Goal: Task Accomplishment & Management: Use online tool/utility

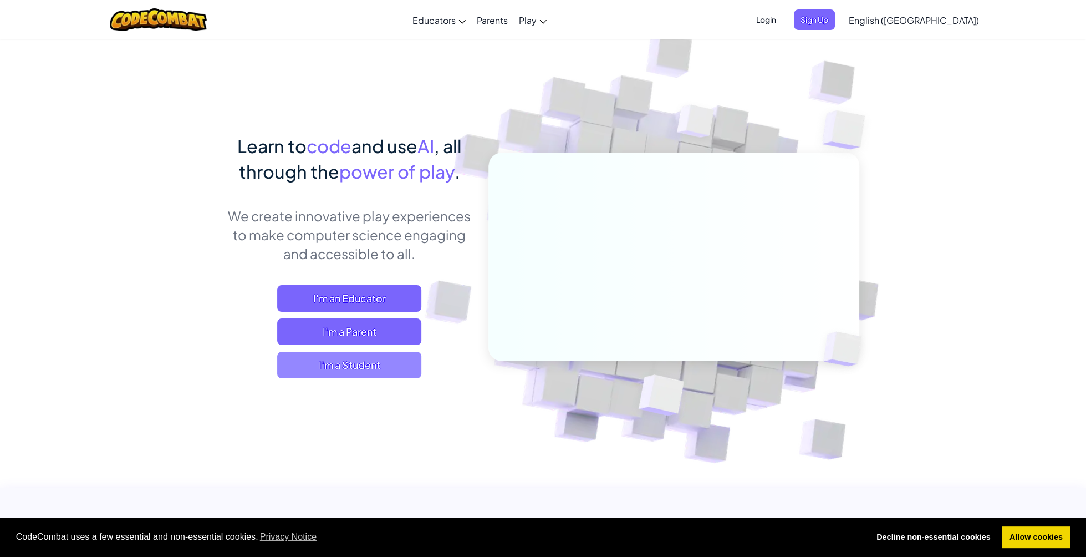
click at [374, 370] on span "I'm a Student" at bounding box center [349, 365] width 144 height 27
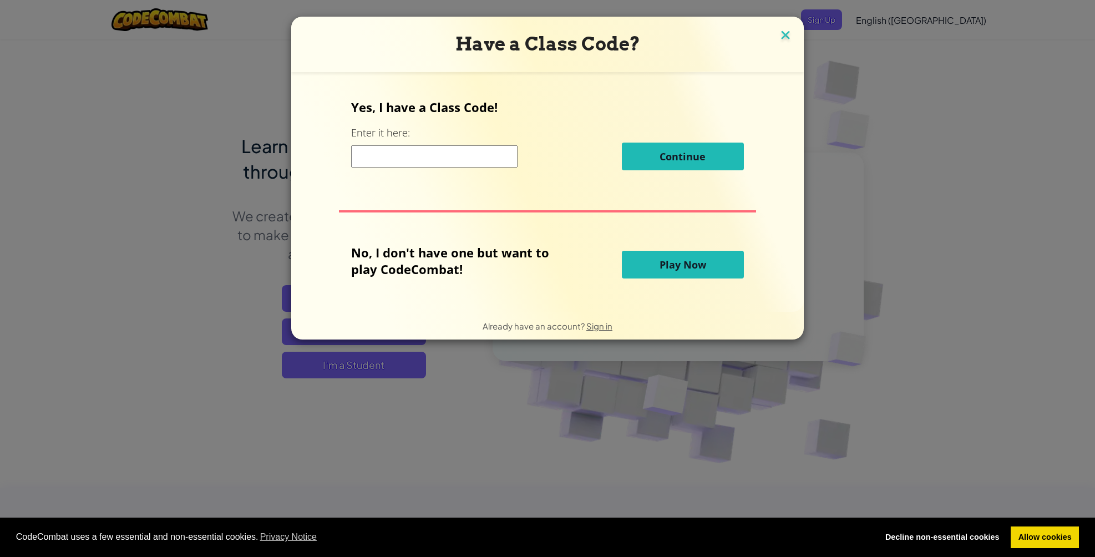
click at [782, 36] on img at bounding box center [785, 36] width 14 height 17
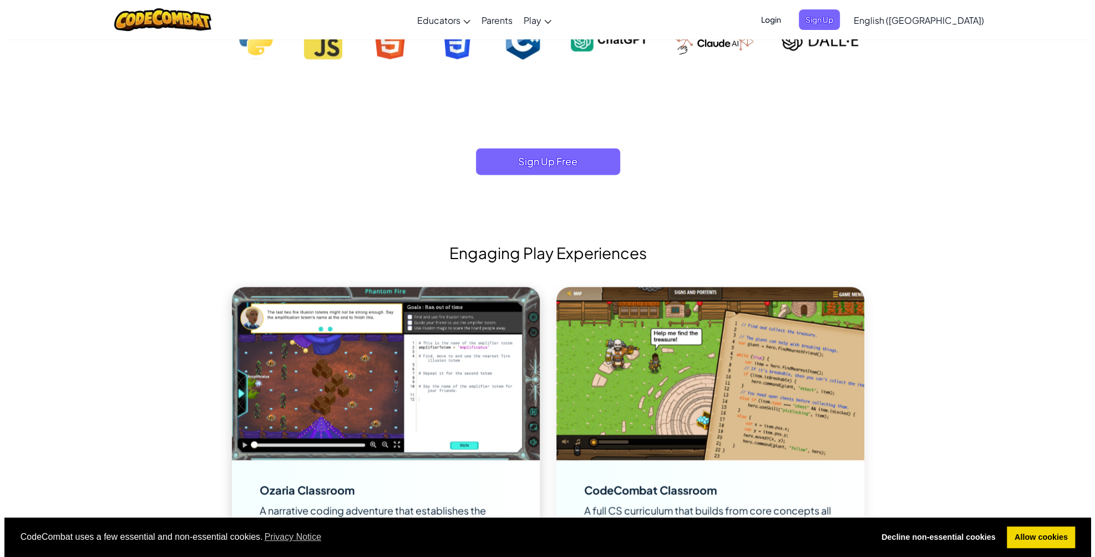
scroll to position [1275, 0]
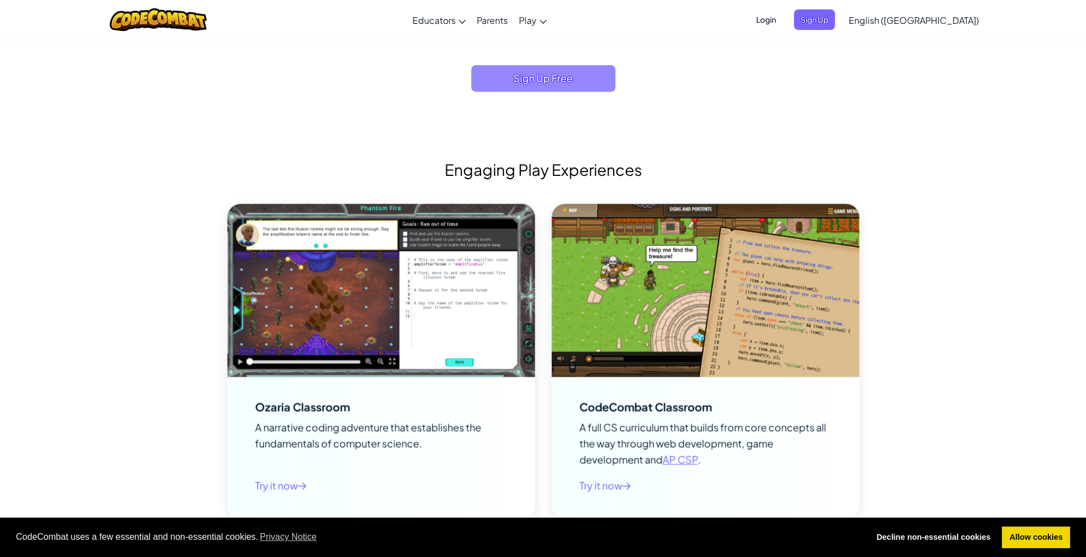
click at [504, 84] on span "Sign Up Free" at bounding box center [543, 78] width 144 height 27
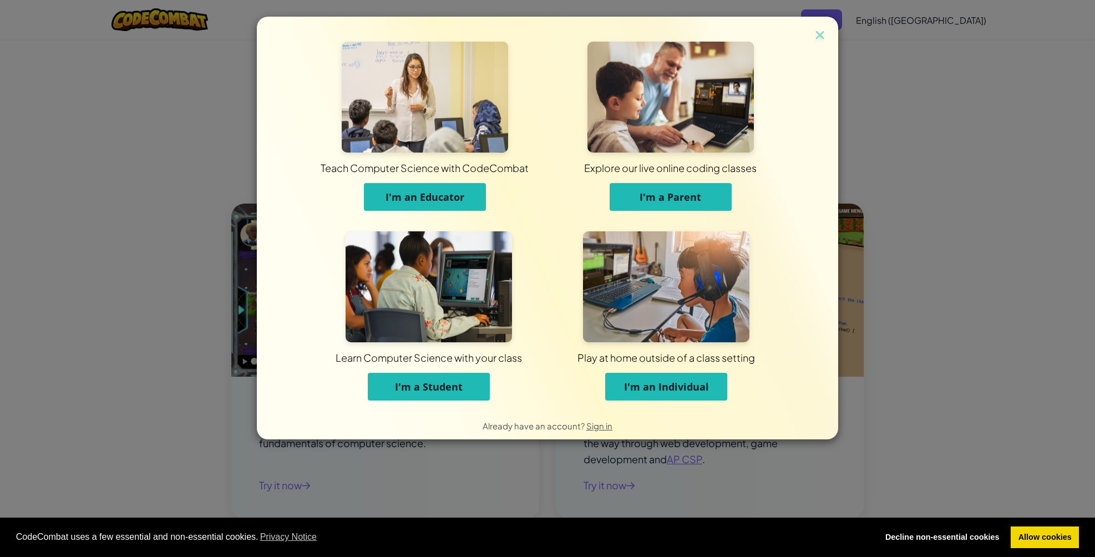
click at [423, 387] on span "I'm a Student" at bounding box center [429, 386] width 68 height 13
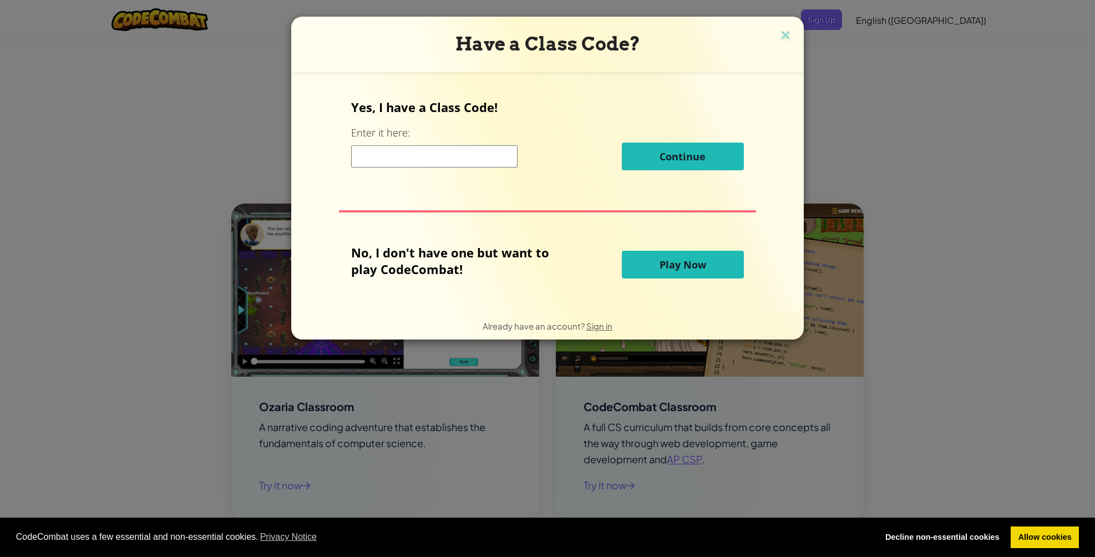
click at [466, 162] on input at bounding box center [434, 156] width 166 height 22
click at [642, 263] on button "Play Now" at bounding box center [683, 265] width 122 height 28
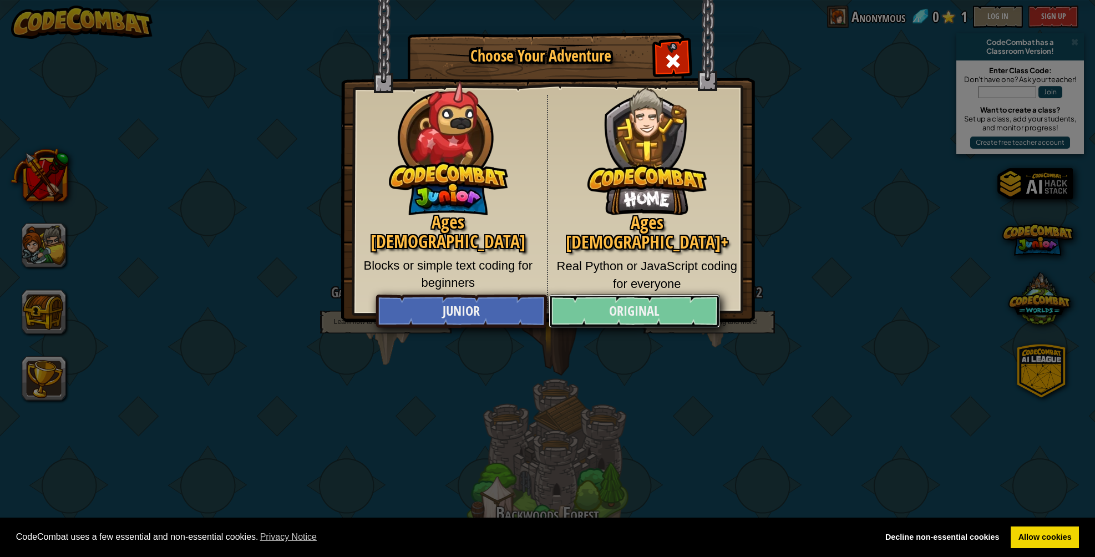
click at [663, 307] on link "Original" at bounding box center [633, 310] width 171 height 33
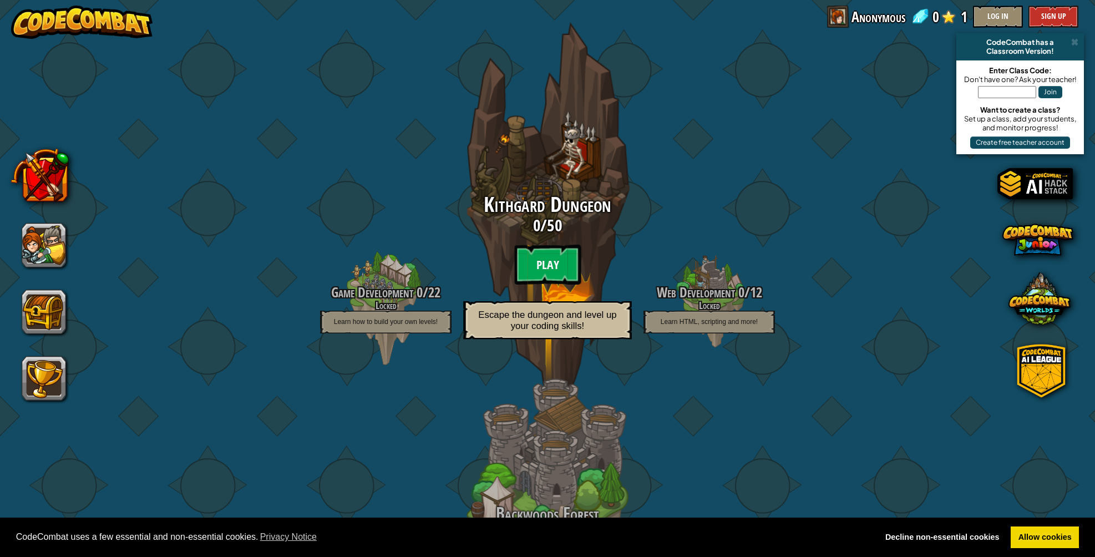
click at [540, 261] on btn "Play" at bounding box center [547, 265] width 67 height 40
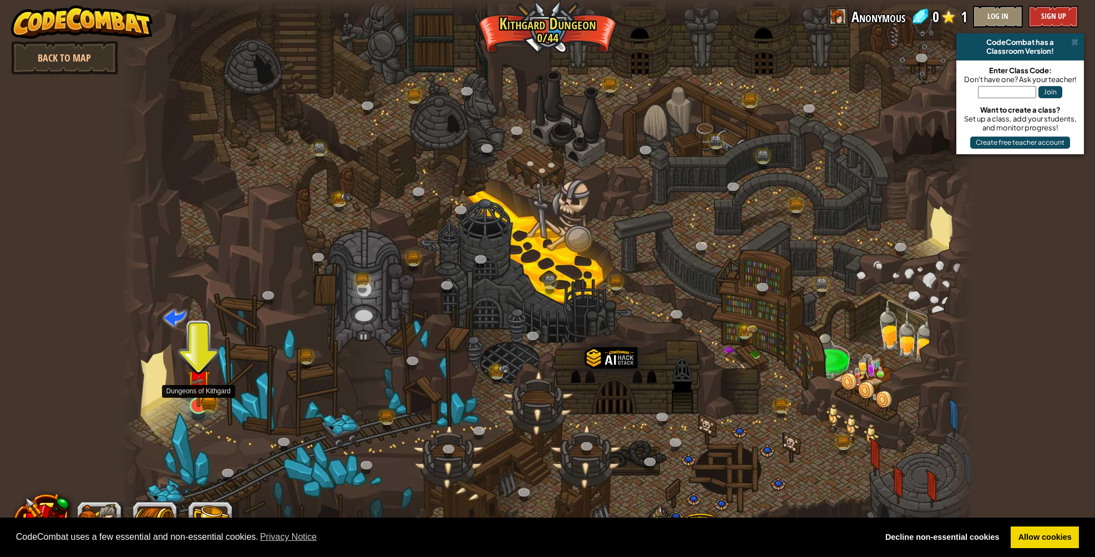
click at [203, 395] on img at bounding box center [198, 381] width 23 height 51
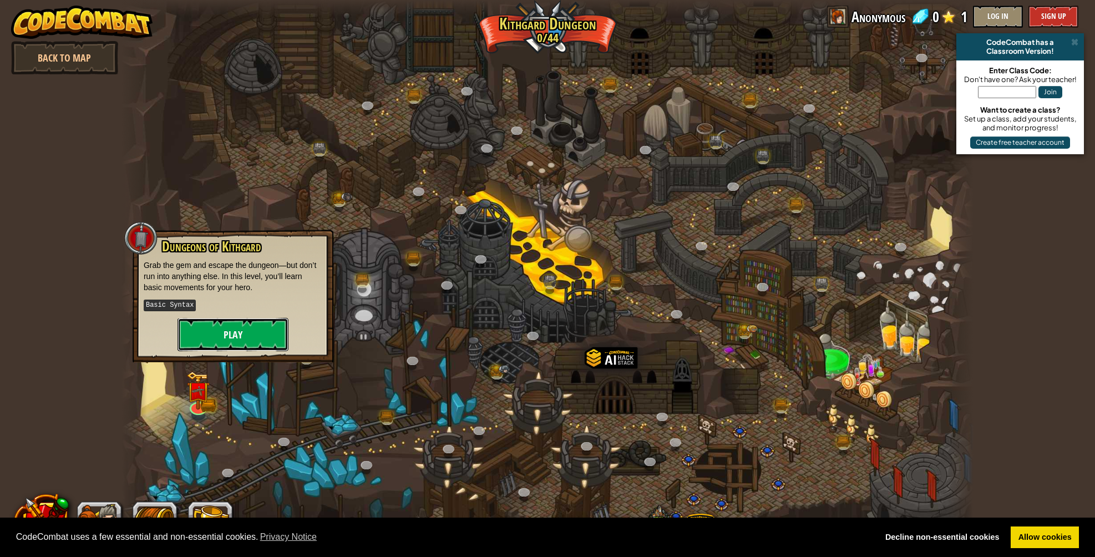
click at [227, 341] on button "Play" at bounding box center [232, 334] width 111 height 33
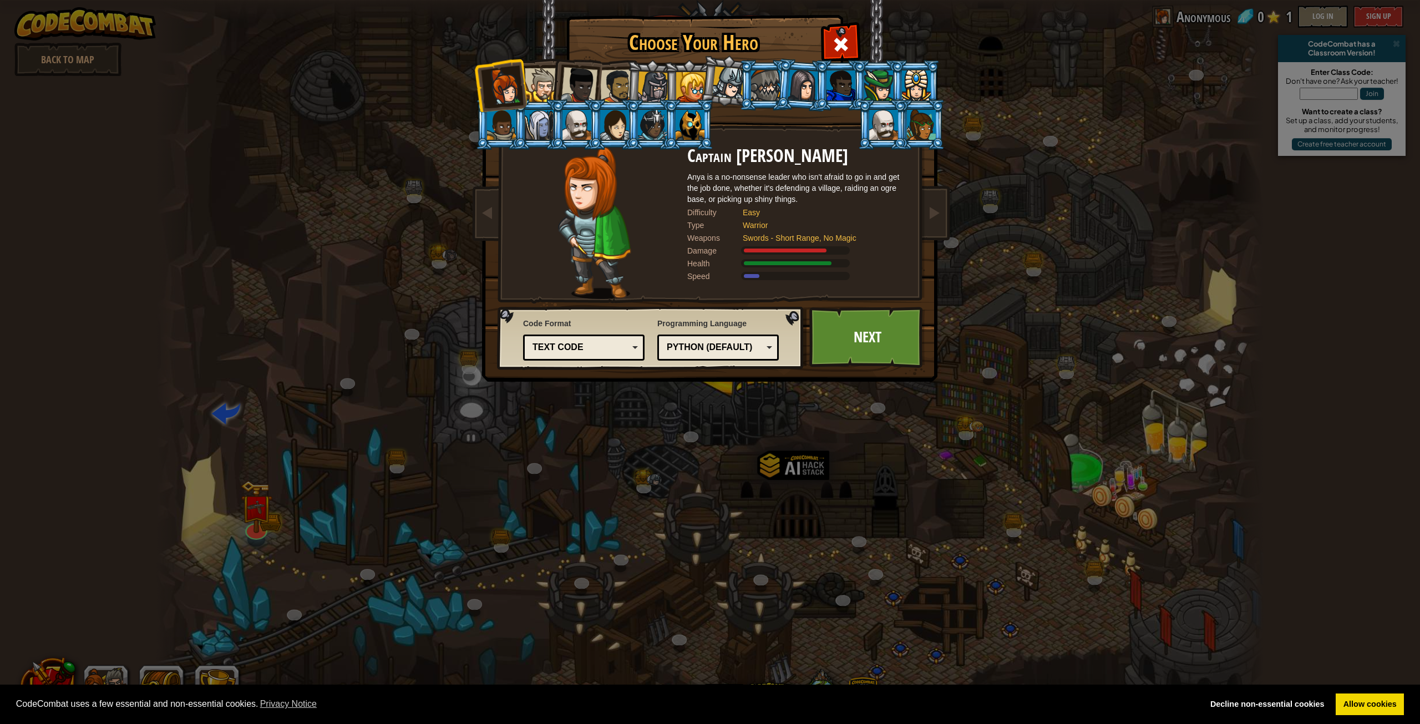
click at [598, 347] on div "Text code" at bounding box center [580, 347] width 96 height 13
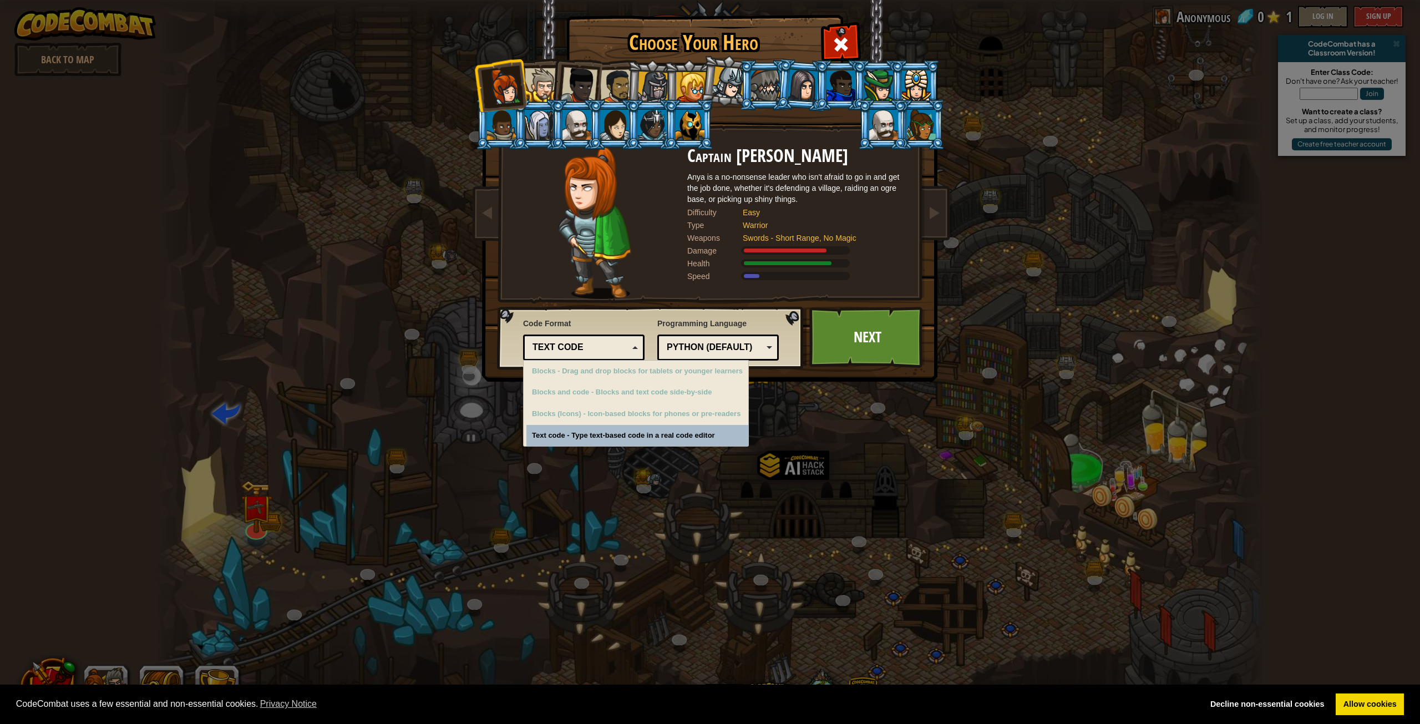
click at [598, 347] on div "Text code" at bounding box center [580, 347] width 96 height 13
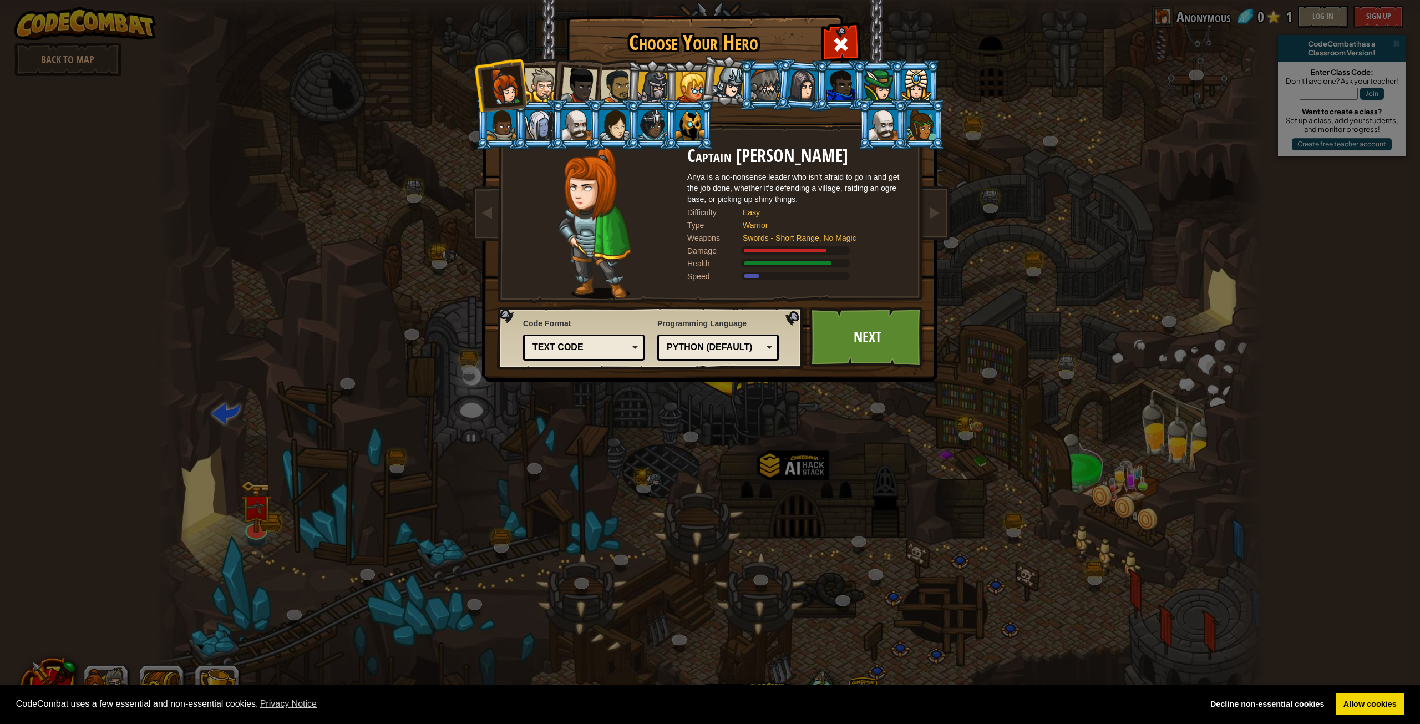
click at [749, 351] on div "Python (Default)" at bounding box center [715, 347] width 96 height 13
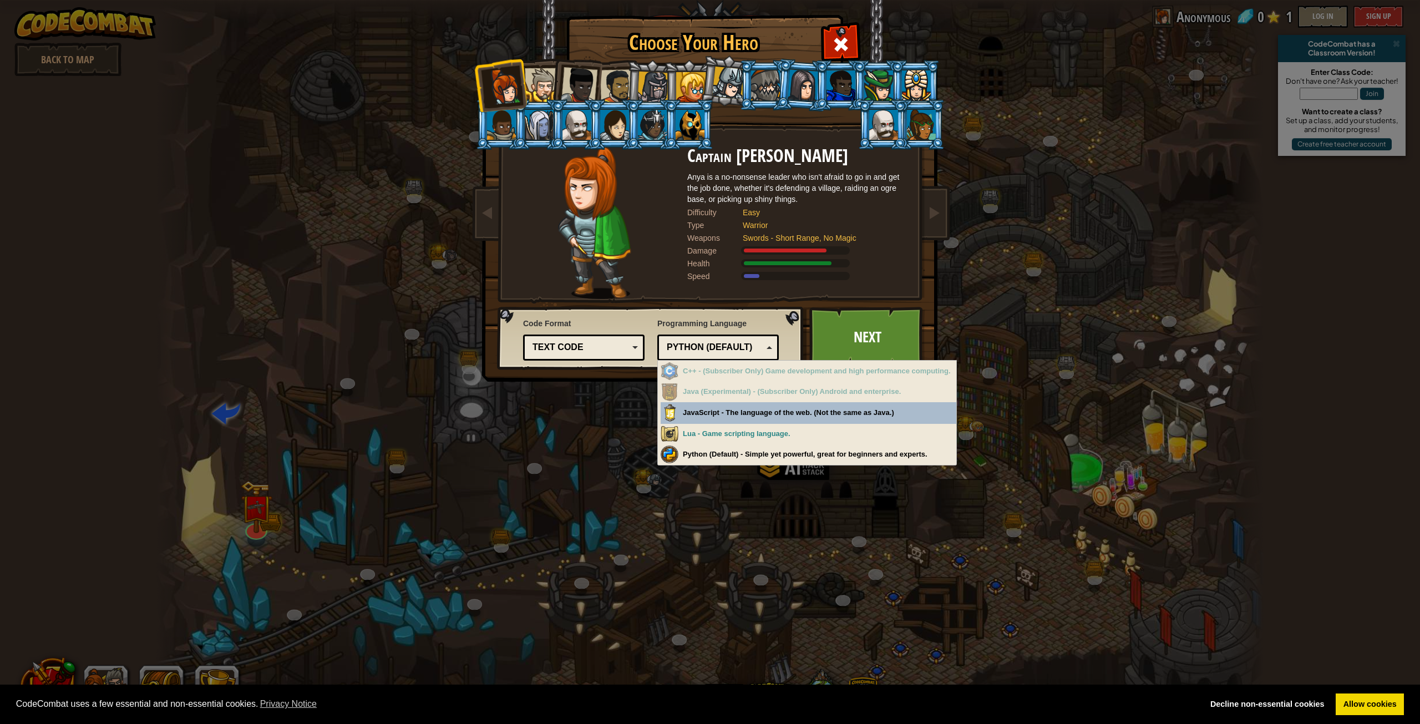
click at [749, 347] on div "Python (Default)" at bounding box center [715, 347] width 96 height 13
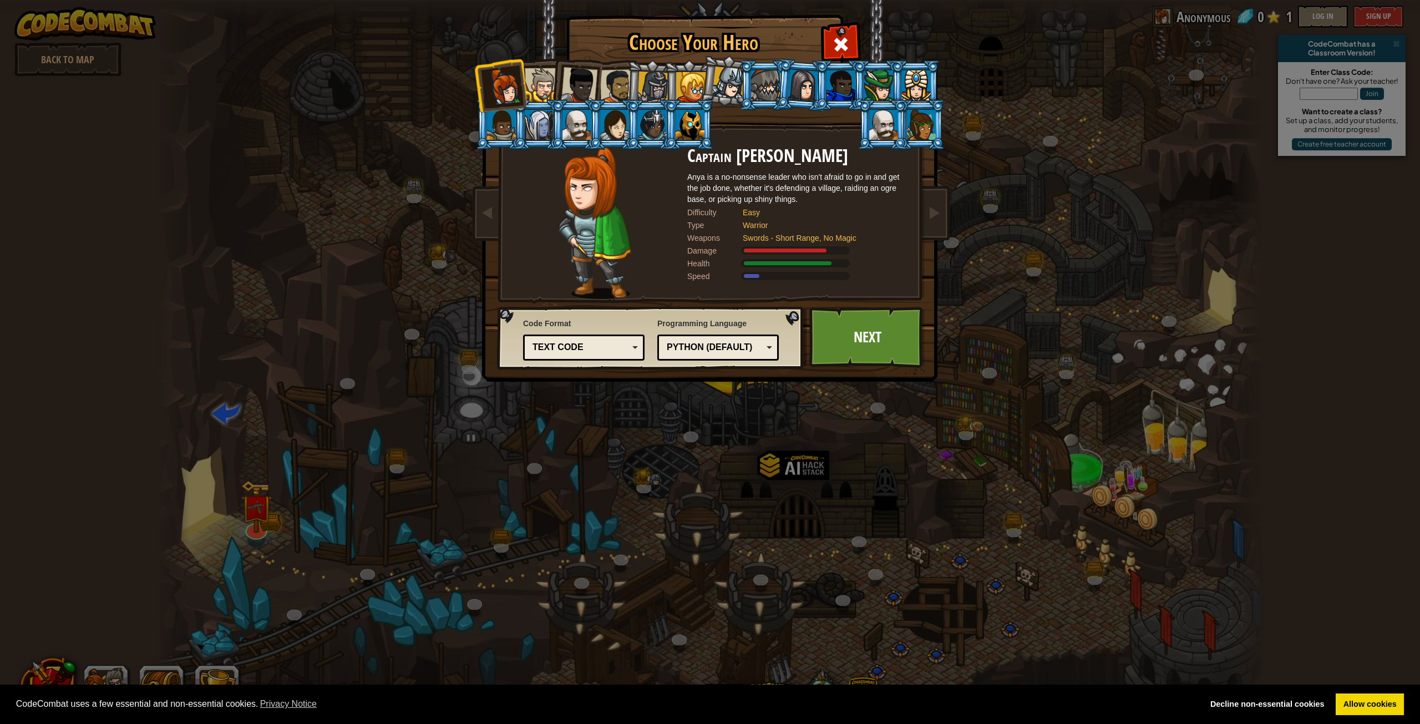
click at [733, 345] on div "Python (Default)" at bounding box center [715, 347] width 96 height 13
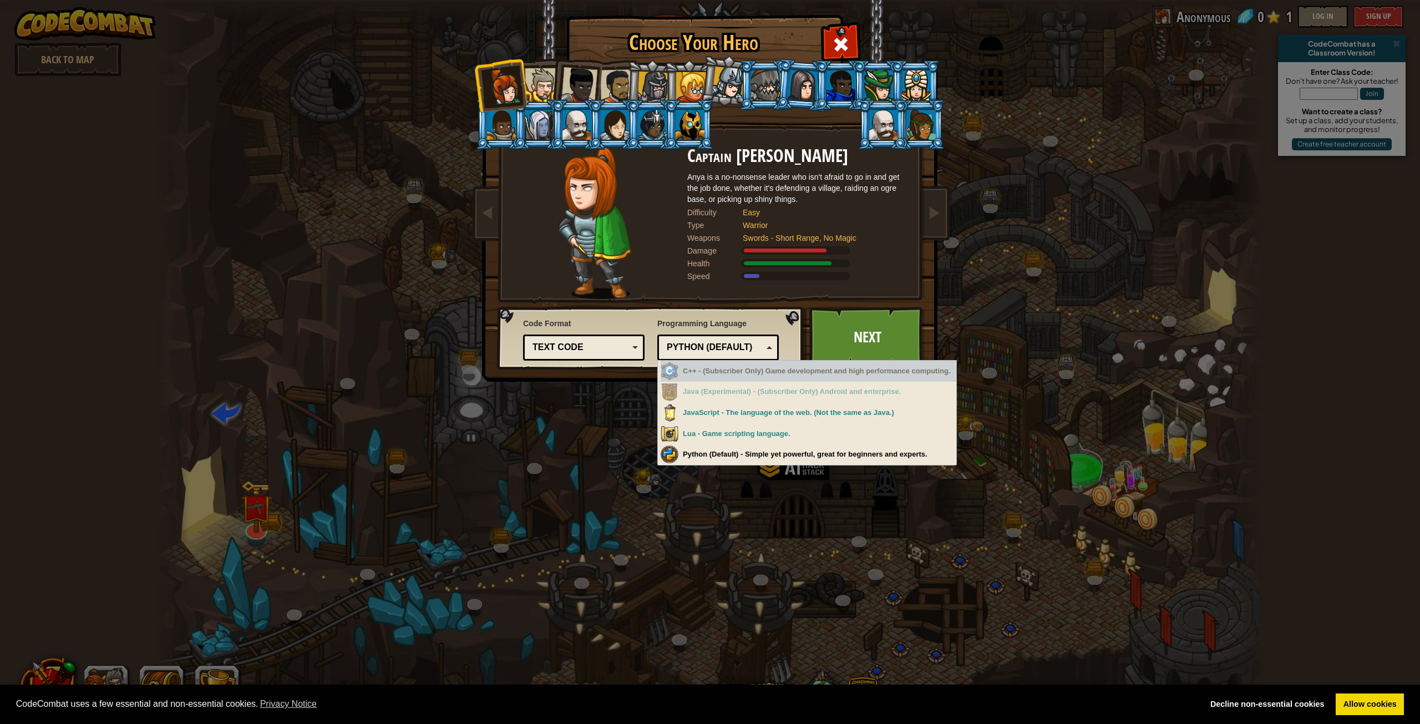
click at [720, 345] on div "Python (Default)" at bounding box center [715, 347] width 96 height 13
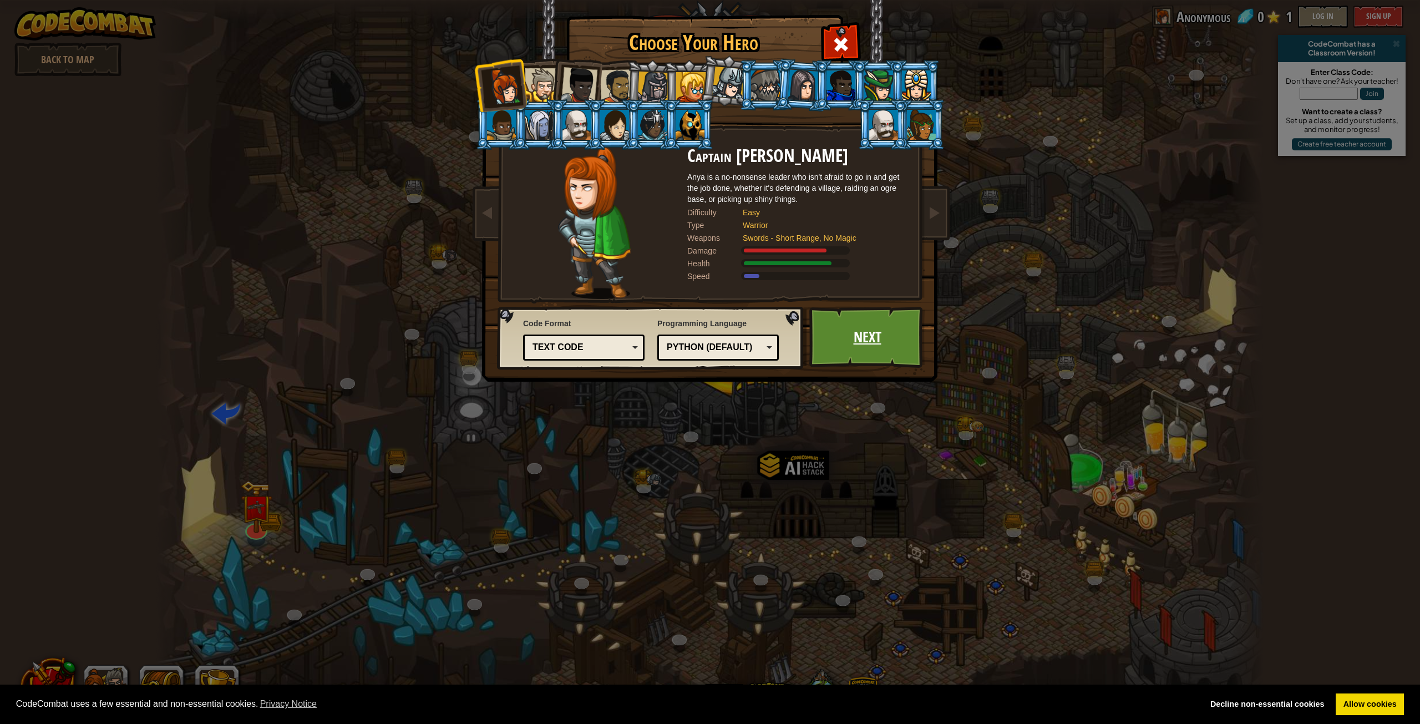
click at [836, 331] on link "Next" at bounding box center [867, 337] width 116 height 61
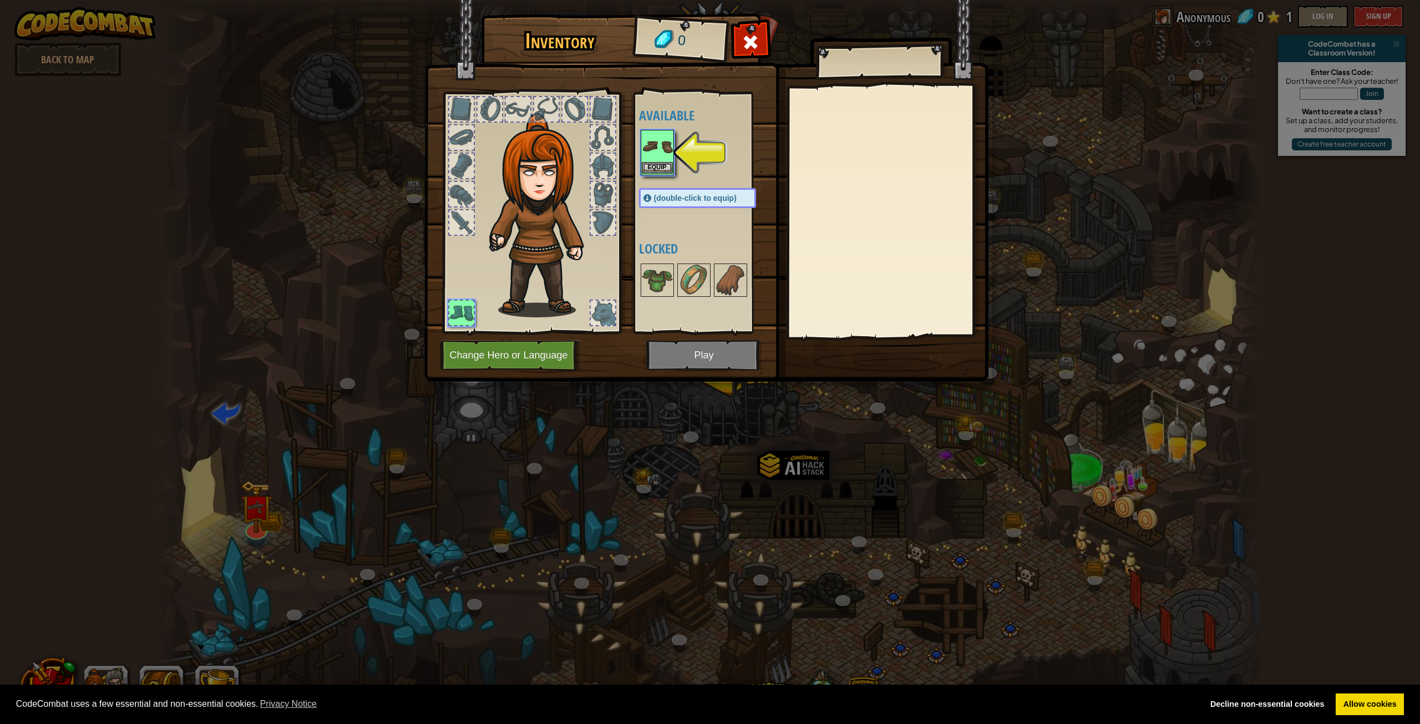
click at [664, 150] on img at bounding box center [657, 146] width 31 height 31
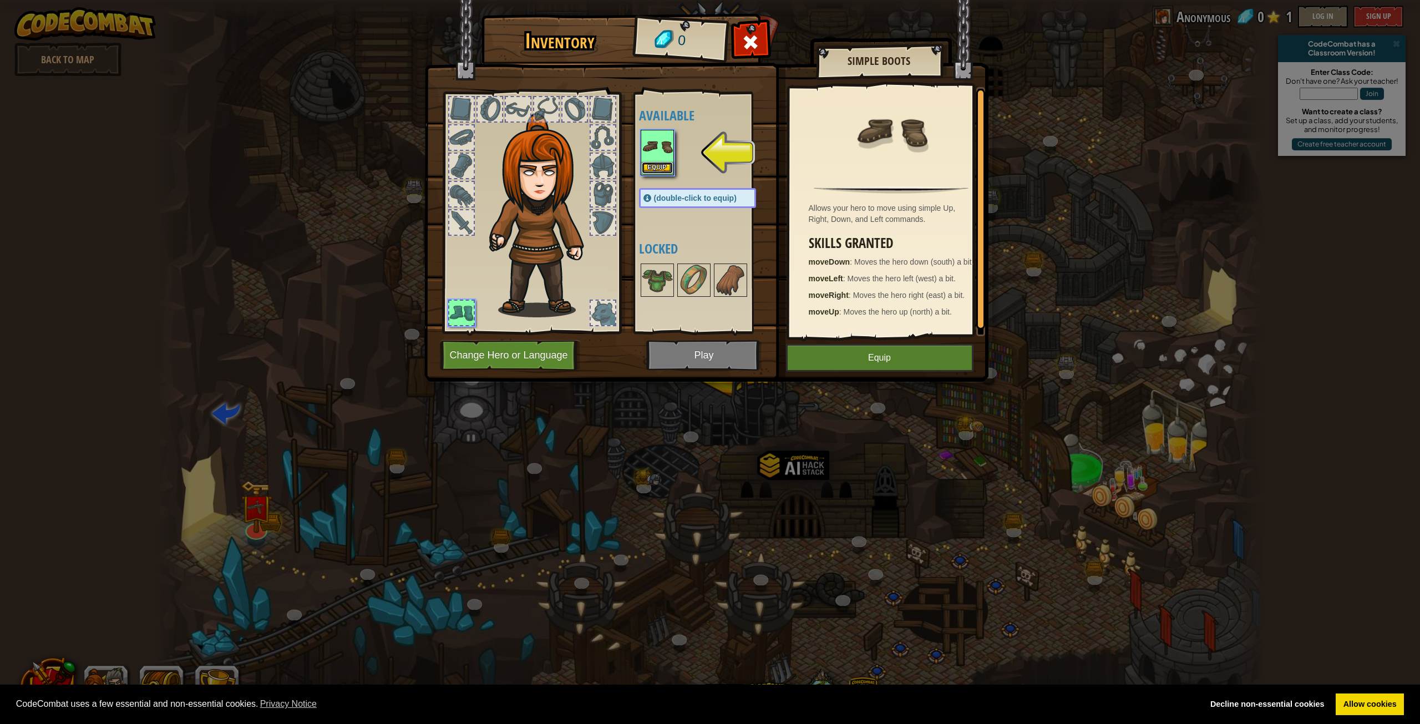
click at [663, 168] on button "Equip" at bounding box center [657, 168] width 31 height 12
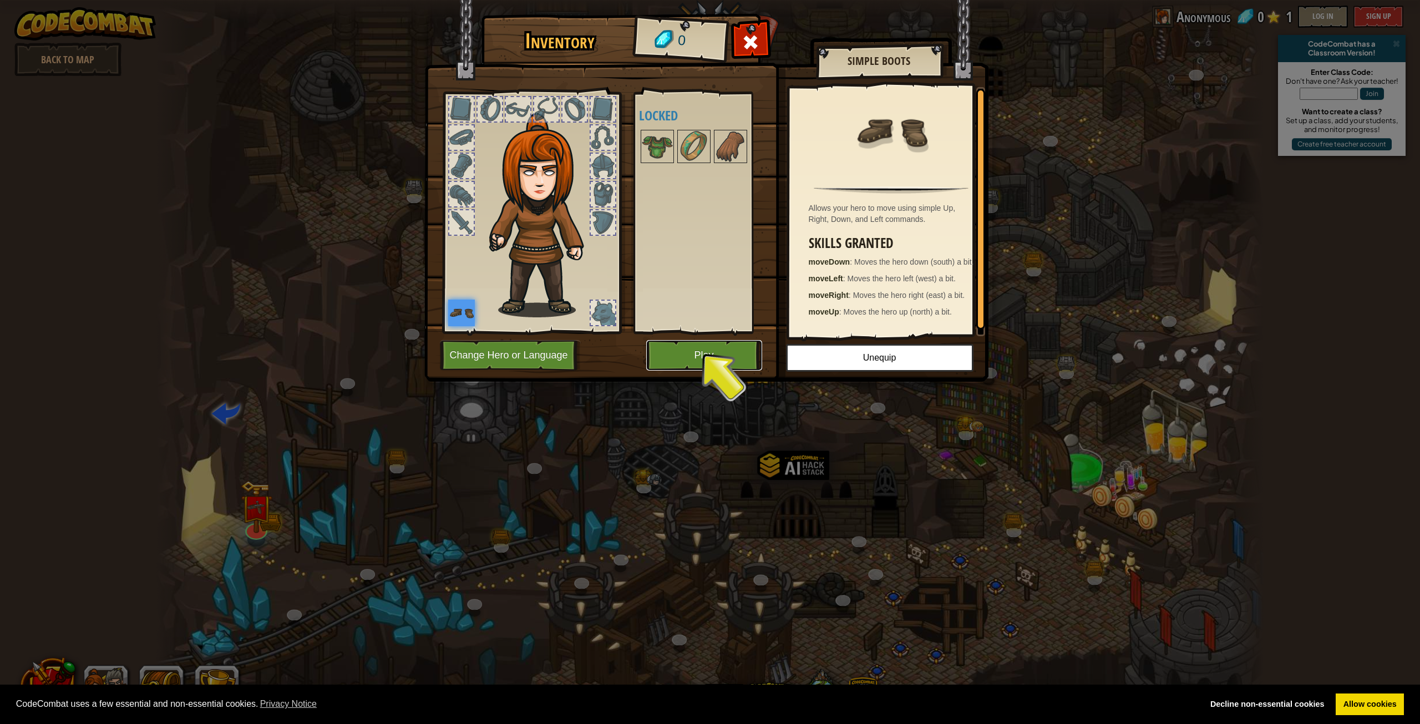
click at [718, 359] on button "Play" at bounding box center [704, 355] width 116 height 31
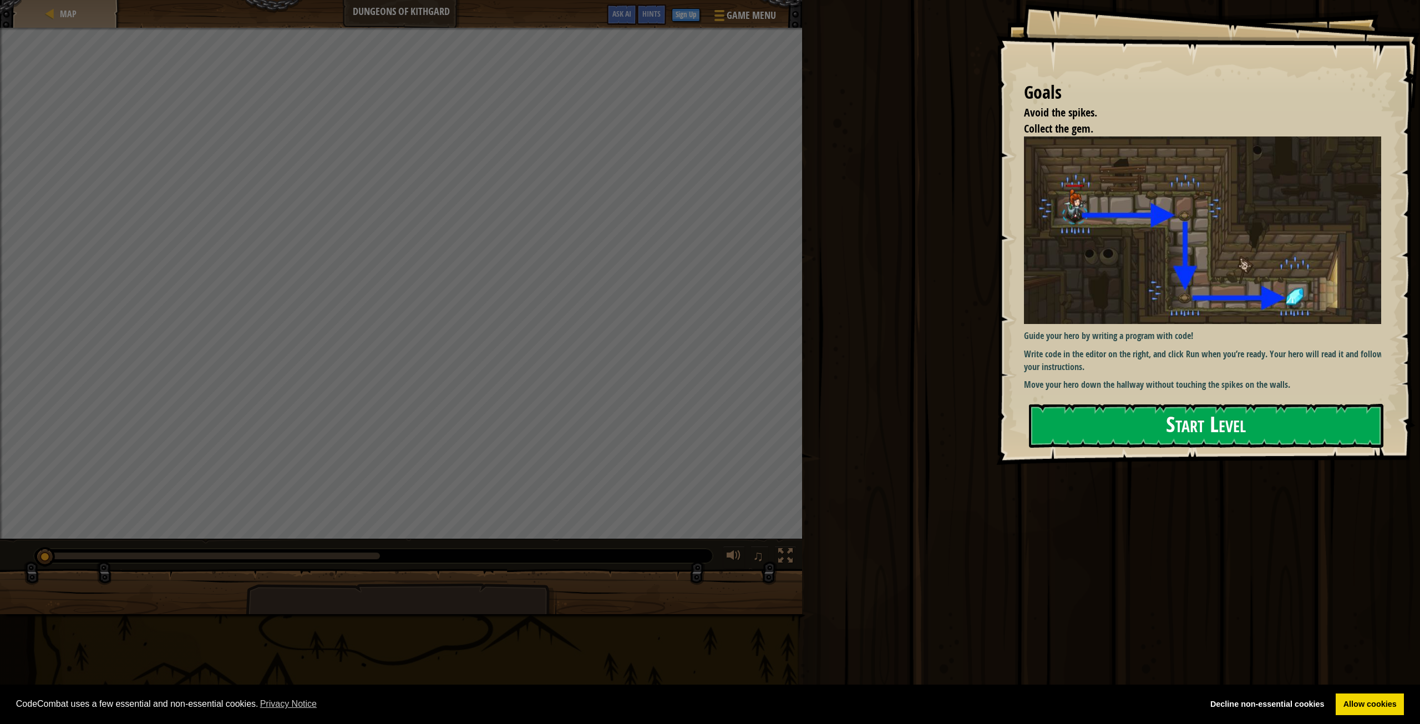
click at [1086, 429] on button "Start Level" at bounding box center [1206, 426] width 354 height 44
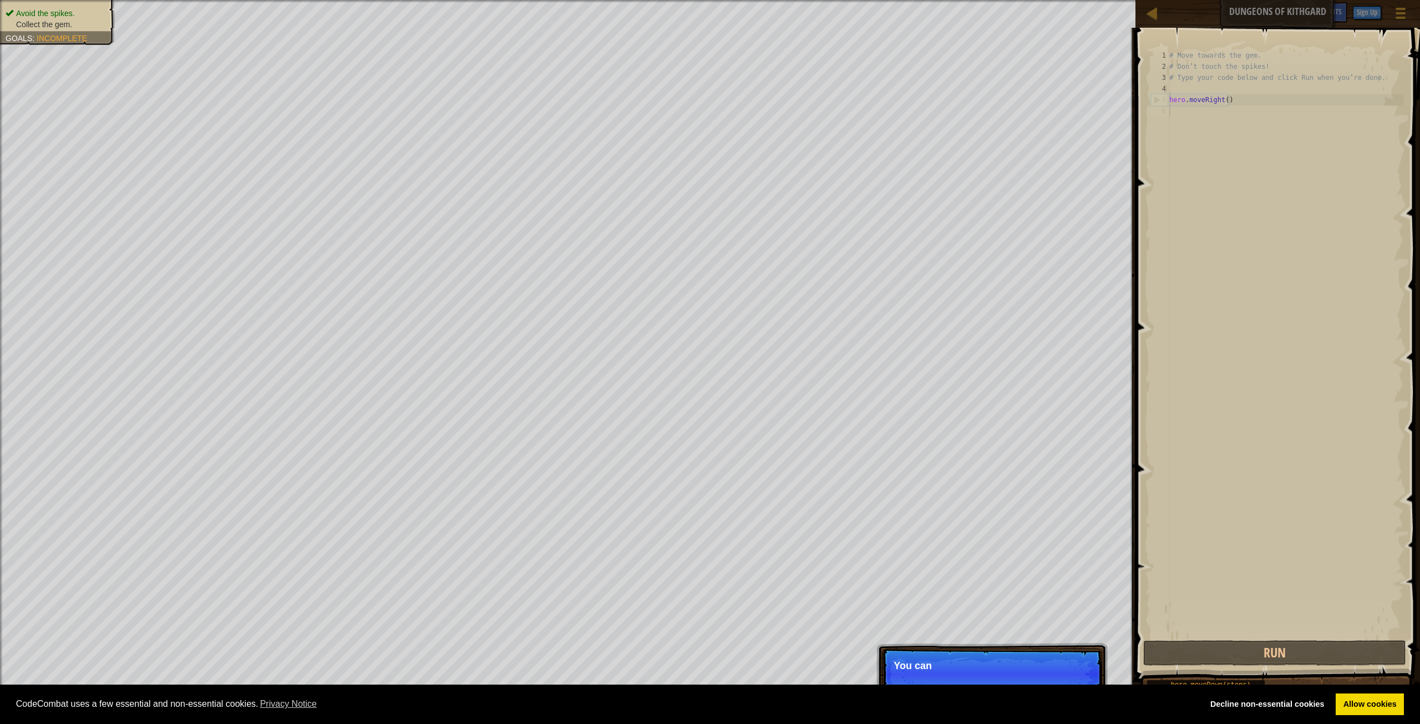
click at [1063, 556] on p "Skip (esc) Continue You can" at bounding box center [992, 673] width 220 height 51
click at [1086, 556] on link "Allow cookies" at bounding box center [1369, 704] width 68 height 22
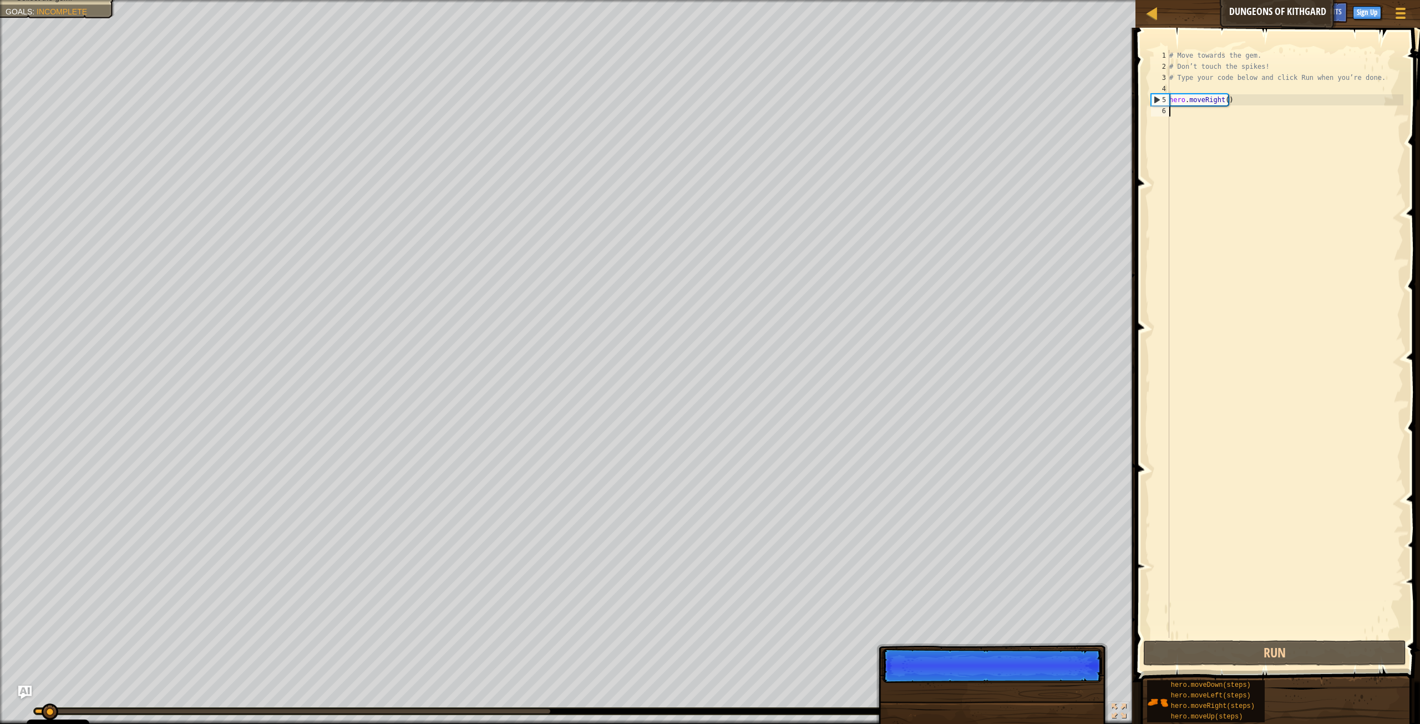
scroll to position [5, 0]
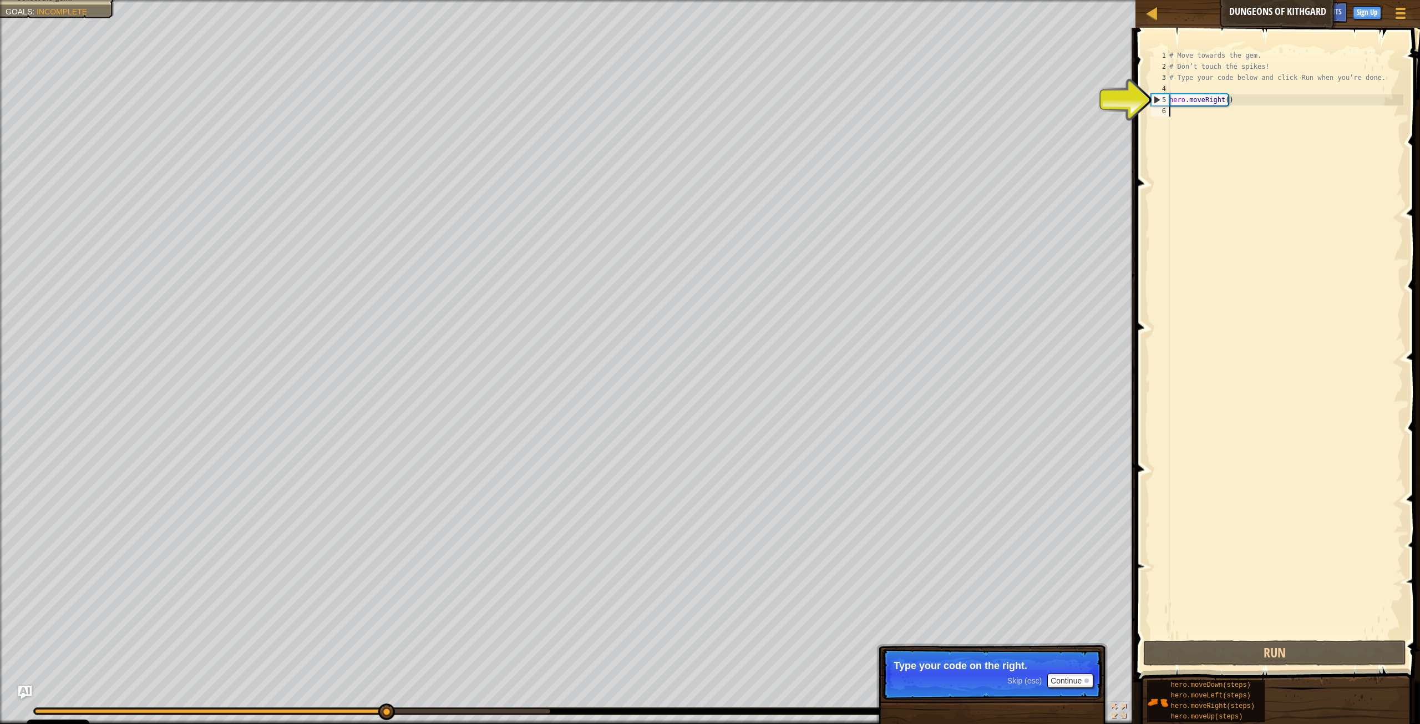
click at [1086, 103] on div "# Move towards the gem. # Don’t touch the spikes! # Type your code below and cl…" at bounding box center [1285, 355] width 236 height 610
click at [1086, 100] on div "# Move towards the gem. # Don’t touch the spikes! # Type your code below and cl…" at bounding box center [1285, 355] width 236 height 610
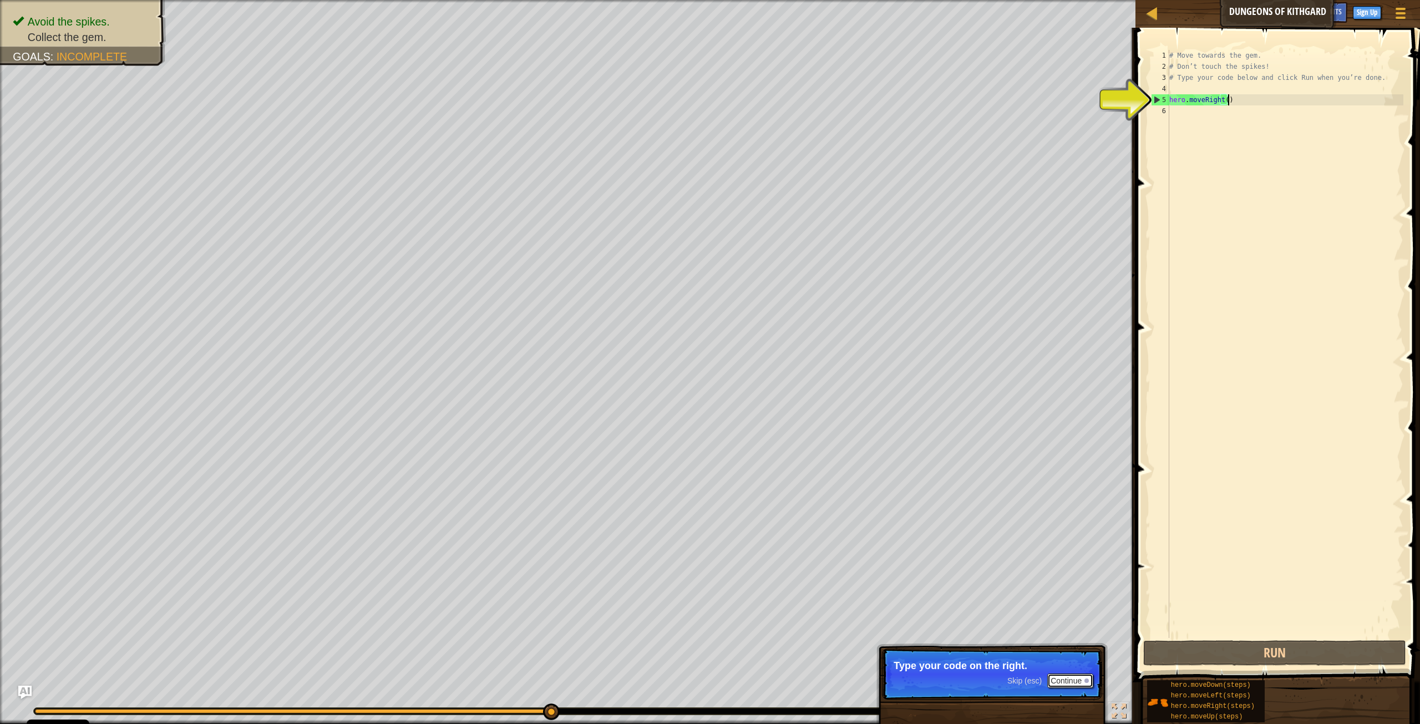
click at [1063, 556] on button "Continue" at bounding box center [1070, 680] width 46 height 14
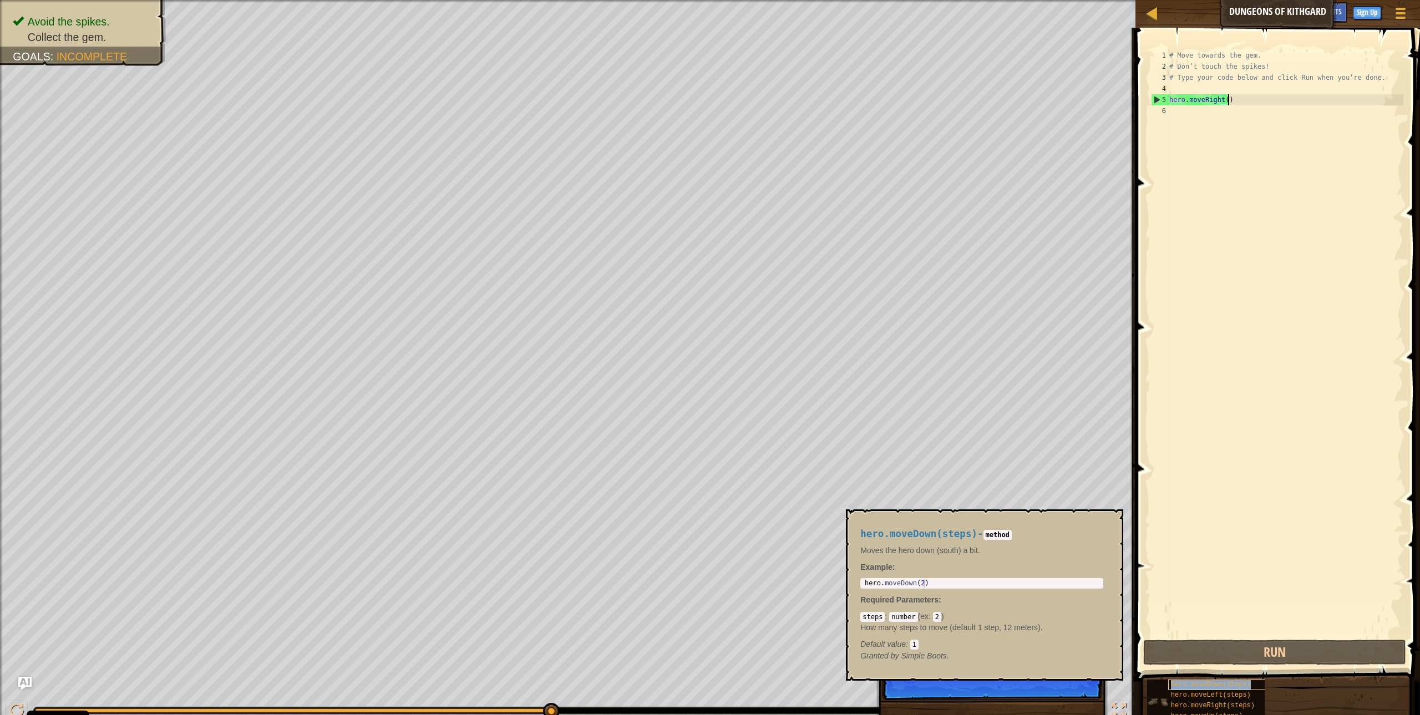
click at [1086, 556] on span "hero.moveDown(steps)" at bounding box center [1211, 685] width 80 height 8
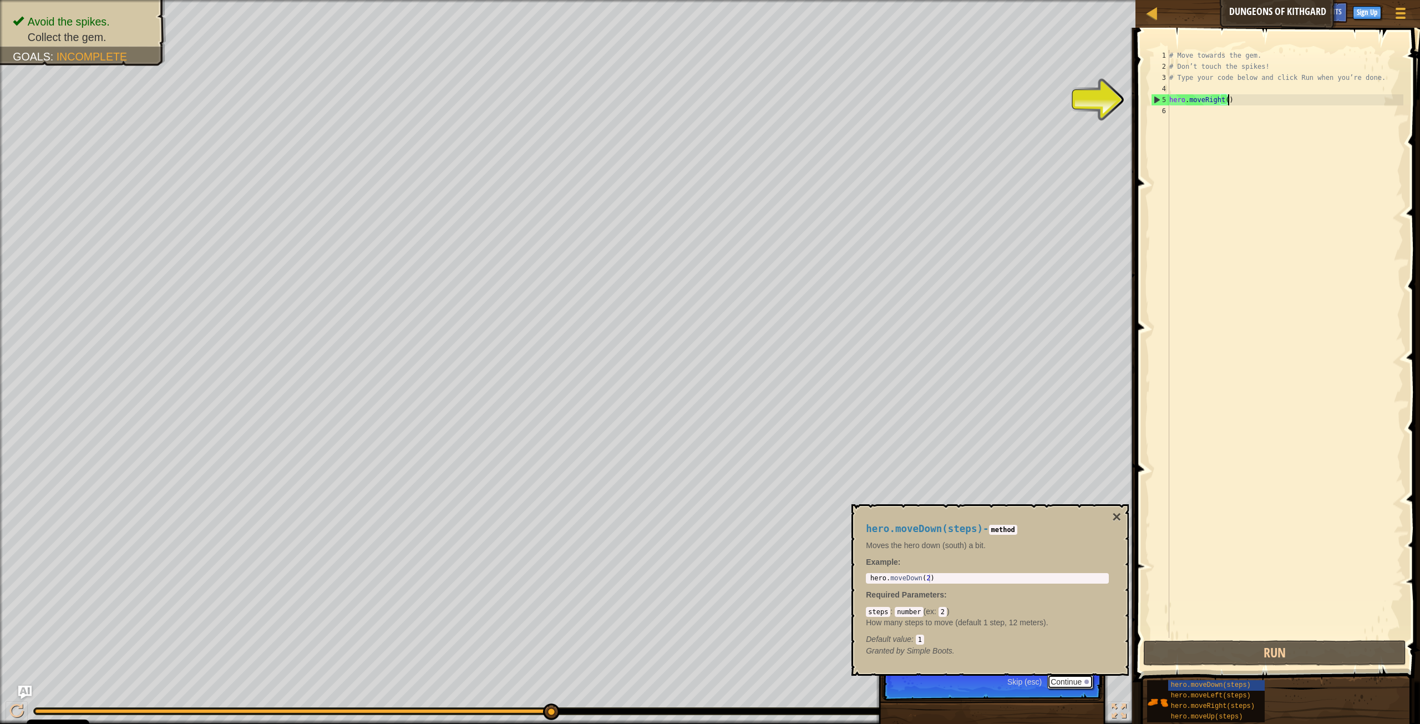
click at [1077, 556] on button "Continue" at bounding box center [1070, 681] width 46 height 14
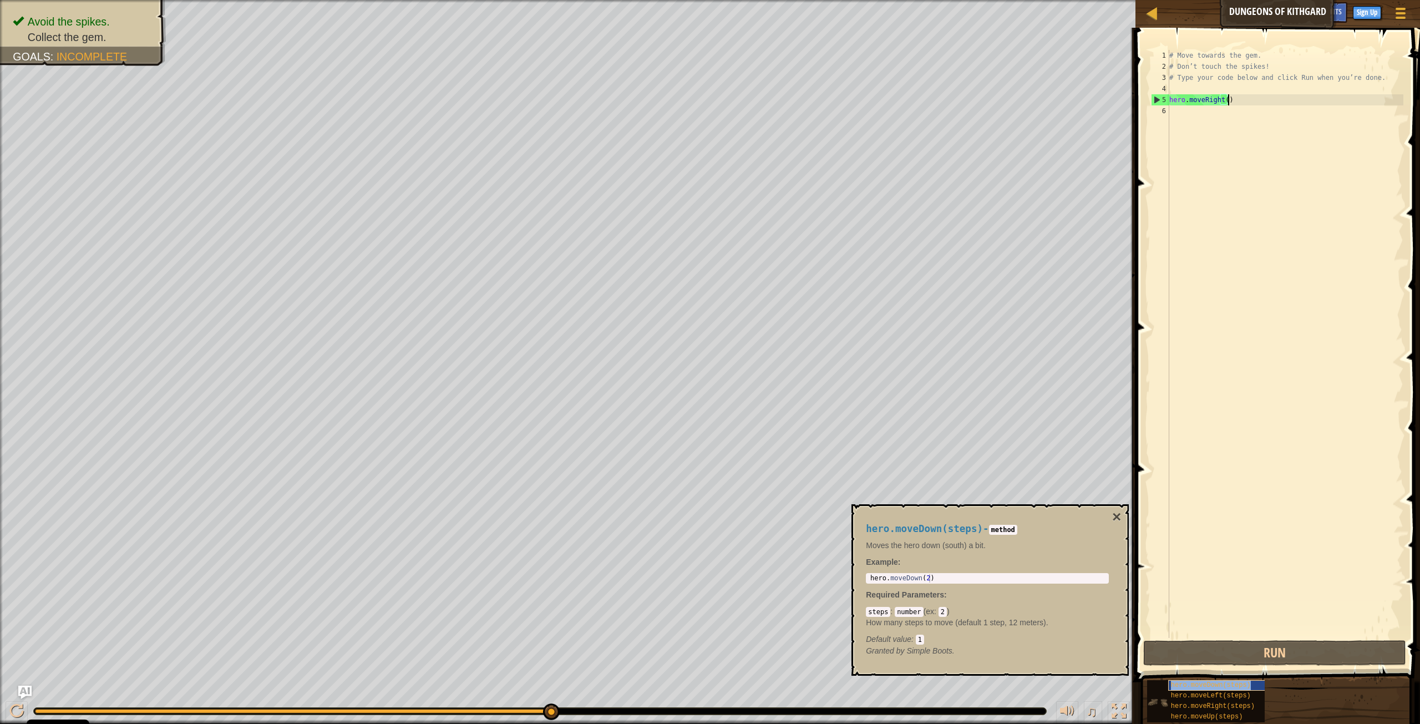
click at [1086, 556] on span "hero.moveDown(steps)" at bounding box center [1211, 685] width 80 height 8
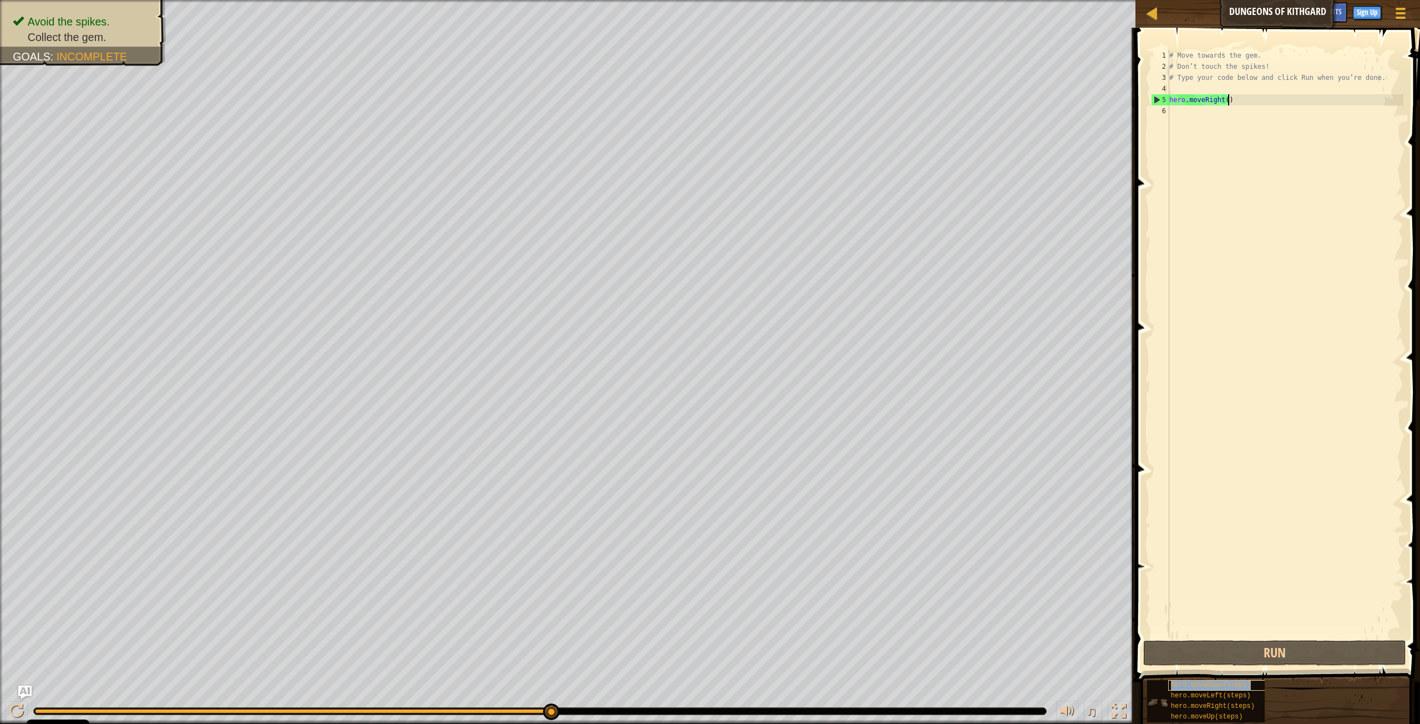
click at [1086, 556] on span "hero.moveDown(steps)" at bounding box center [1211, 685] width 80 height 8
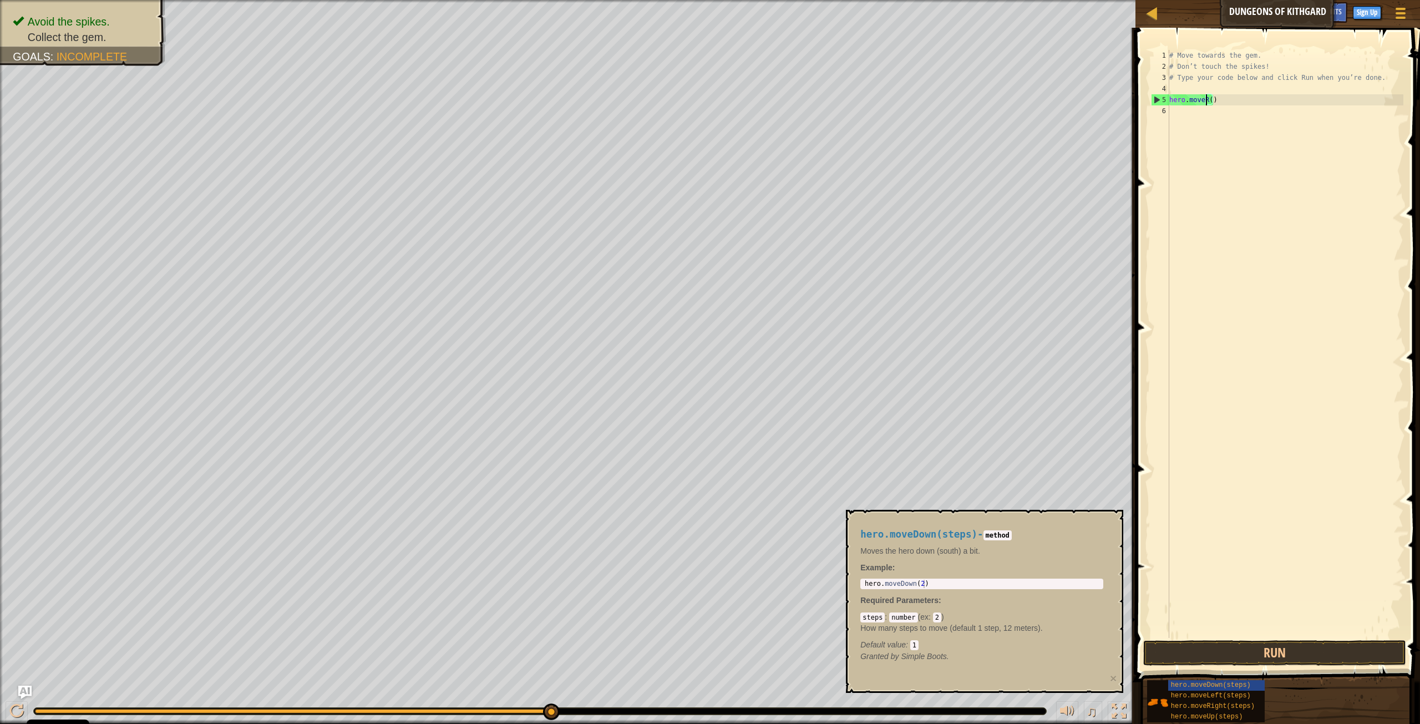
type textarea "hero.move()"
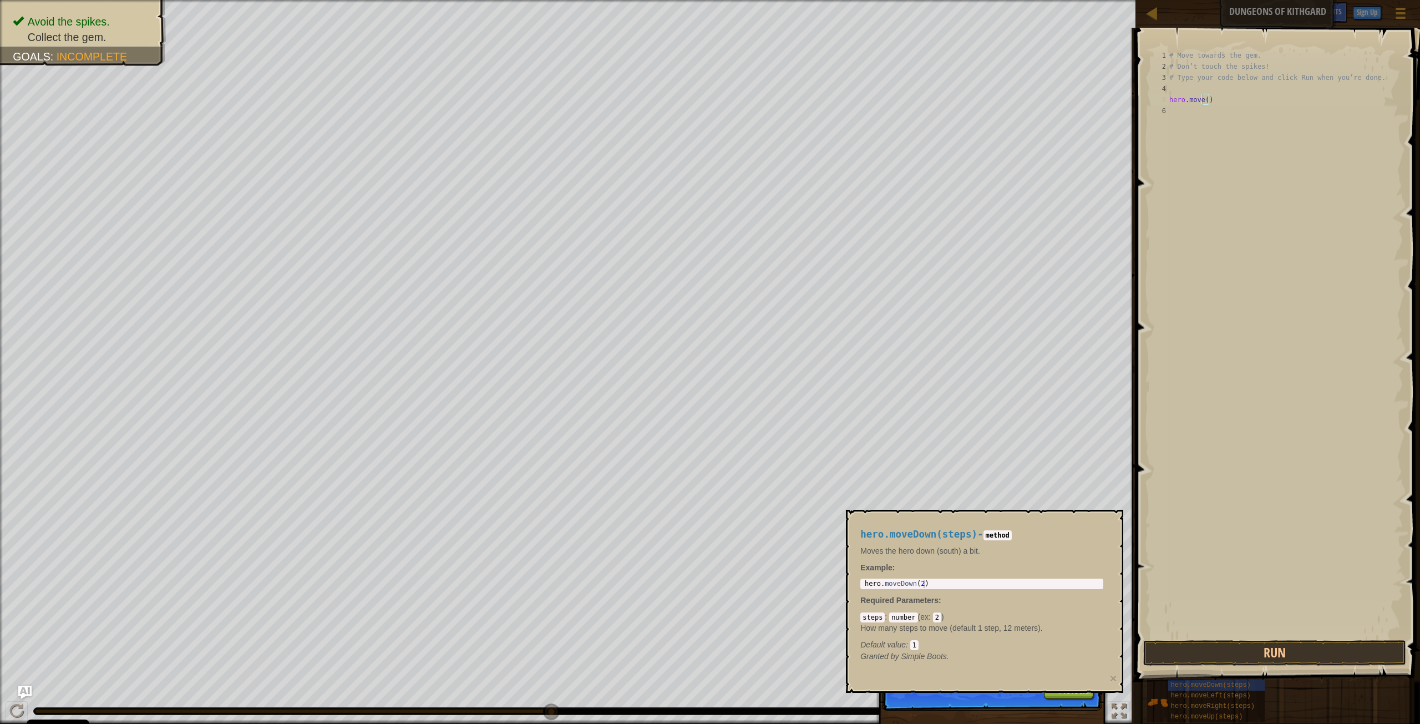
click at [1086, 131] on div "# Move towards the gem. # Don’t touch the spikes! # Type your code below and cl…" at bounding box center [1285, 355] width 236 height 610
click at [1069, 556] on button "↻ Reload" at bounding box center [1068, 690] width 49 height 17
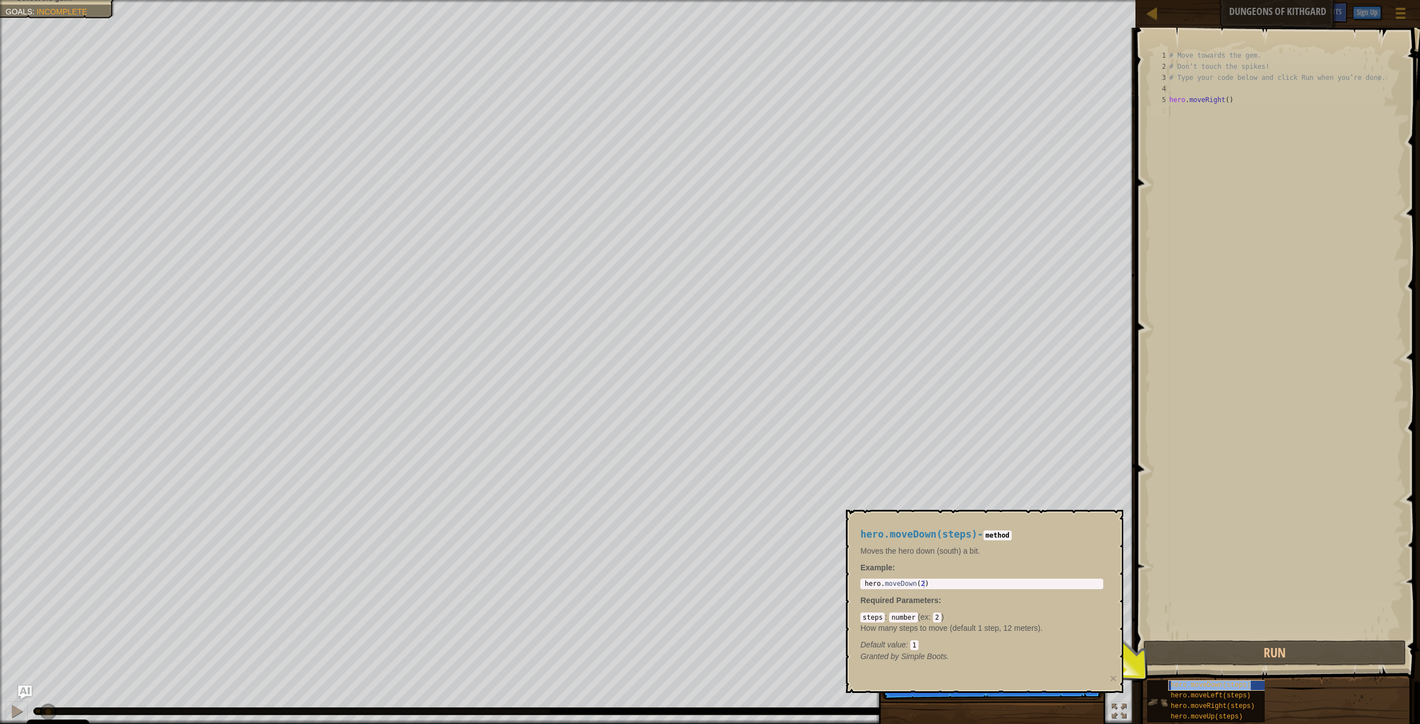
click at [1086, 556] on span "hero.moveDown(steps)" at bounding box center [1211, 685] width 80 height 8
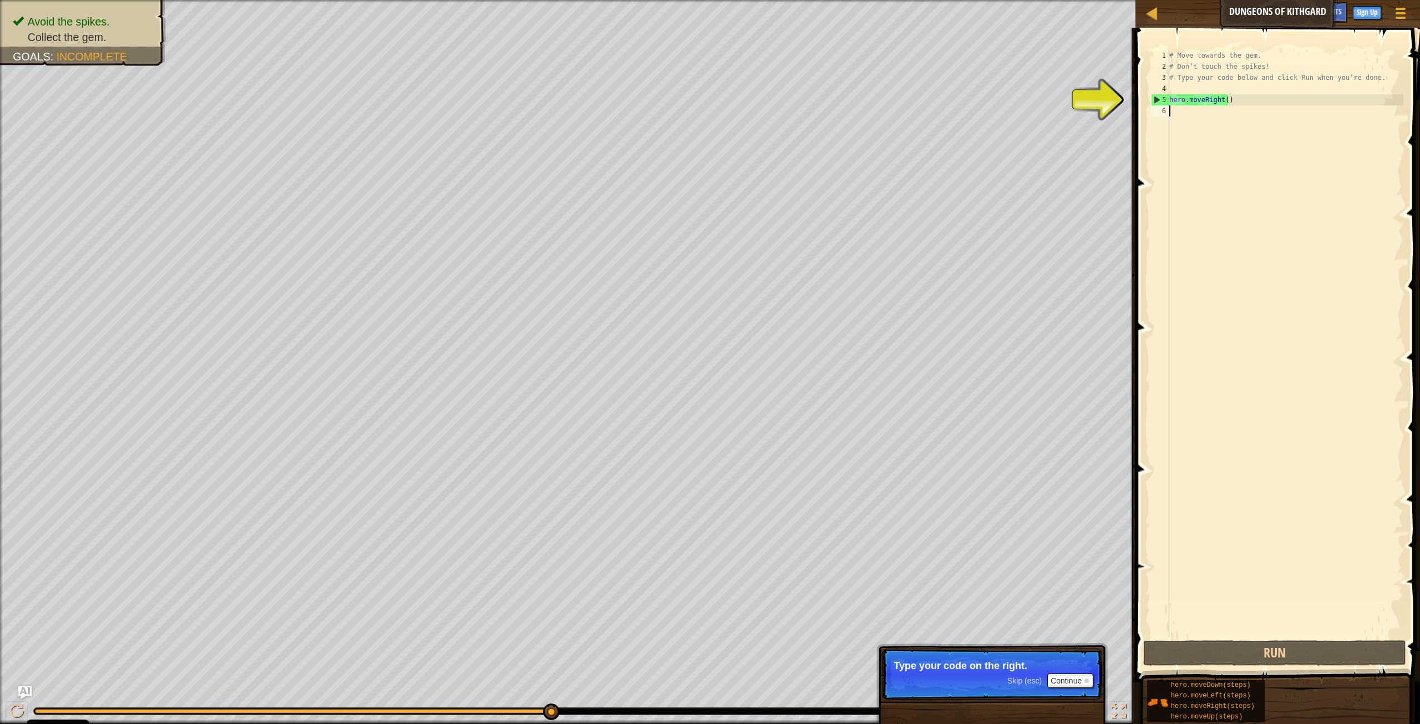
click at [1086, 109] on div "# Move towards the gem. # Don’t touch the spikes! # Type your code below and cl…" at bounding box center [1285, 355] width 236 height 610
click at [1061, 556] on button "Continue" at bounding box center [1070, 680] width 46 height 14
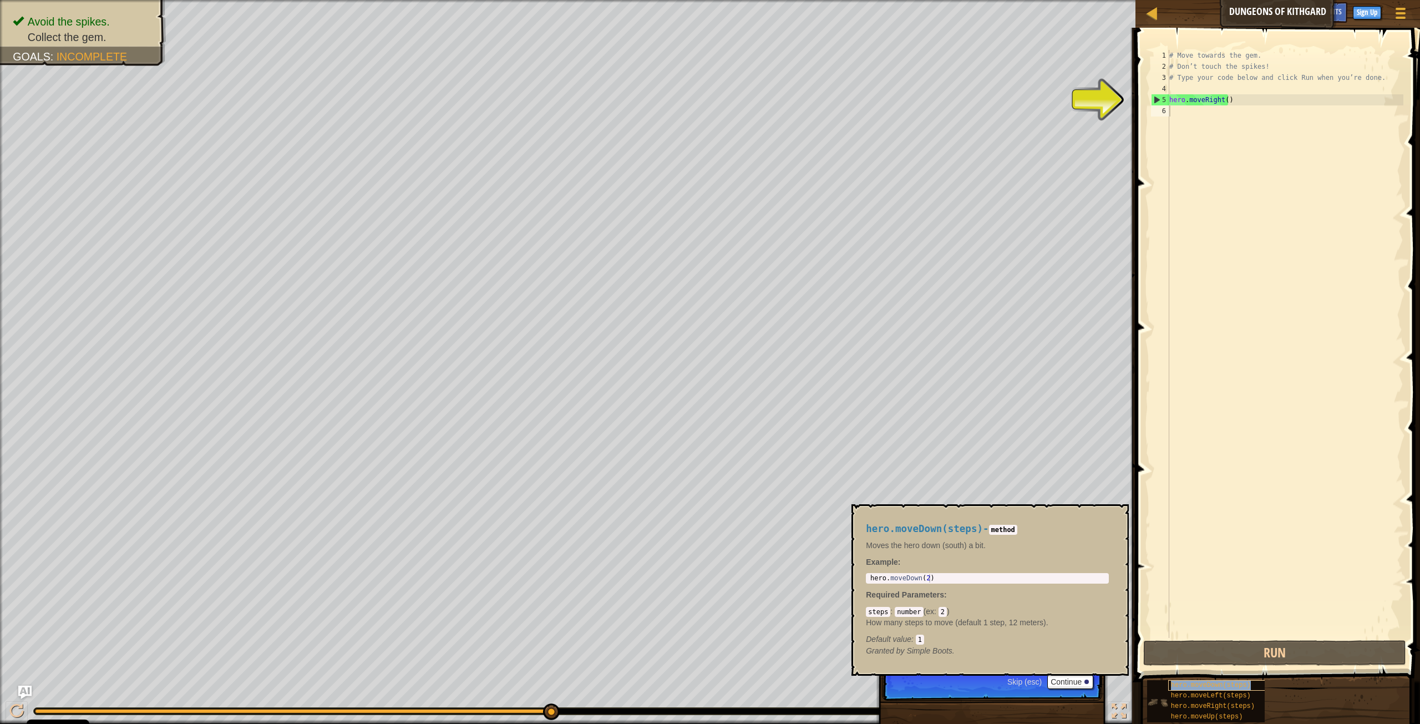
click at [1086, 556] on span "hero.moveDown(steps)" at bounding box center [1211, 685] width 80 height 8
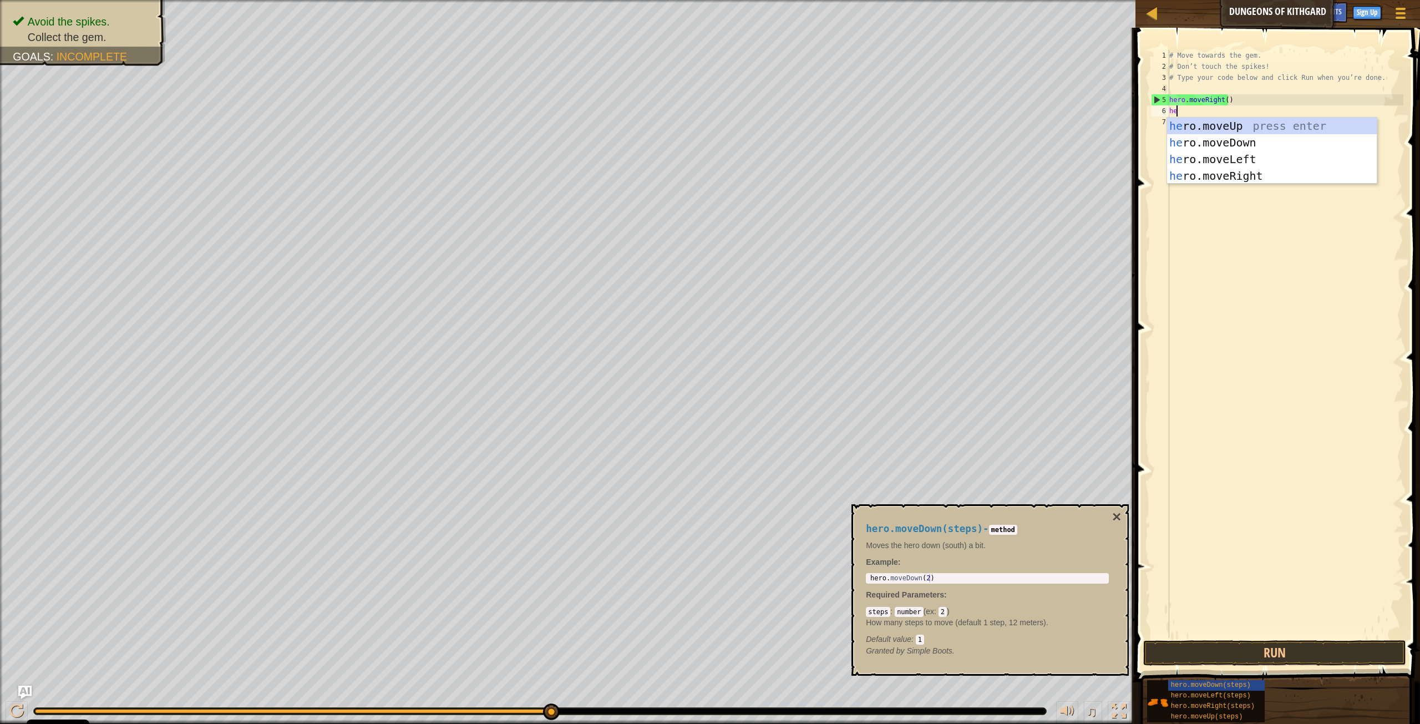
type textarea "her"
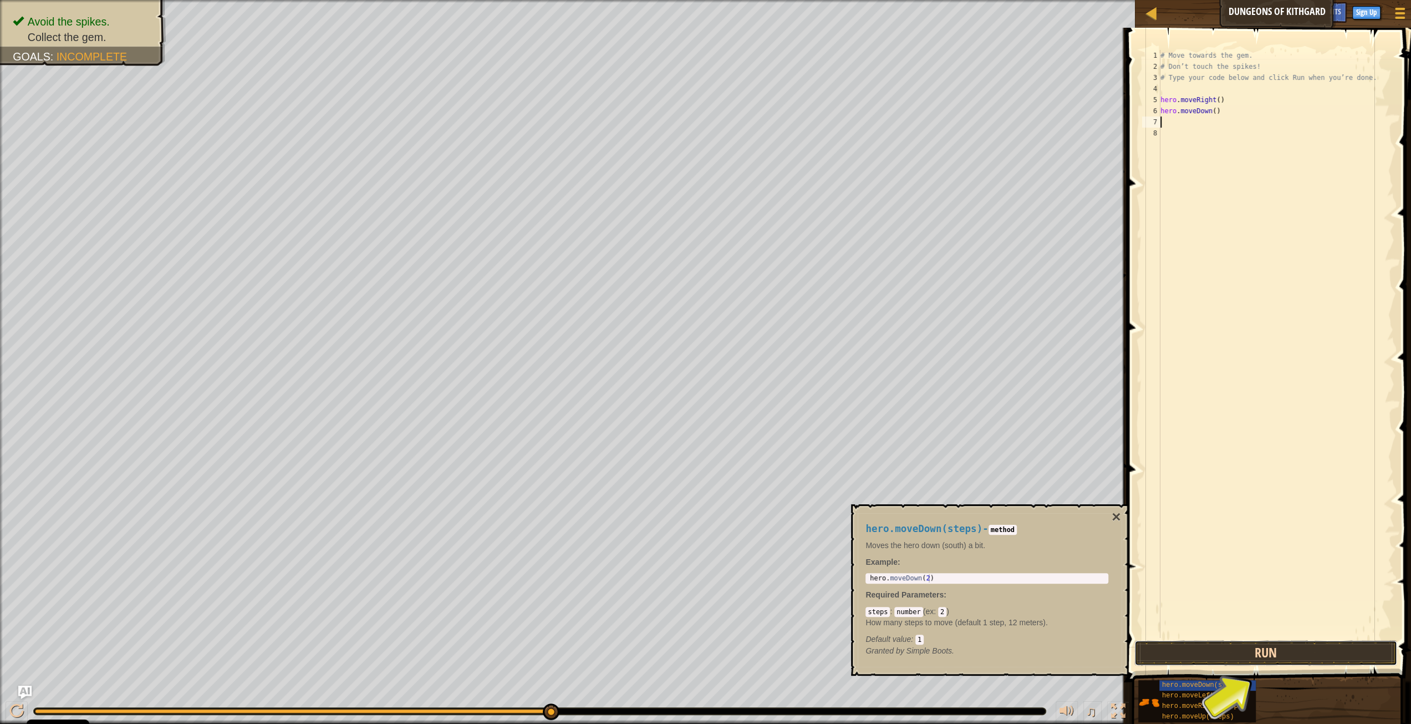
click at [1086, 556] on button "Run" at bounding box center [1266, 653] width 263 height 26
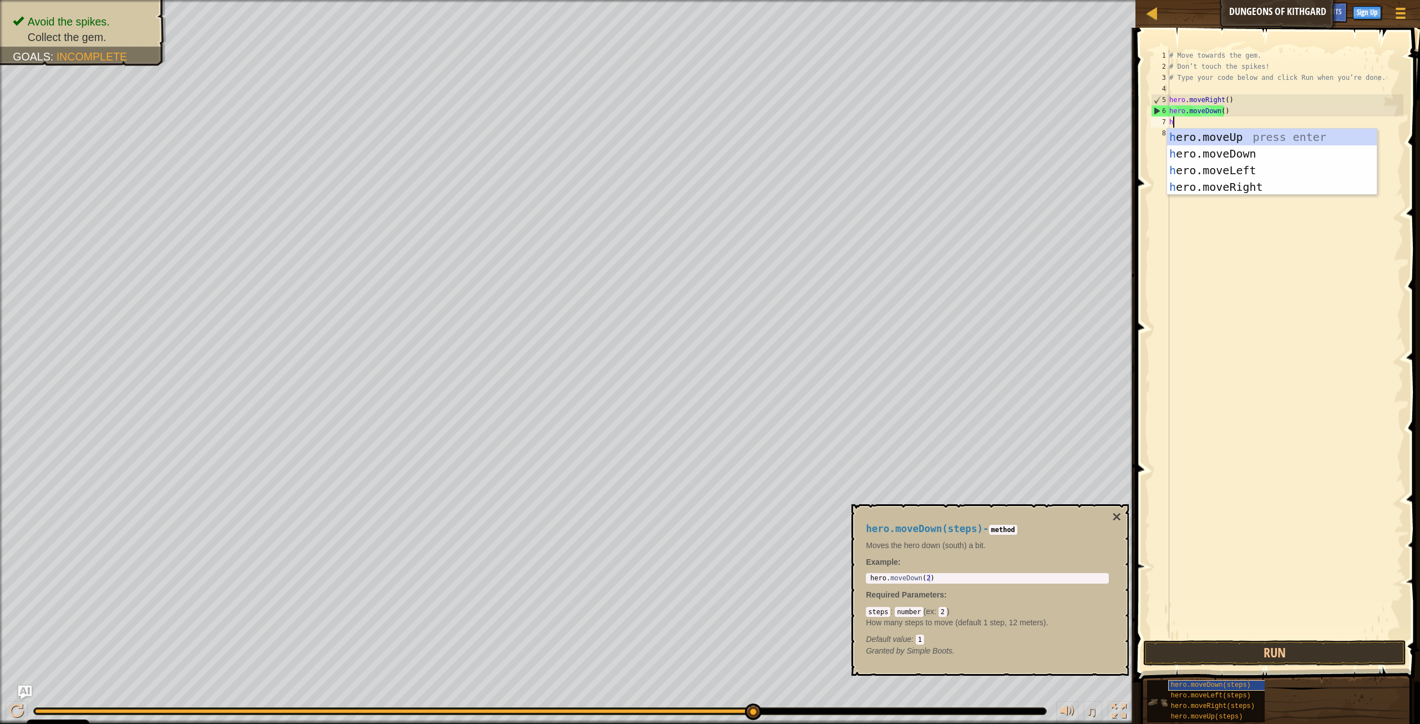
type textarea "he"
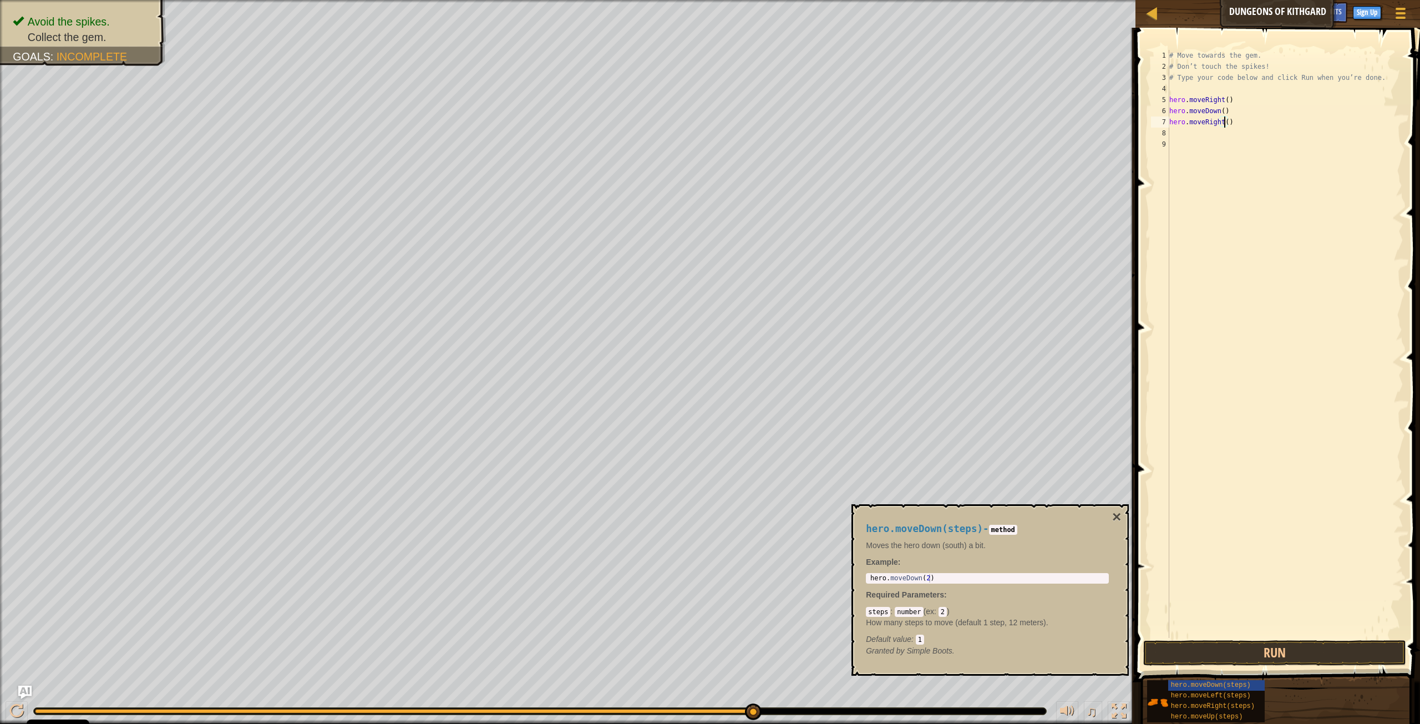
click at [1086, 121] on div "# Move towards the gem. # Don’t touch the spikes! # Type your code below and cl…" at bounding box center [1285, 355] width 236 height 610
type textarea "hero.moveRight()"
click at [1086, 556] on button "Run" at bounding box center [1274, 653] width 263 height 26
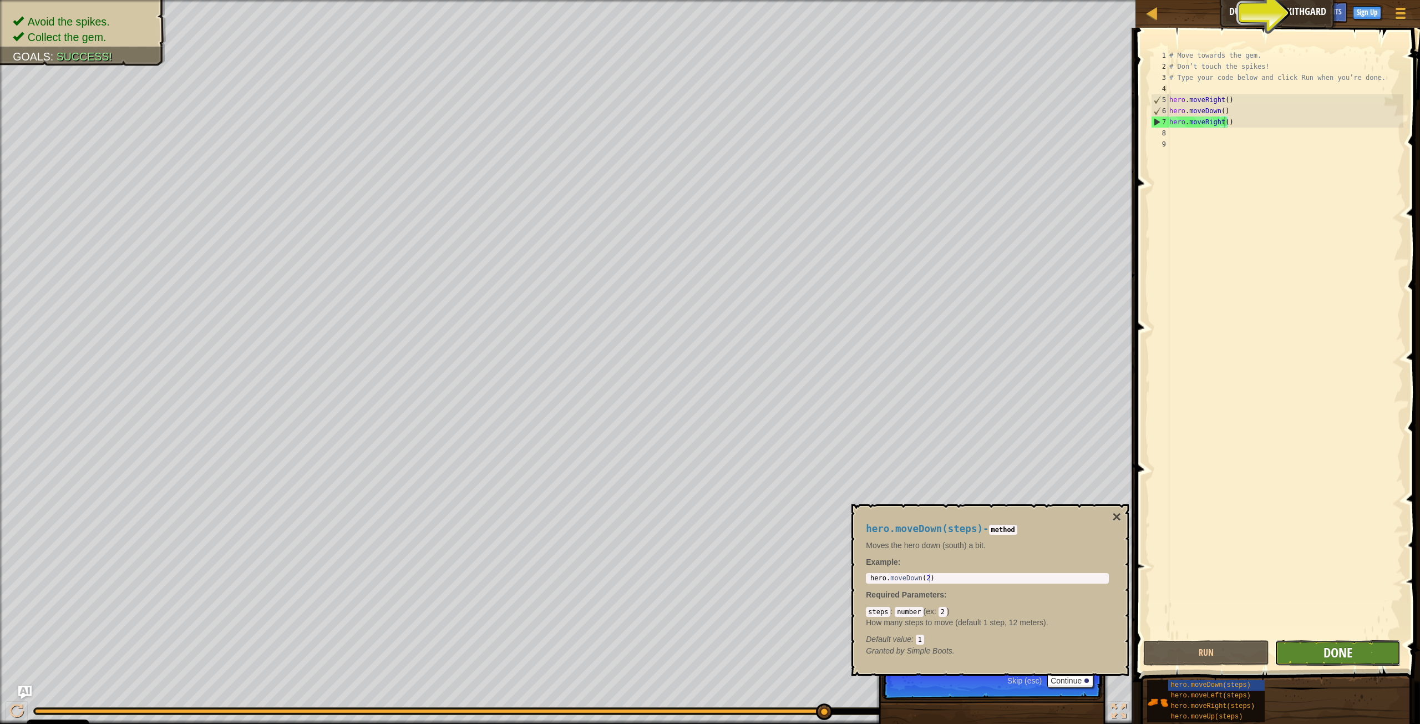
click at [1086, 556] on span "Done" at bounding box center [1337, 652] width 29 height 18
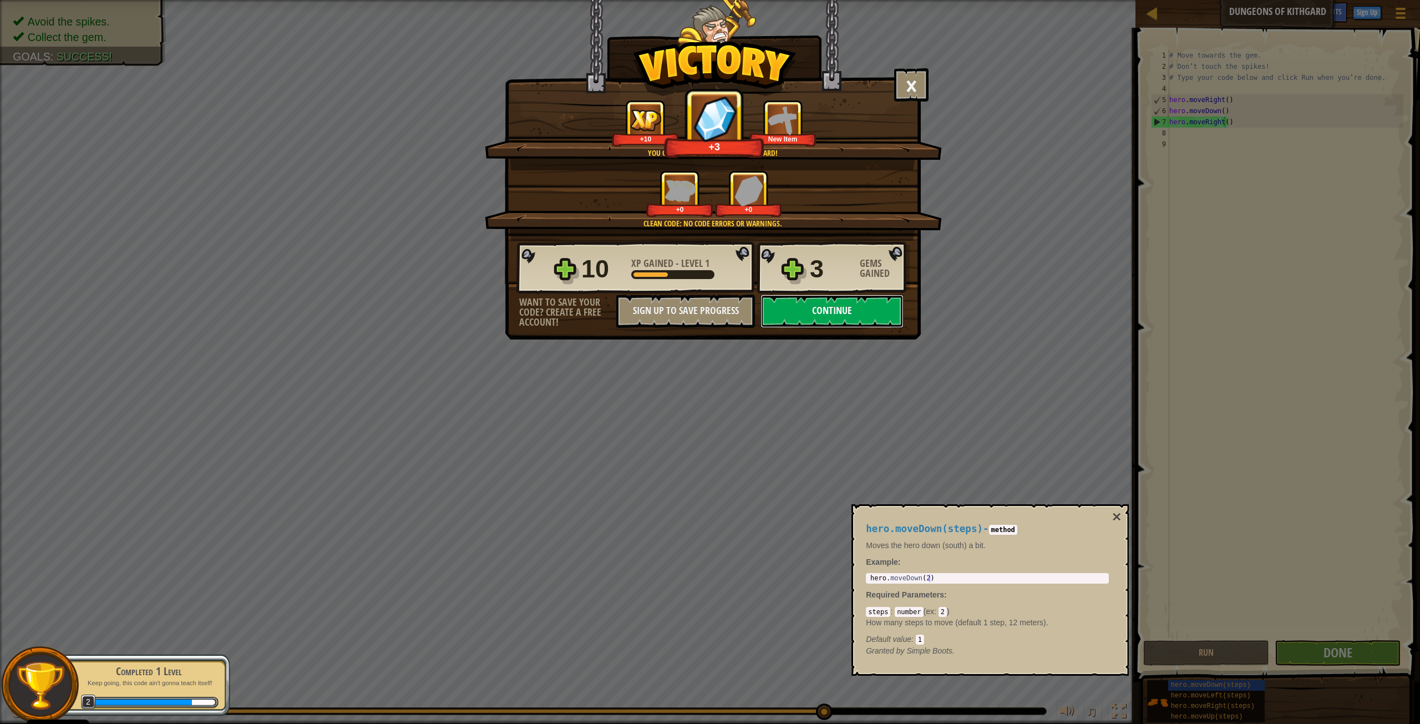
click at [809, 318] on button "Continue" at bounding box center [831, 310] width 143 height 33
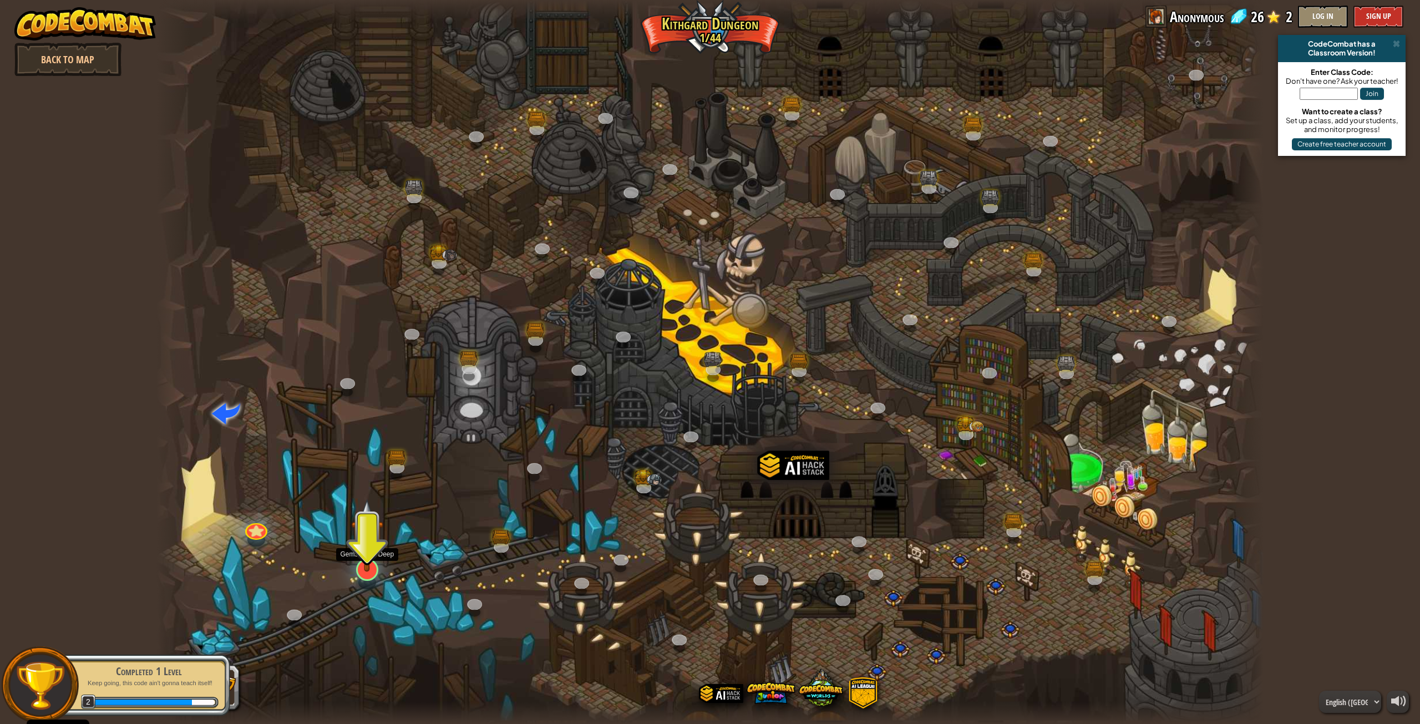
click at [372, 556] on img at bounding box center [367, 535] width 32 height 73
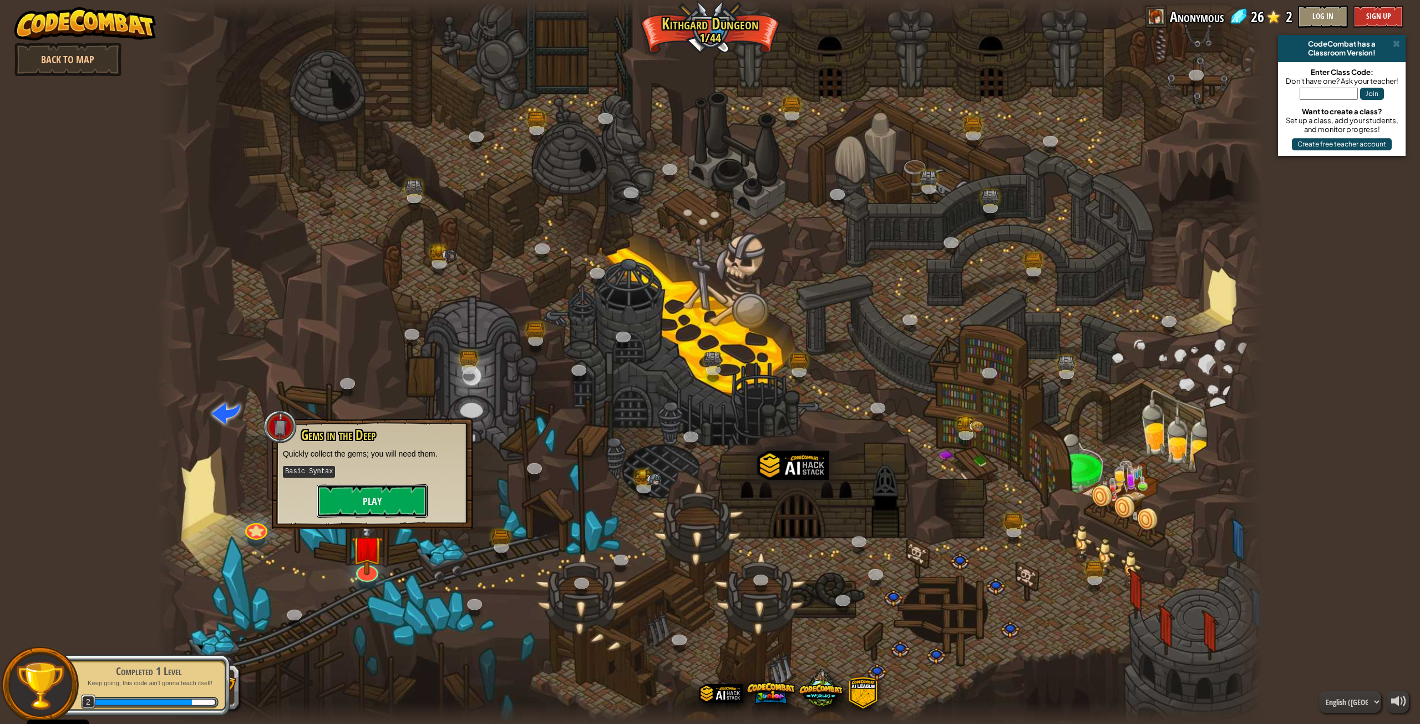
click at [395, 502] on button "Play" at bounding box center [372, 500] width 111 height 33
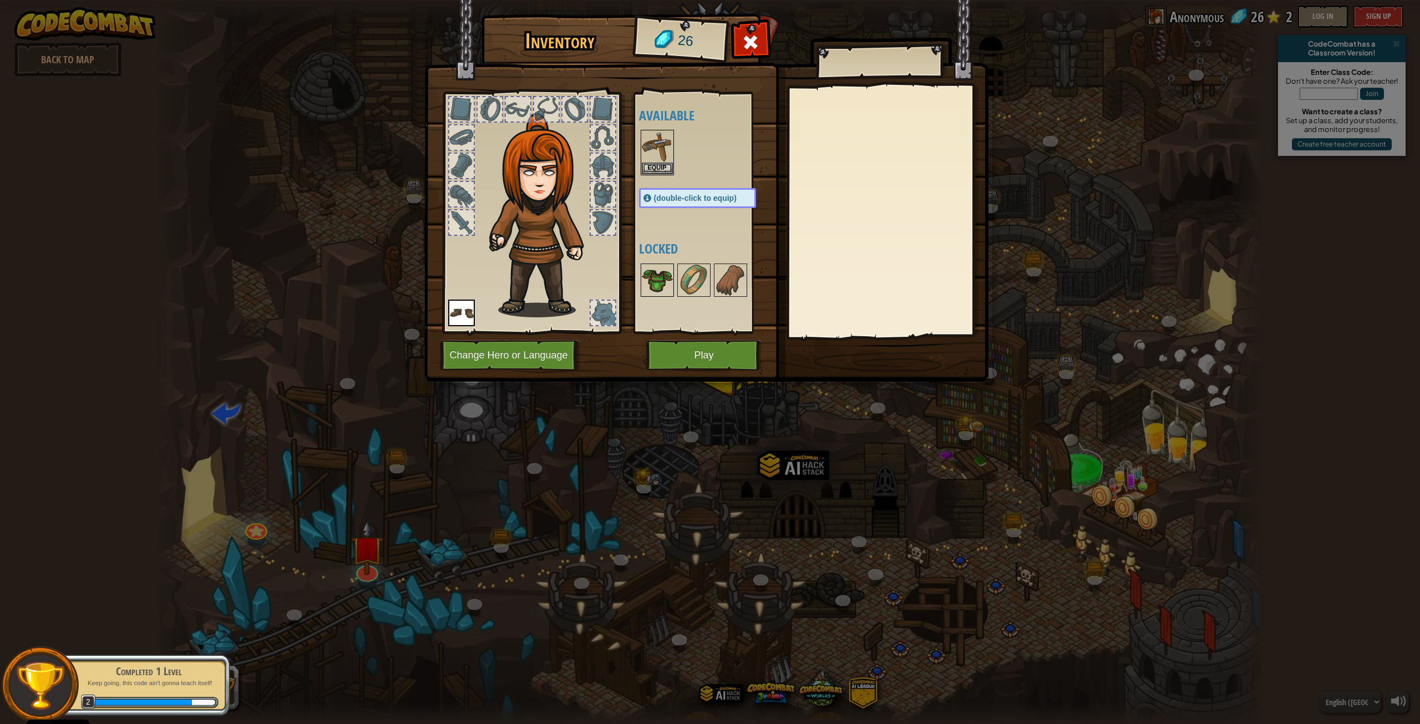
click at [668, 282] on img at bounding box center [657, 280] width 31 height 31
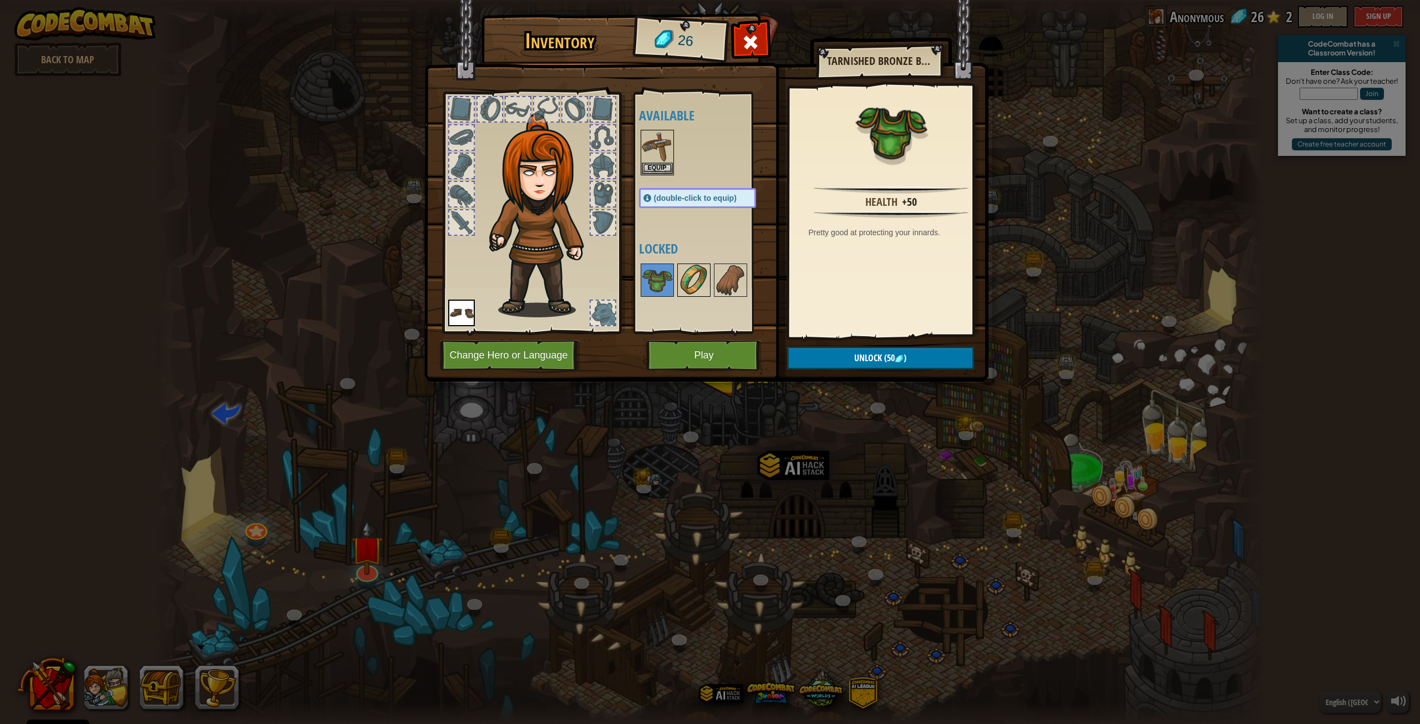
click at [681, 283] on img at bounding box center [693, 280] width 31 height 31
click at [721, 279] on img at bounding box center [730, 280] width 31 height 31
click at [711, 366] on button "Play" at bounding box center [704, 355] width 116 height 31
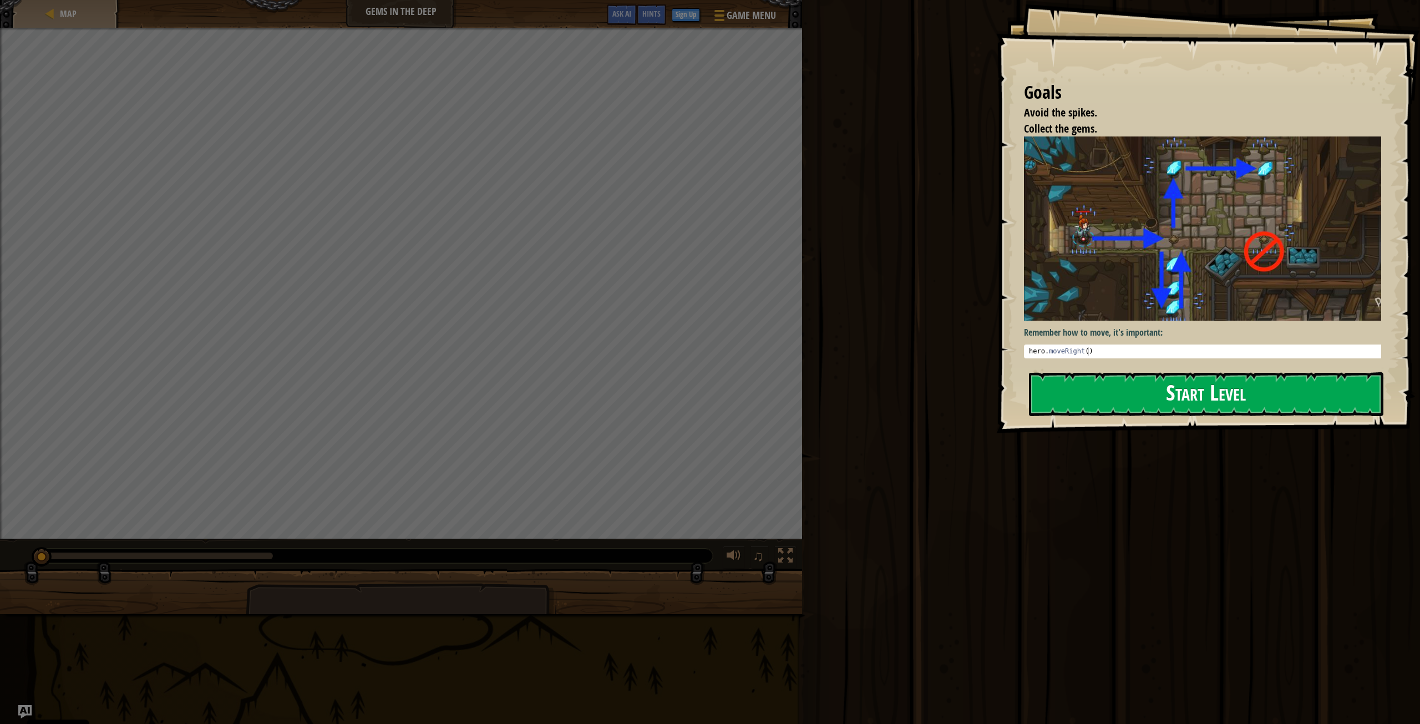
click at [1086, 397] on button "Start Level" at bounding box center [1206, 394] width 354 height 44
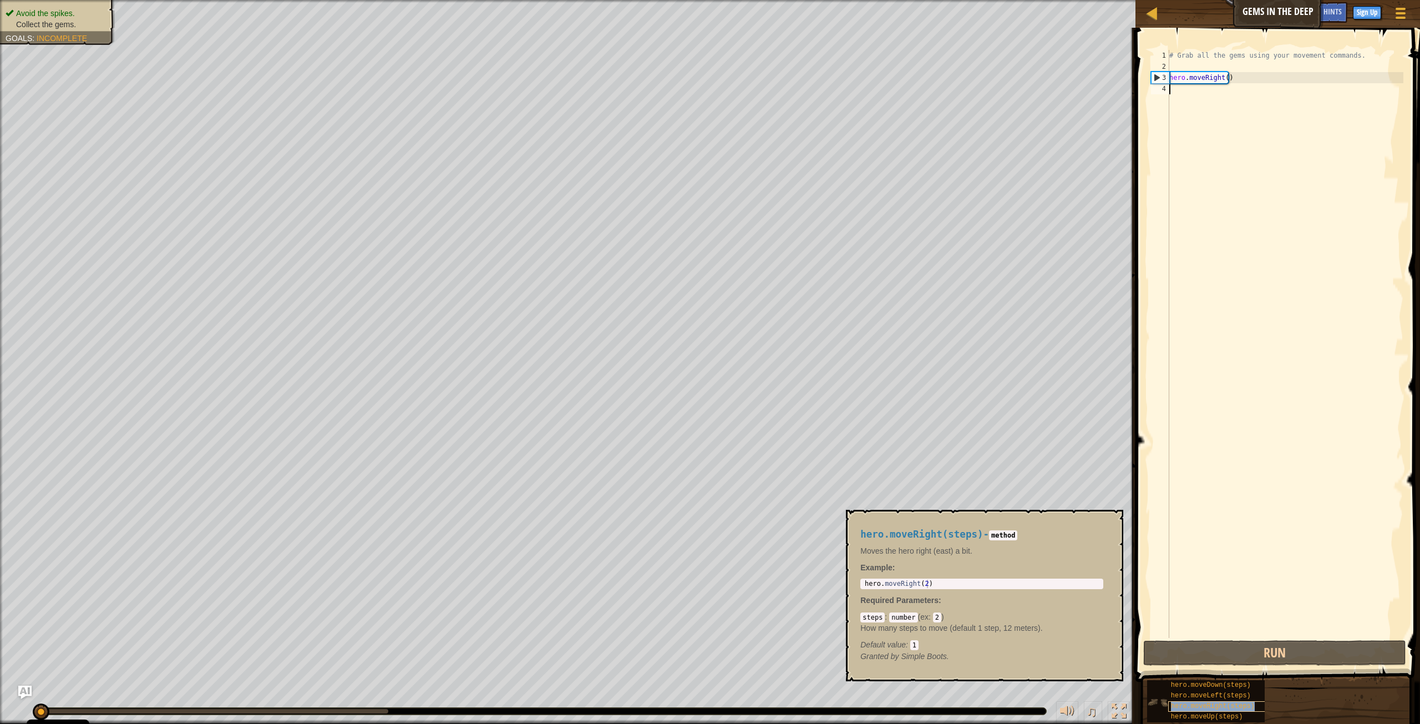
click at [1086, 556] on span "hero.moveRight(steps)" at bounding box center [1213, 706] width 84 height 8
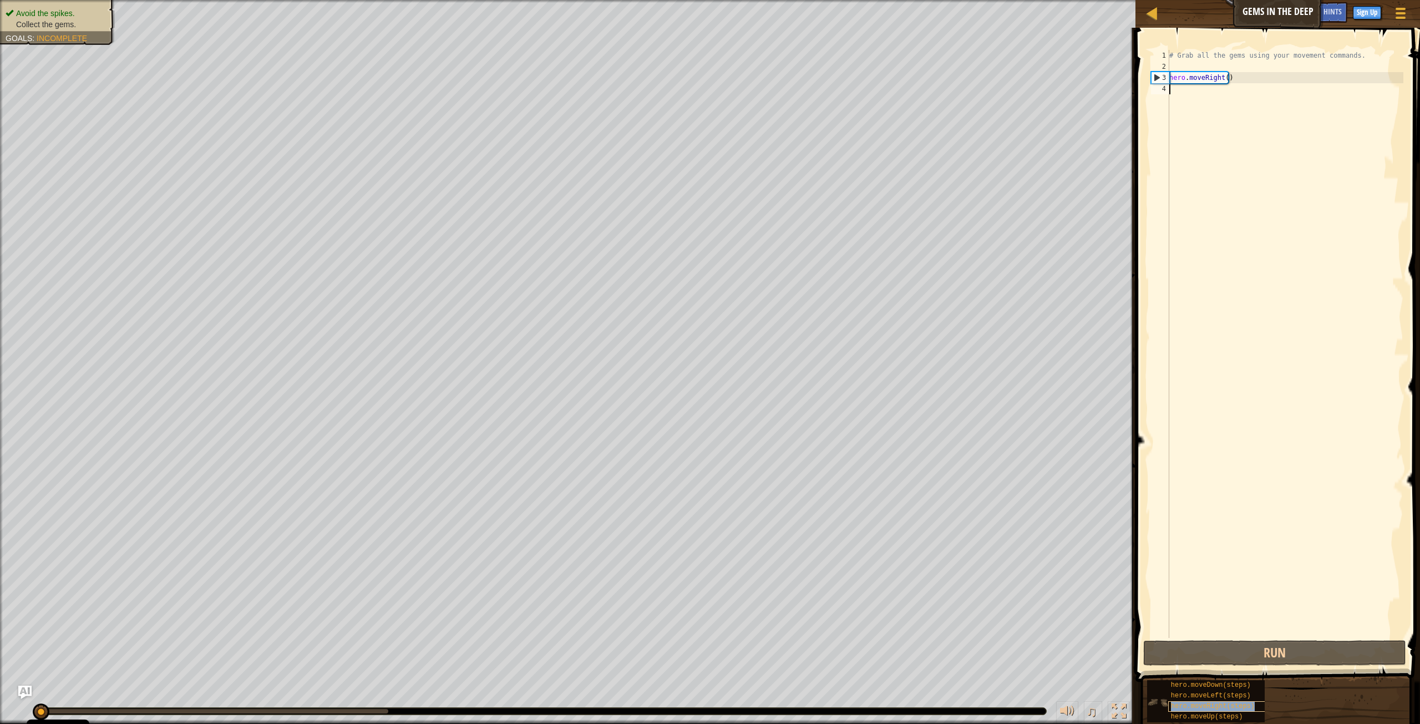
click at [1086, 556] on span "hero.moveRight(steps)" at bounding box center [1213, 706] width 84 height 8
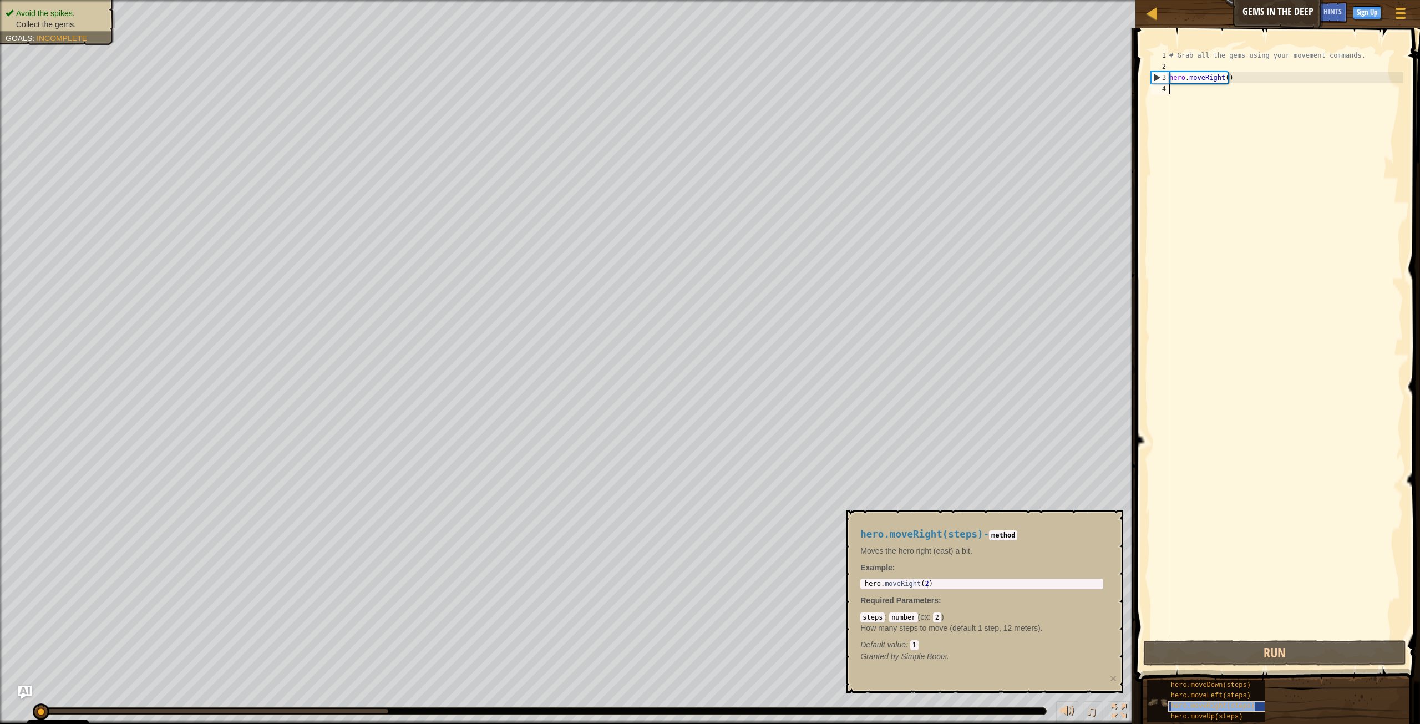
click at [1086, 556] on span "hero.moveRight(steps)" at bounding box center [1213, 706] width 84 height 8
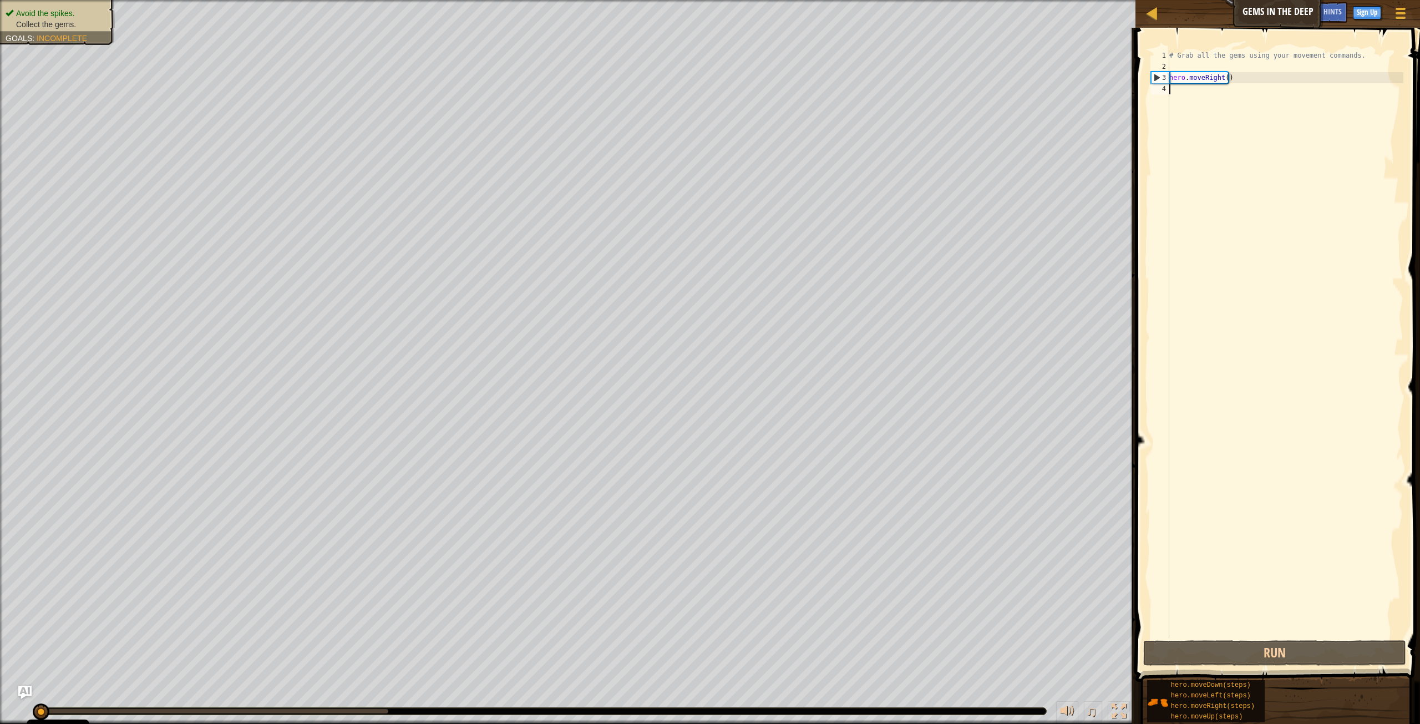
click at [1086, 95] on div "# Grab all the gems using your movement commands. hero . moveRight ( )" at bounding box center [1285, 355] width 236 height 610
click at [1086, 556] on button "Run" at bounding box center [1274, 653] width 263 height 26
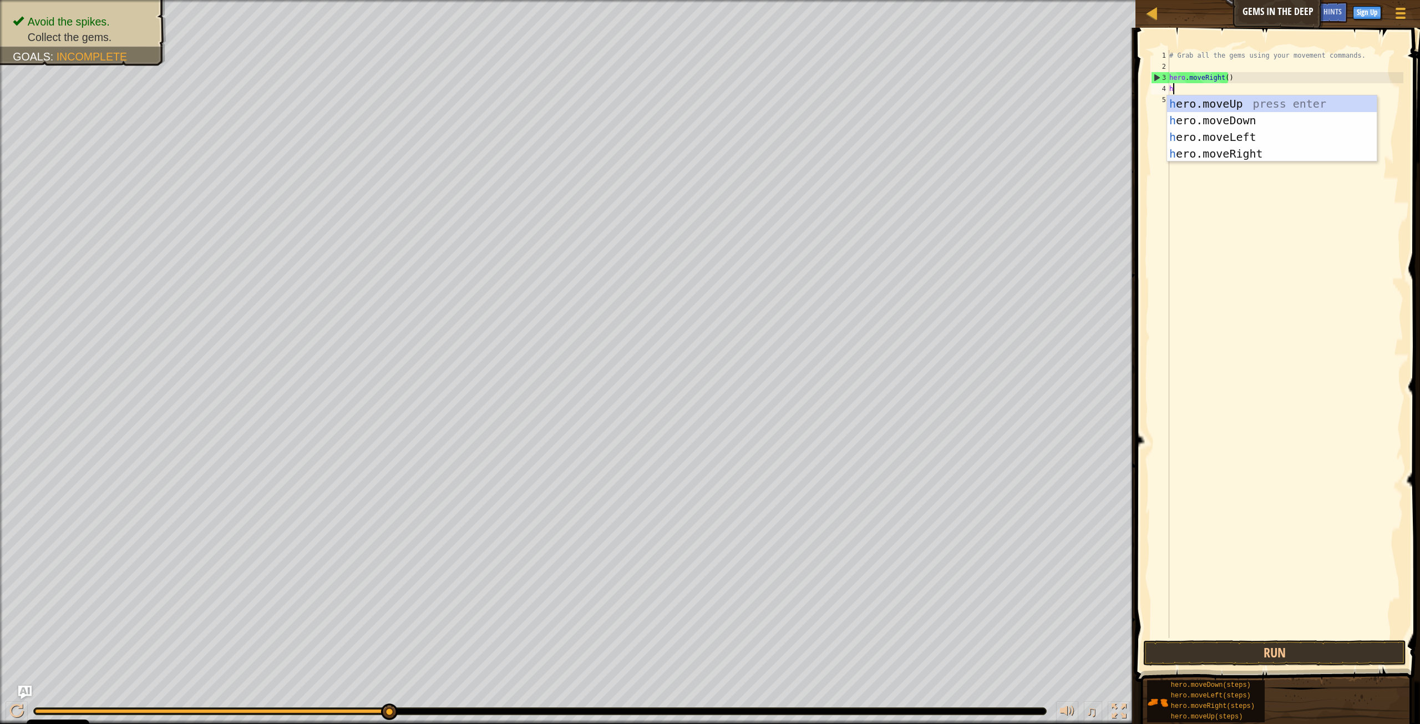
scroll to position [5, 0]
type textarea "he"
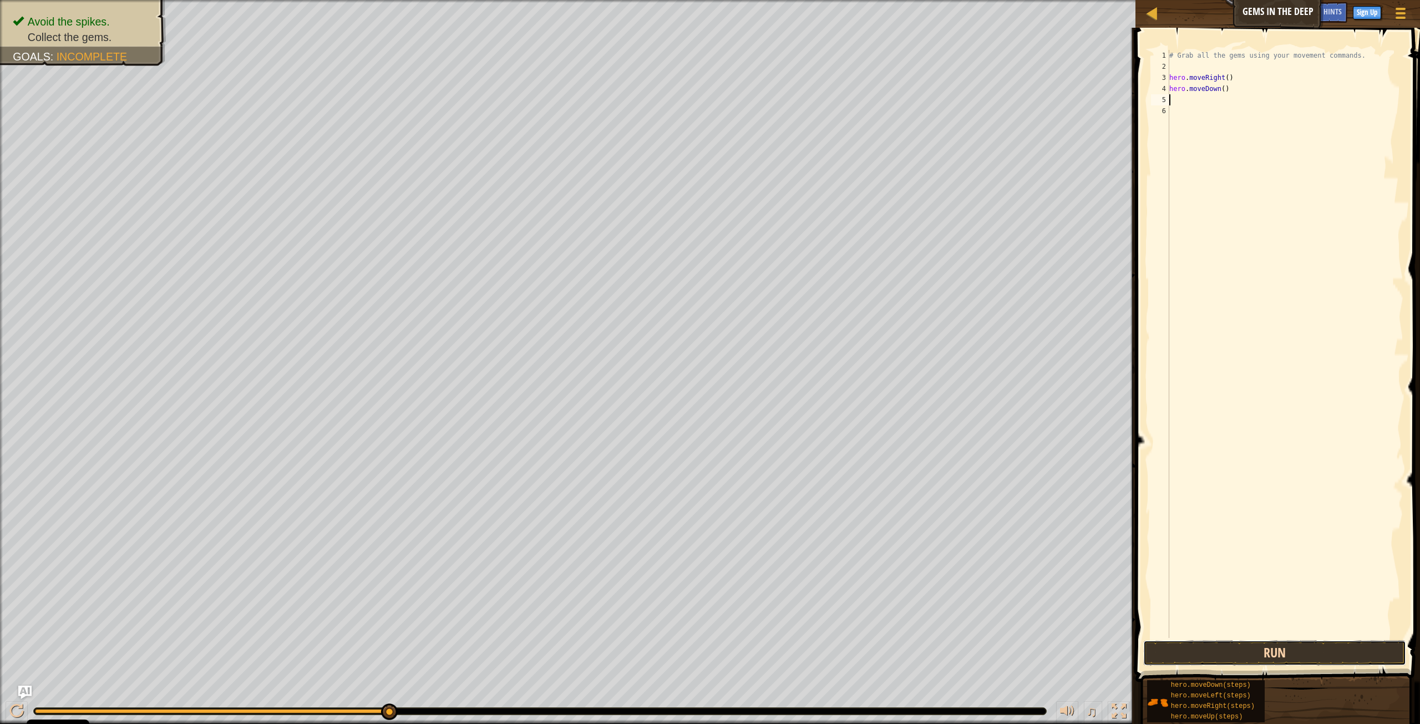
click at [1086, 556] on button "Run" at bounding box center [1274, 653] width 263 height 26
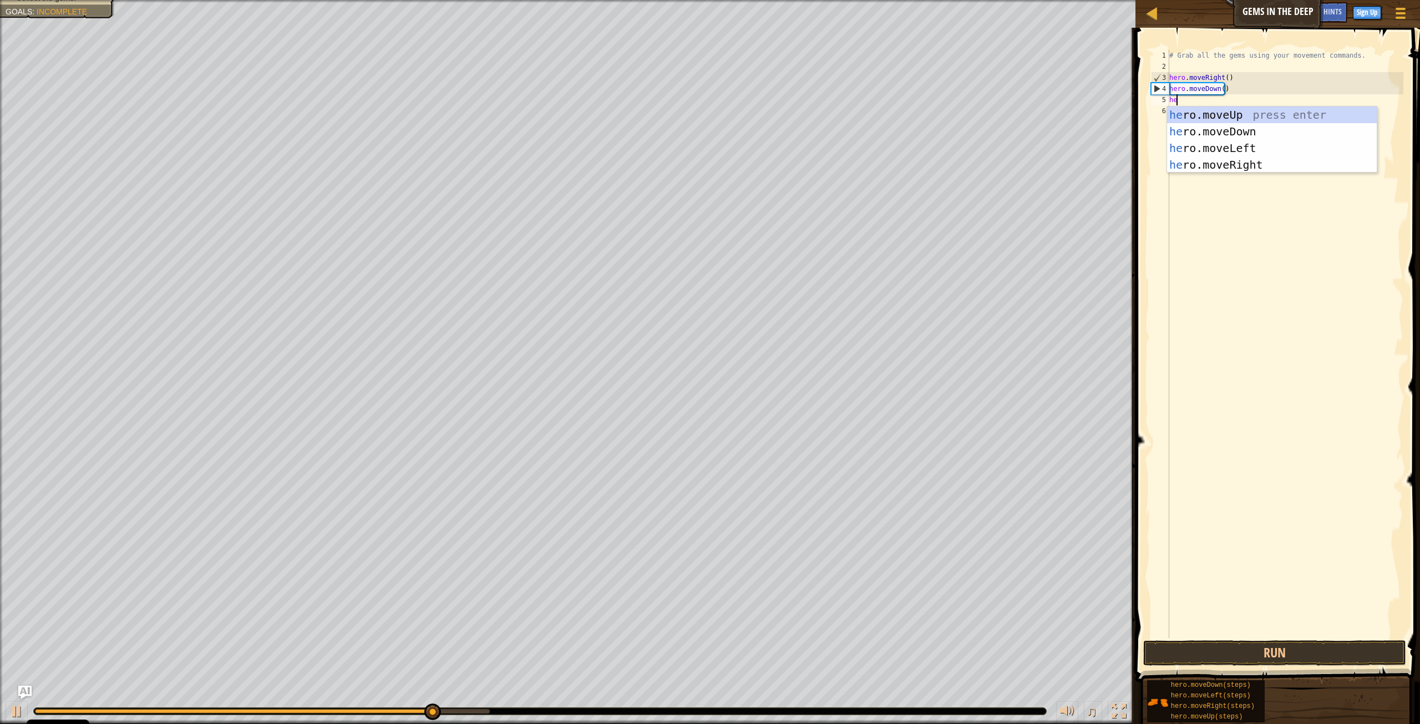
type textarea "her"
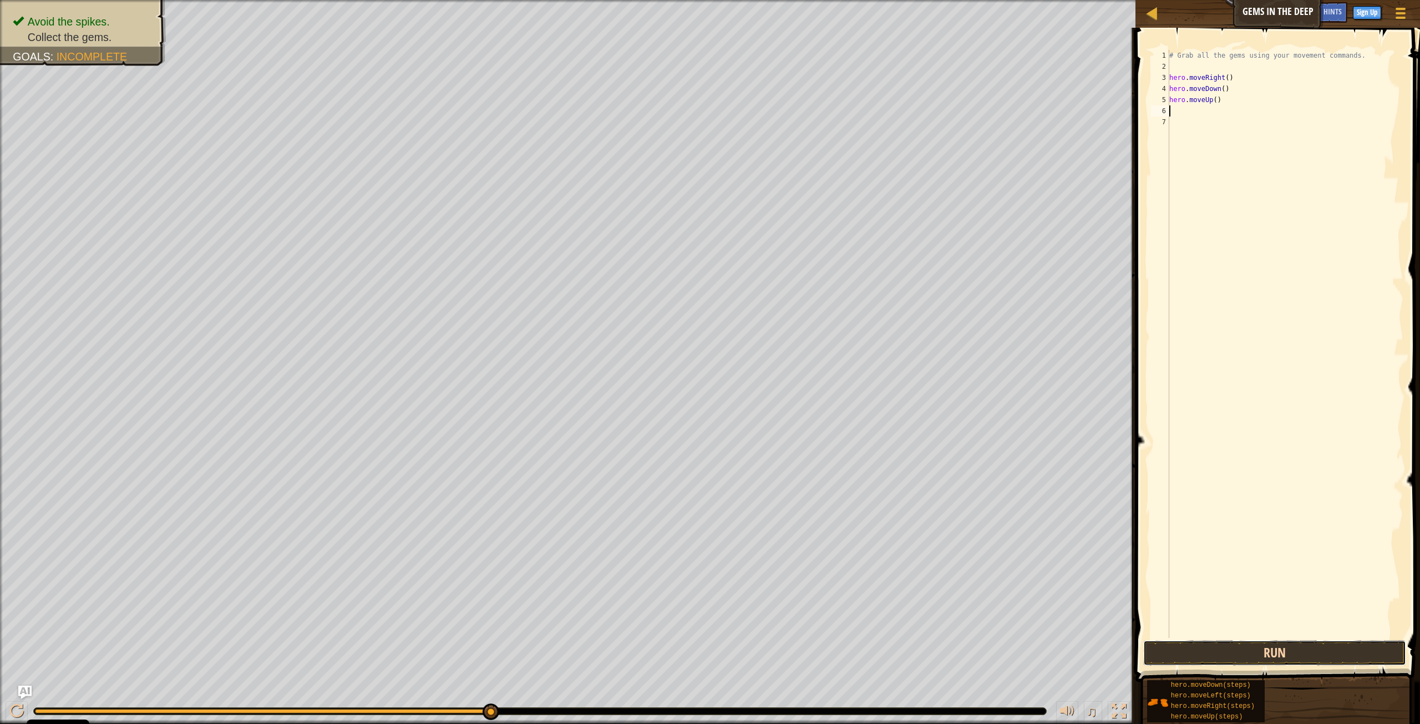
click at [1086, 556] on button "Run" at bounding box center [1274, 653] width 263 height 26
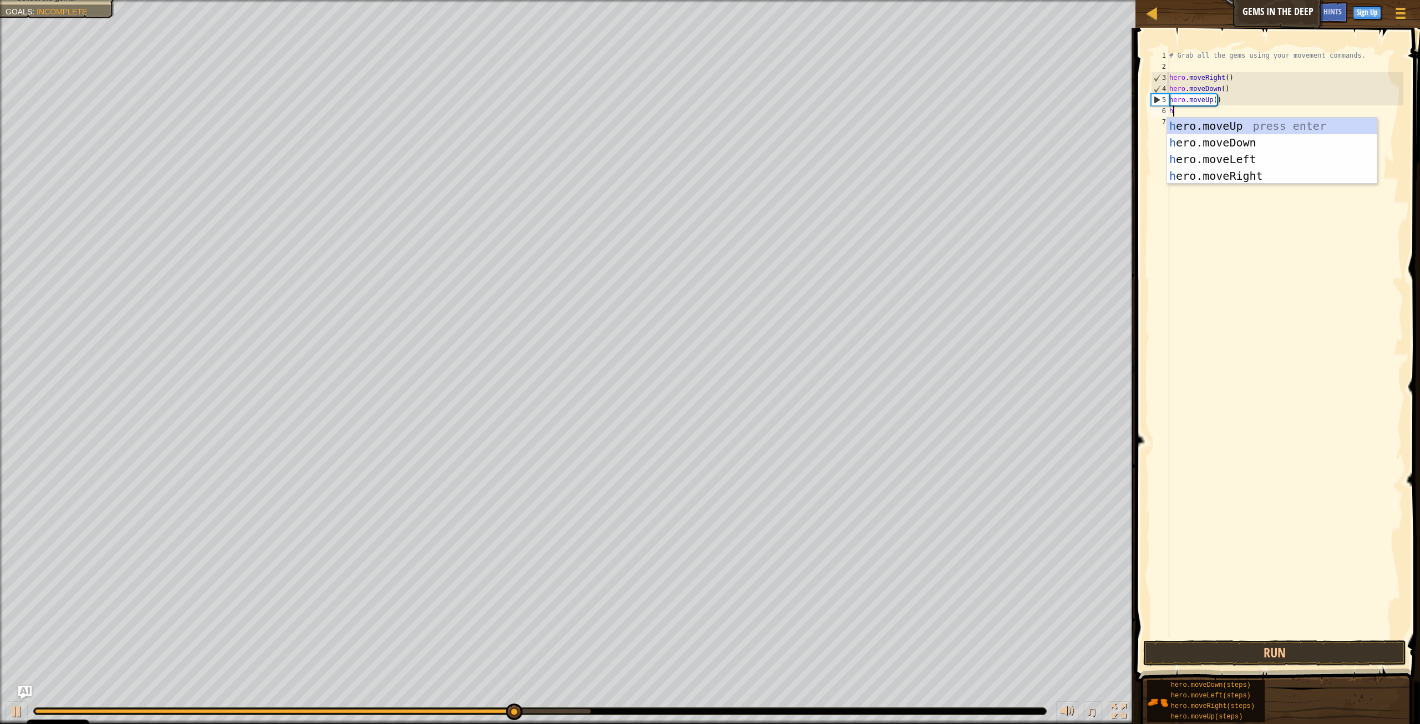
type textarea "he"
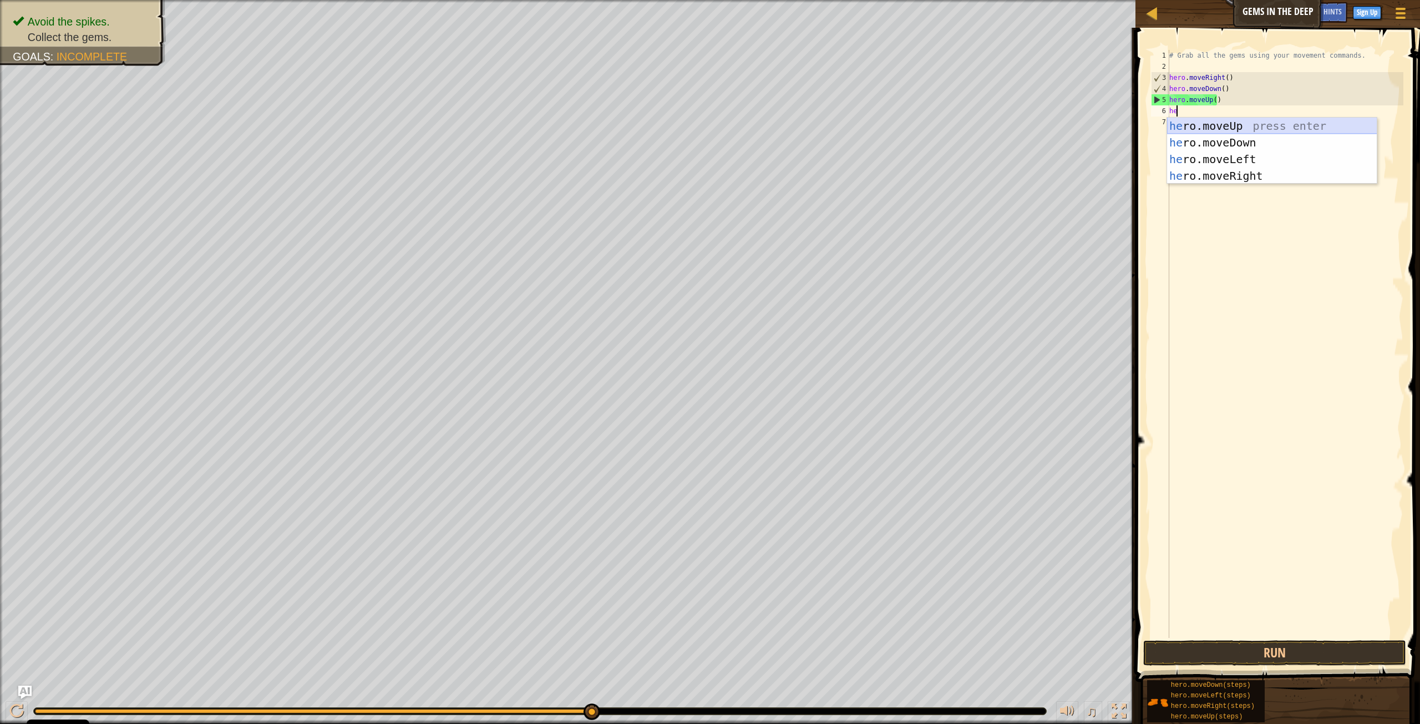
click at [1086, 124] on div "he ro.moveUp press enter he ro.moveDown press enter he ro.moveLeft press enter …" at bounding box center [1272, 168] width 210 height 100
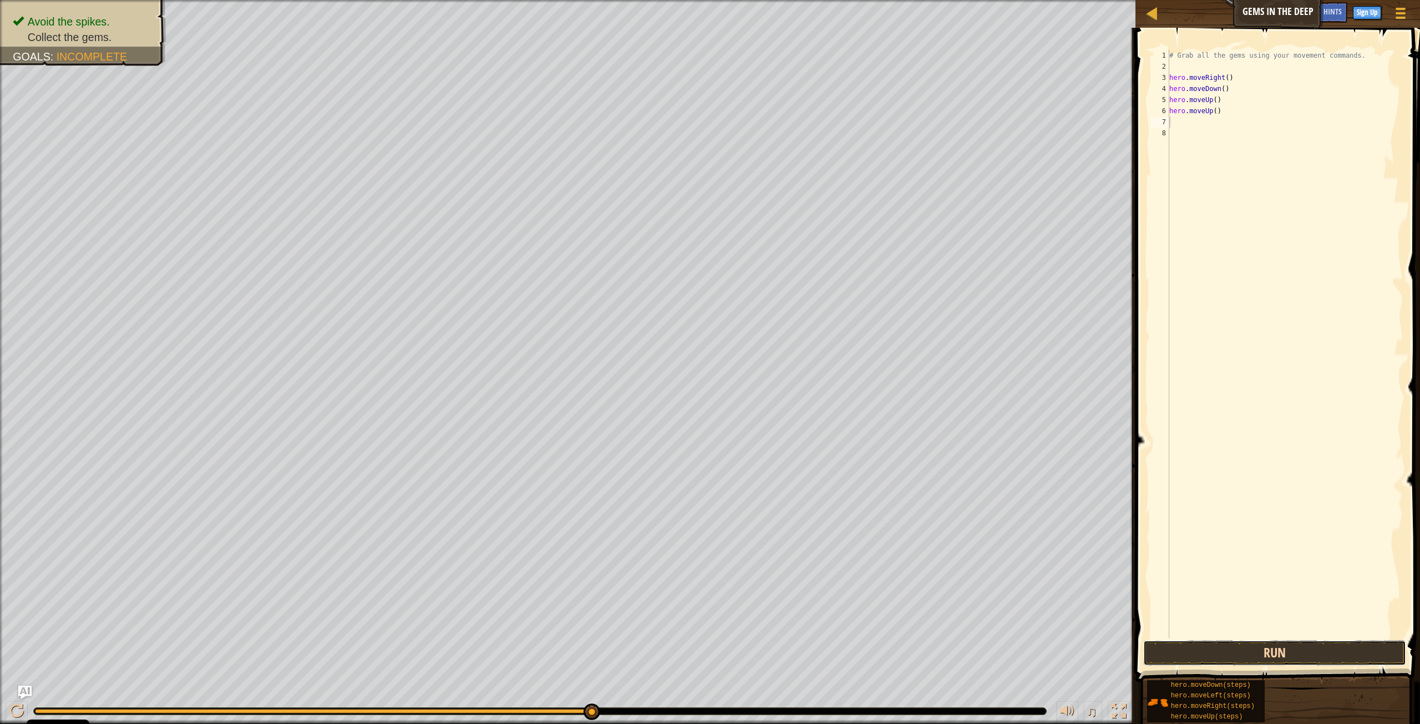
click at [1086, 556] on button "Run" at bounding box center [1274, 653] width 263 height 26
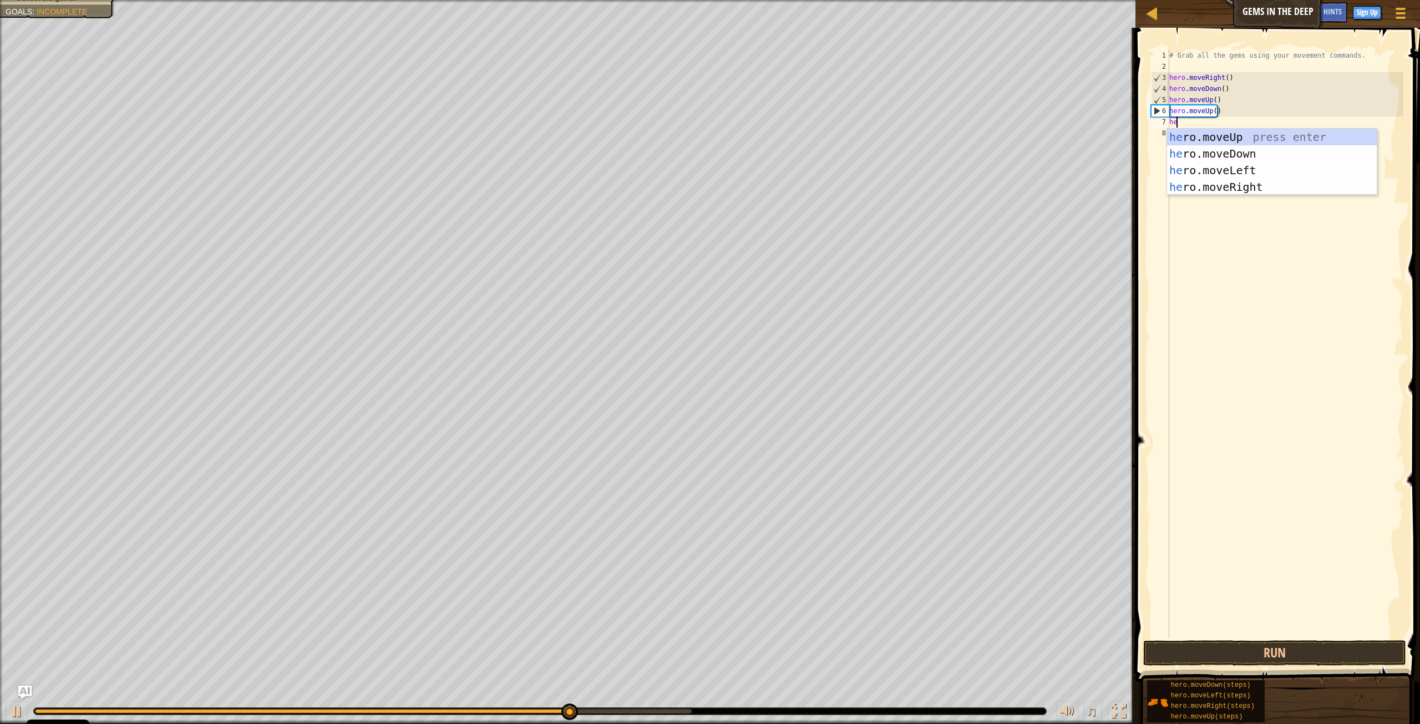
type textarea "her"
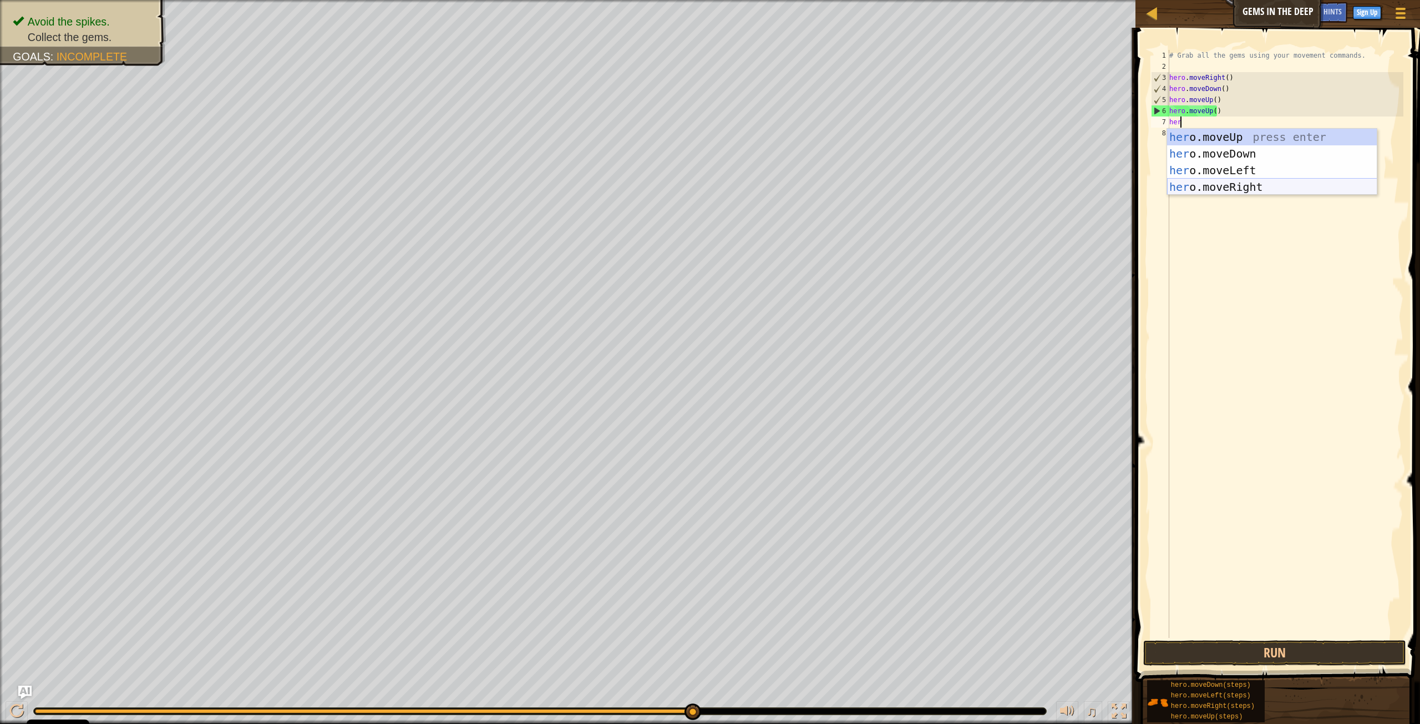
click at [1086, 188] on div "her o.moveUp press enter her o.moveDown press enter her o.moveLeft press enter …" at bounding box center [1272, 179] width 210 height 100
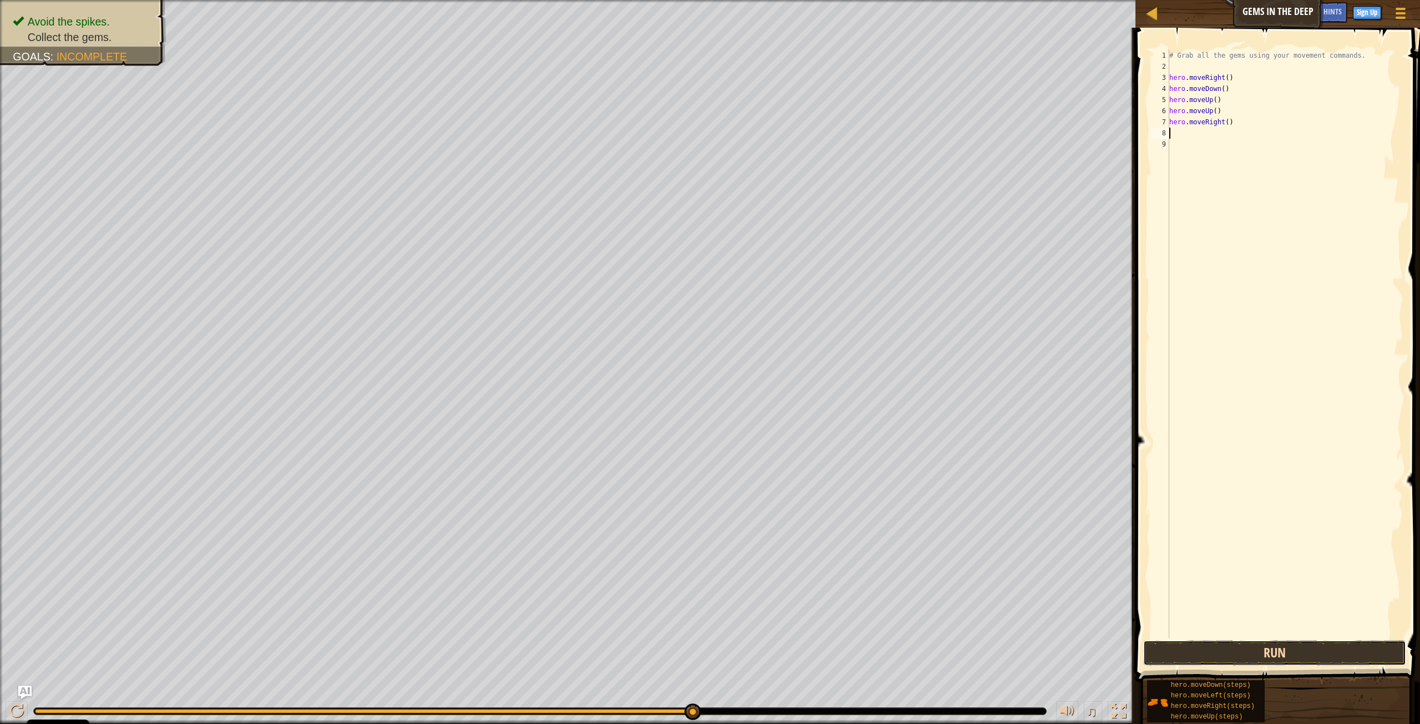
click at [1086, 556] on button "Run" at bounding box center [1274, 653] width 263 height 26
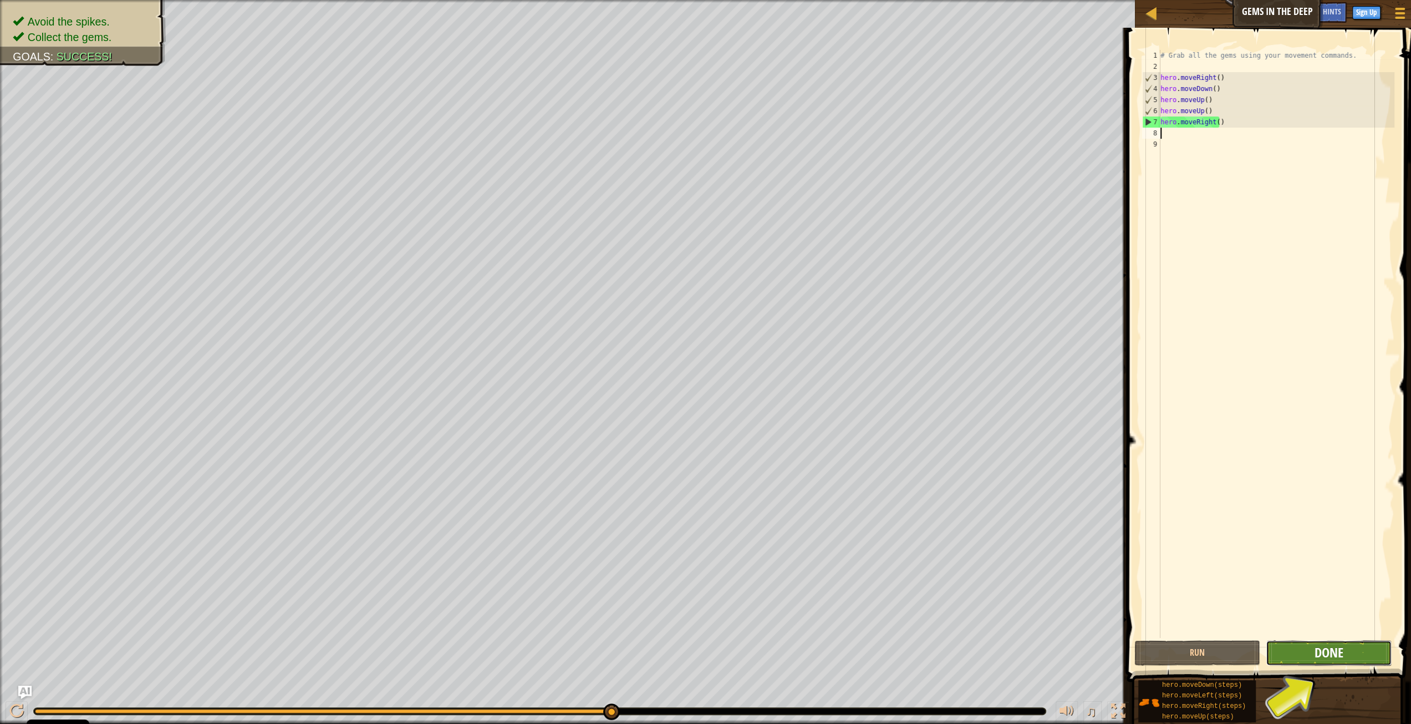
click at [1086, 556] on span "Done" at bounding box center [1329, 652] width 29 height 18
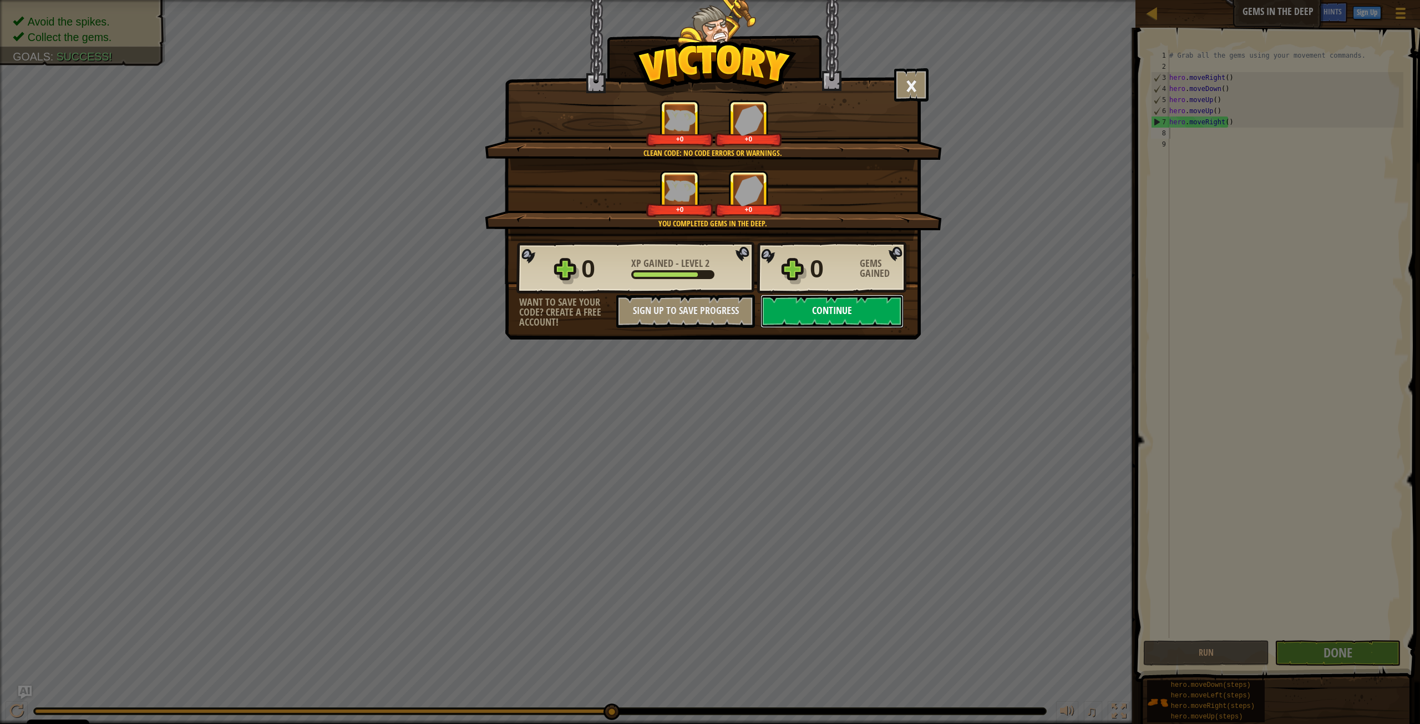
click at [833, 311] on button "Continue" at bounding box center [831, 310] width 143 height 33
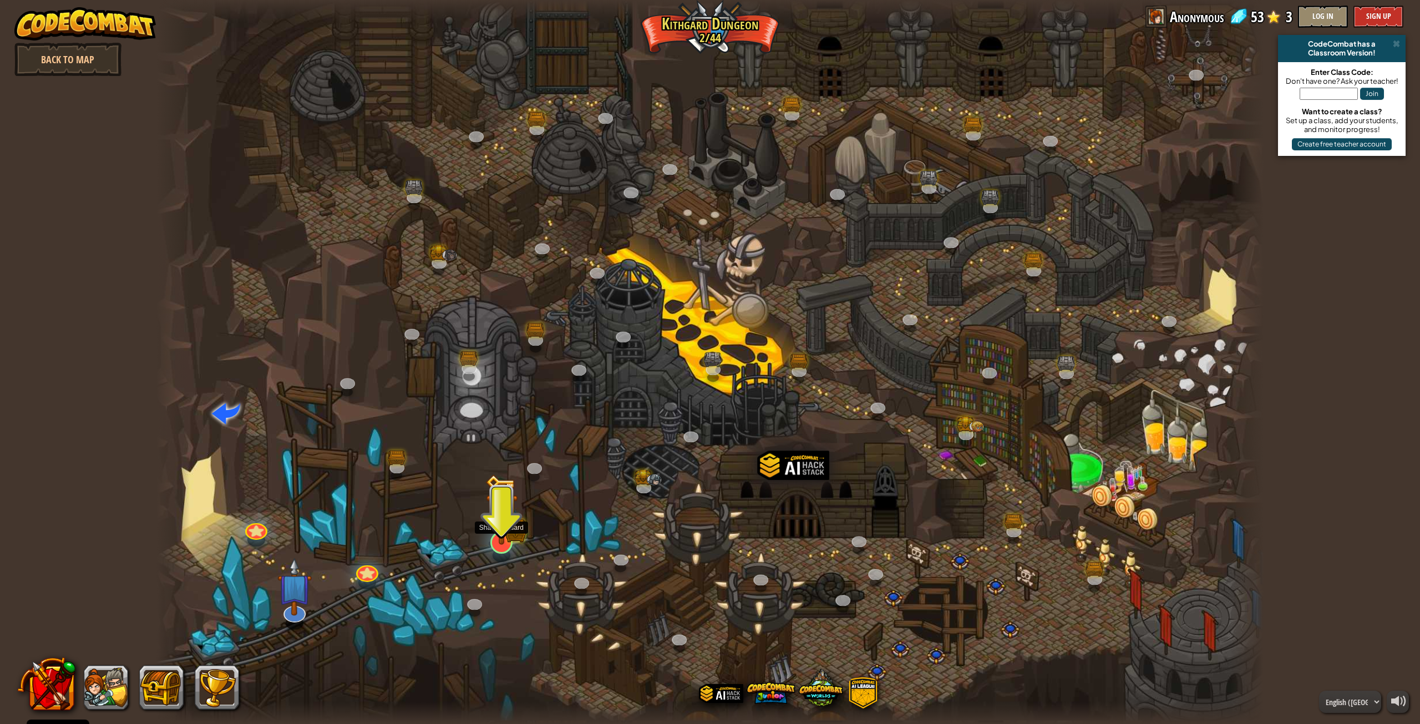
click at [510, 537] on img at bounding box center [501, 509] width 32 height 70
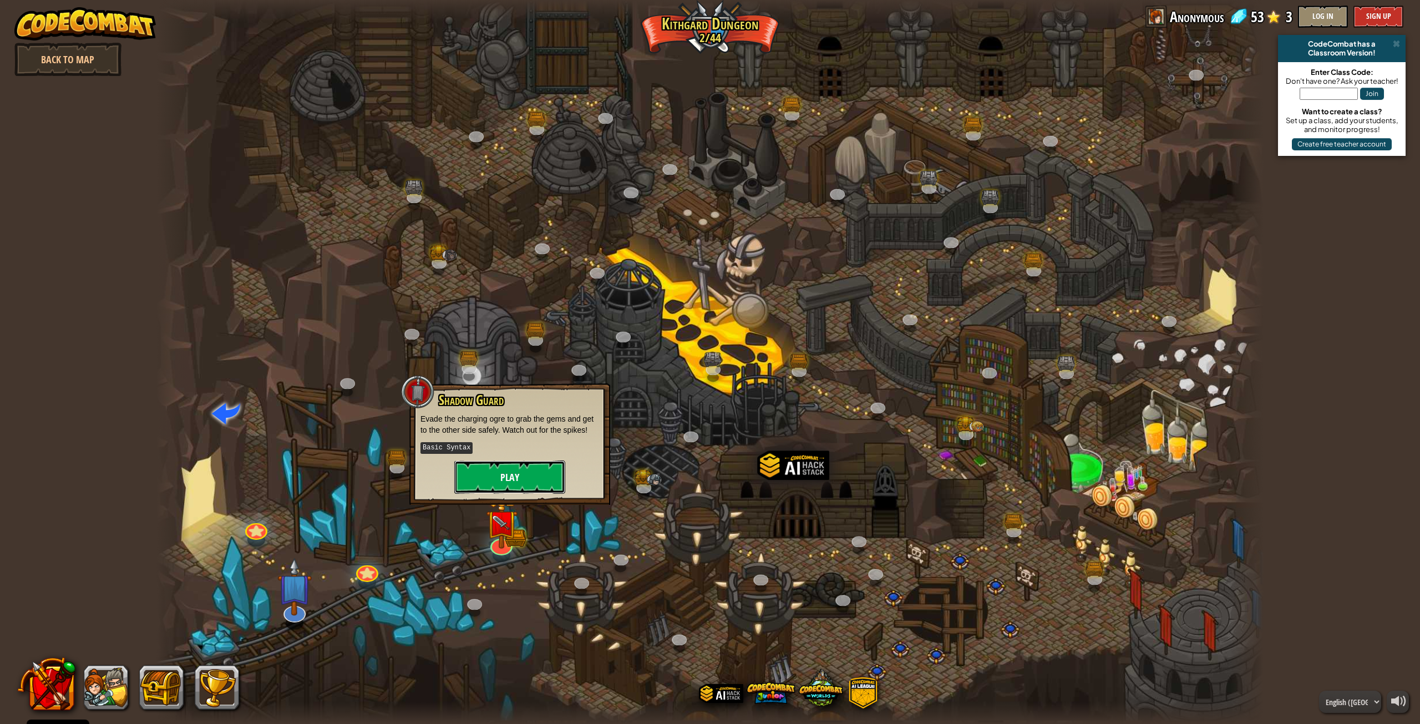
click at [519, 474] on button "Play" at bounding box center [509, 476] width 111 height 33
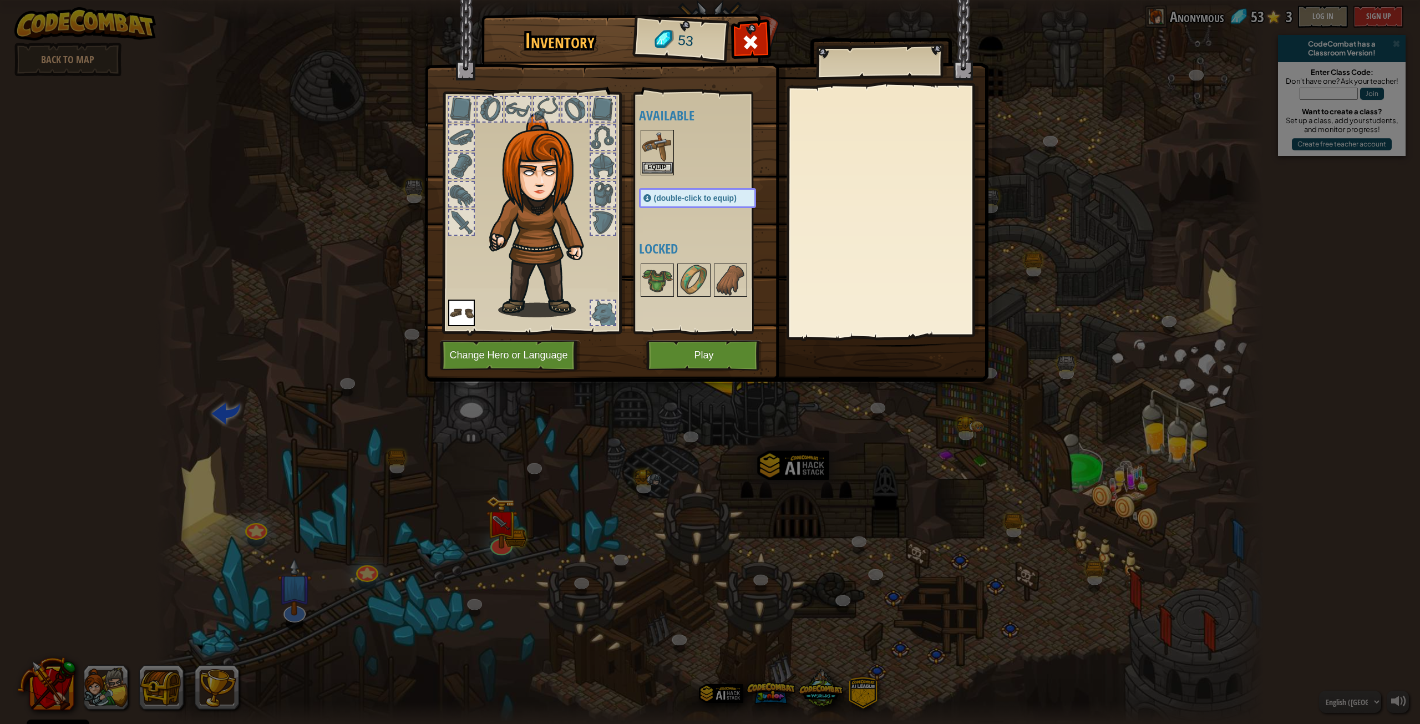
click at [648, 139] on img at bounding box center [657, 146] width 31 height 31
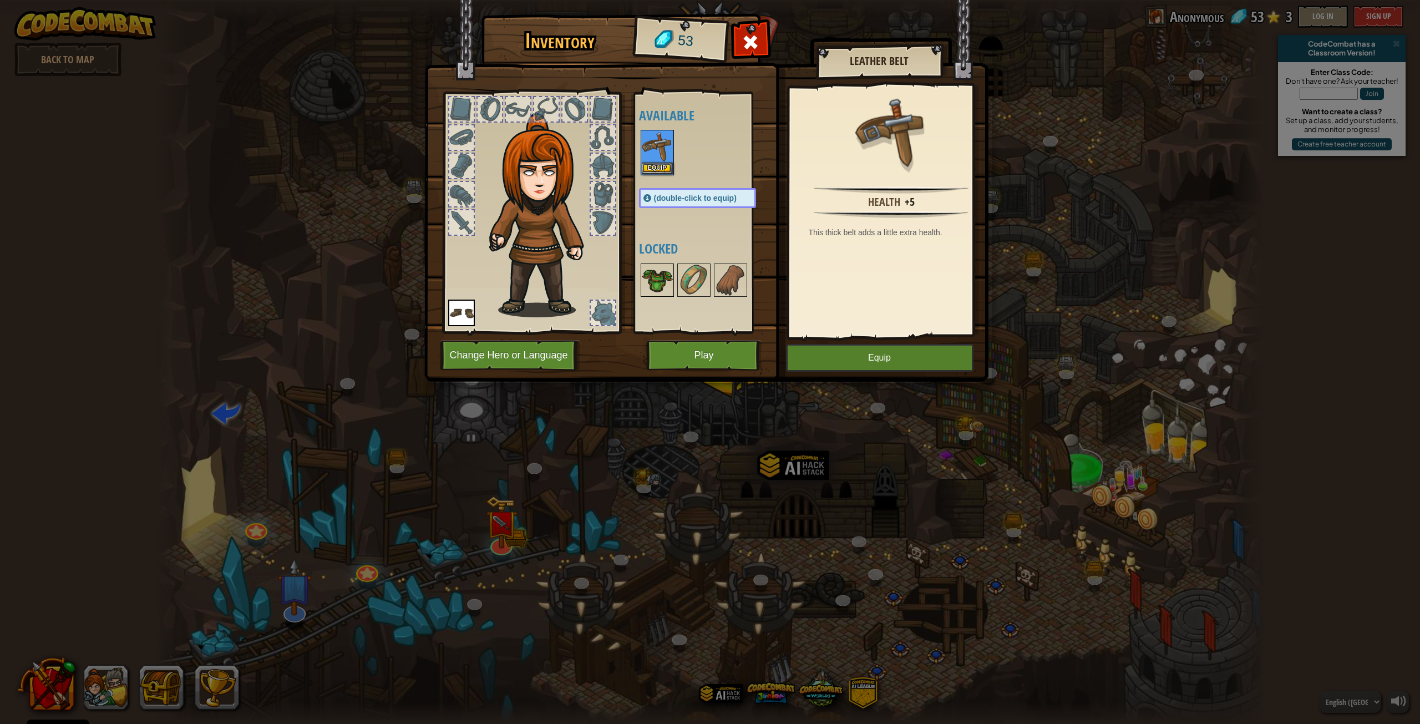
click at [646, 275] on img at bounding box center [657, 280] width 31 height 31
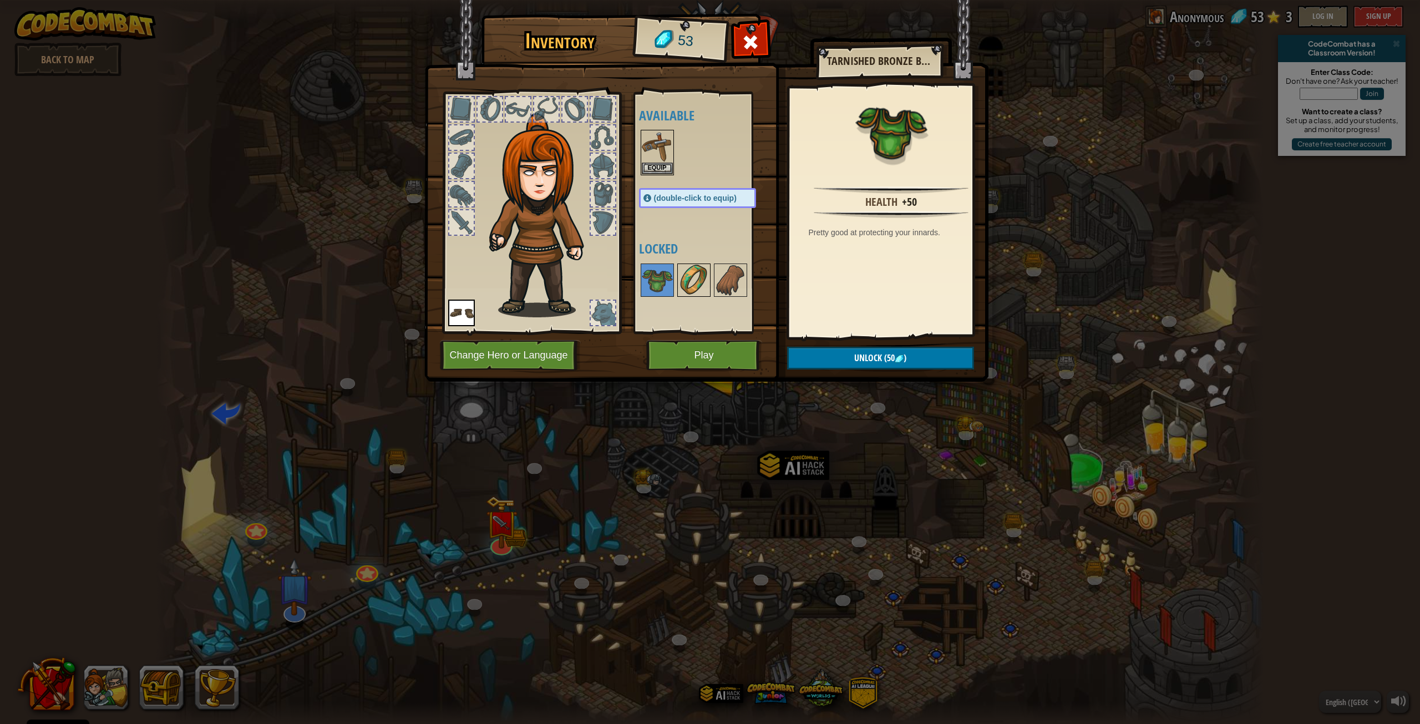
click at [699, 277] on img at bounding box center [693, 280] width 31 height 31
click at [736, 283] on img at bounding box center [730, 280] width 31 height 31
click at [718, 355] on button "Play" at bounding box center [704, 355] width 116 height 31
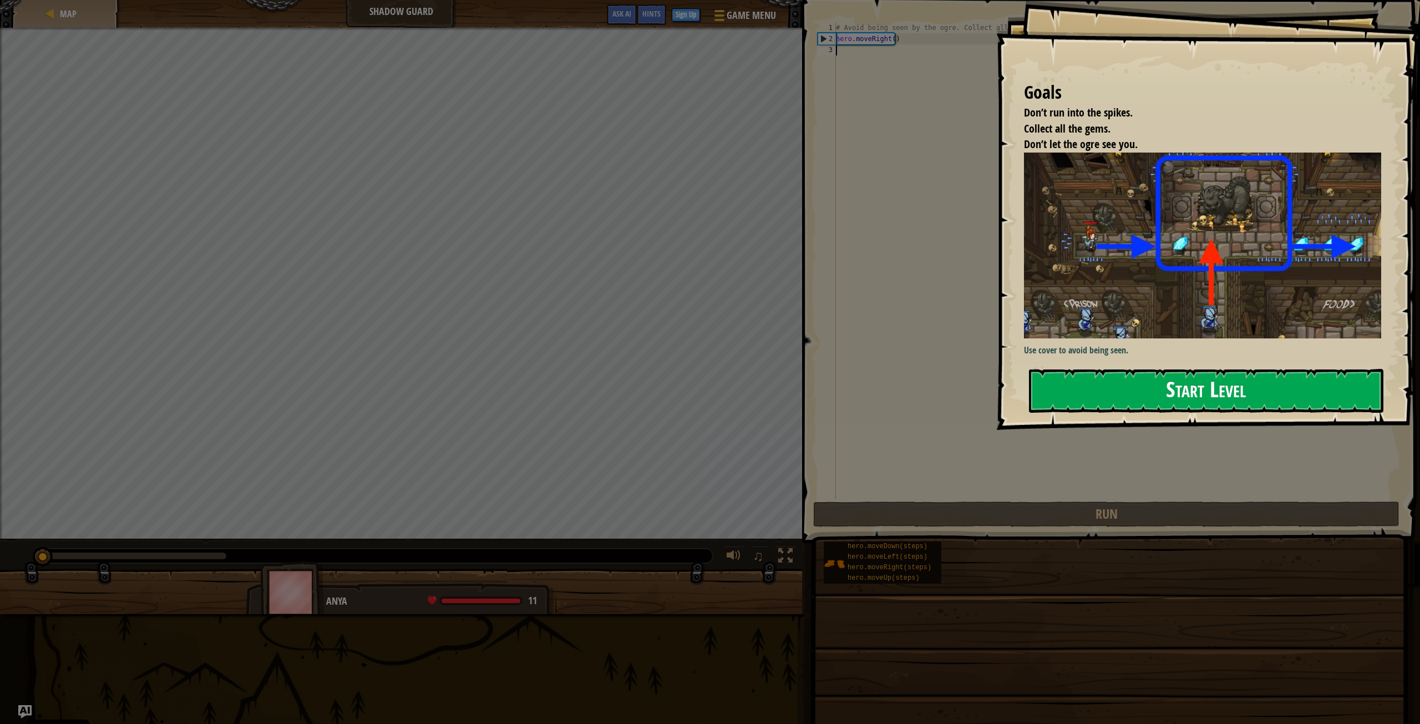
click at [1086, 390] on button "Start Level" at bounding box center [1206, 391] width 354 height 44
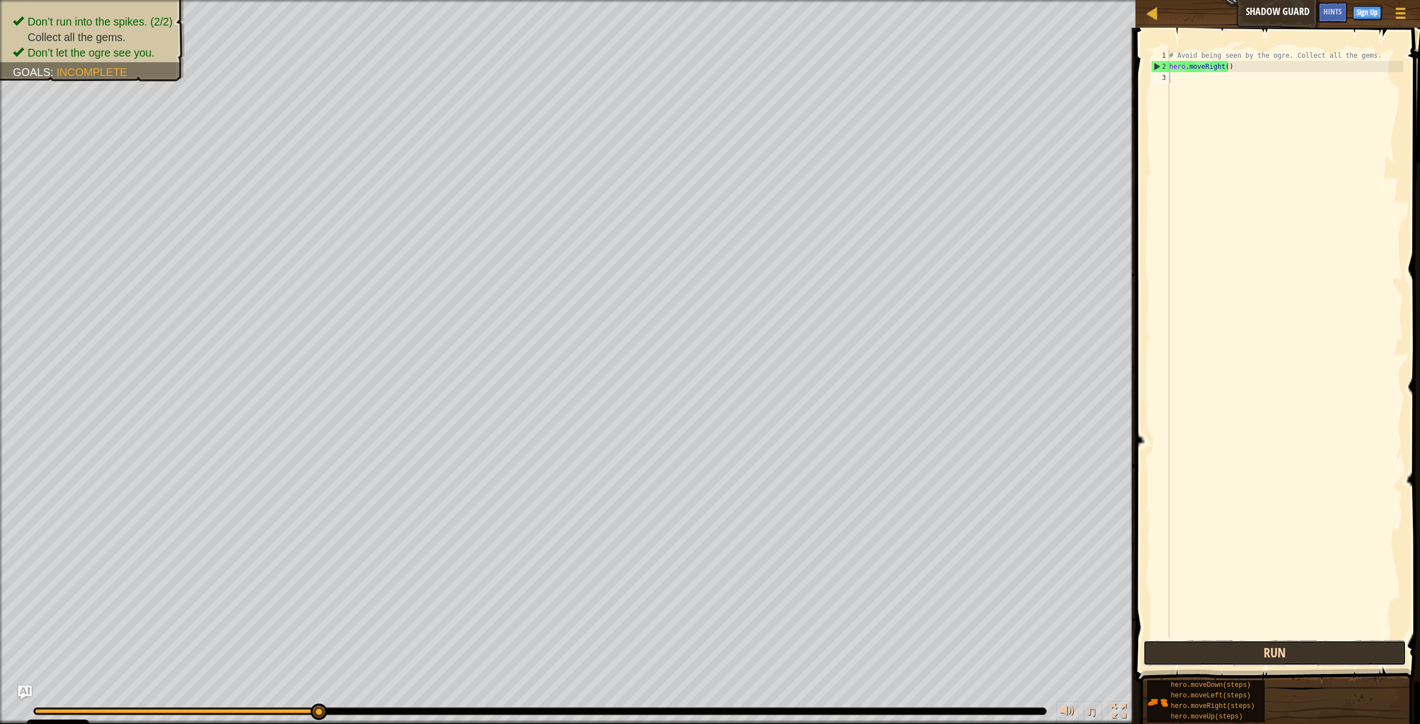
click at [1086, 556] on button "Run" at bounding box center [1274, 653] width 263 height 26
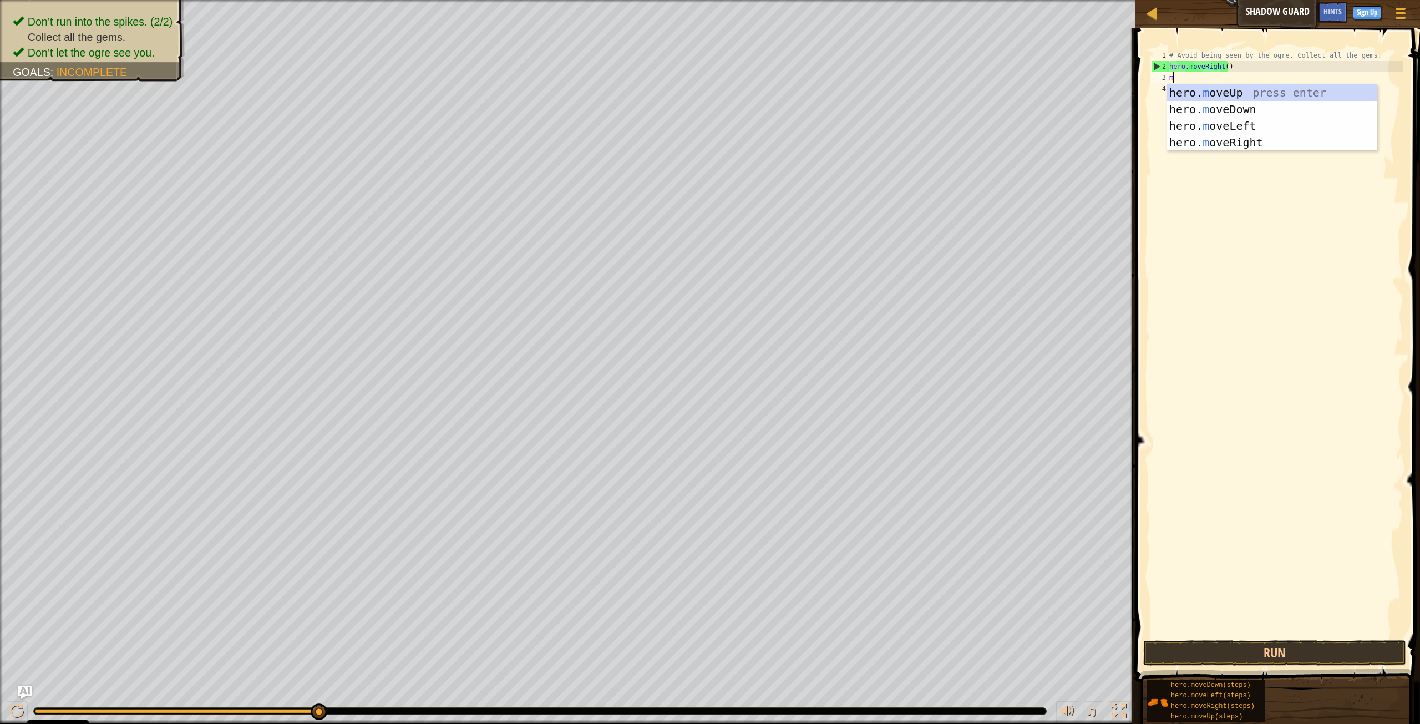
scroll to position [5, 0]
type textarea "mo"
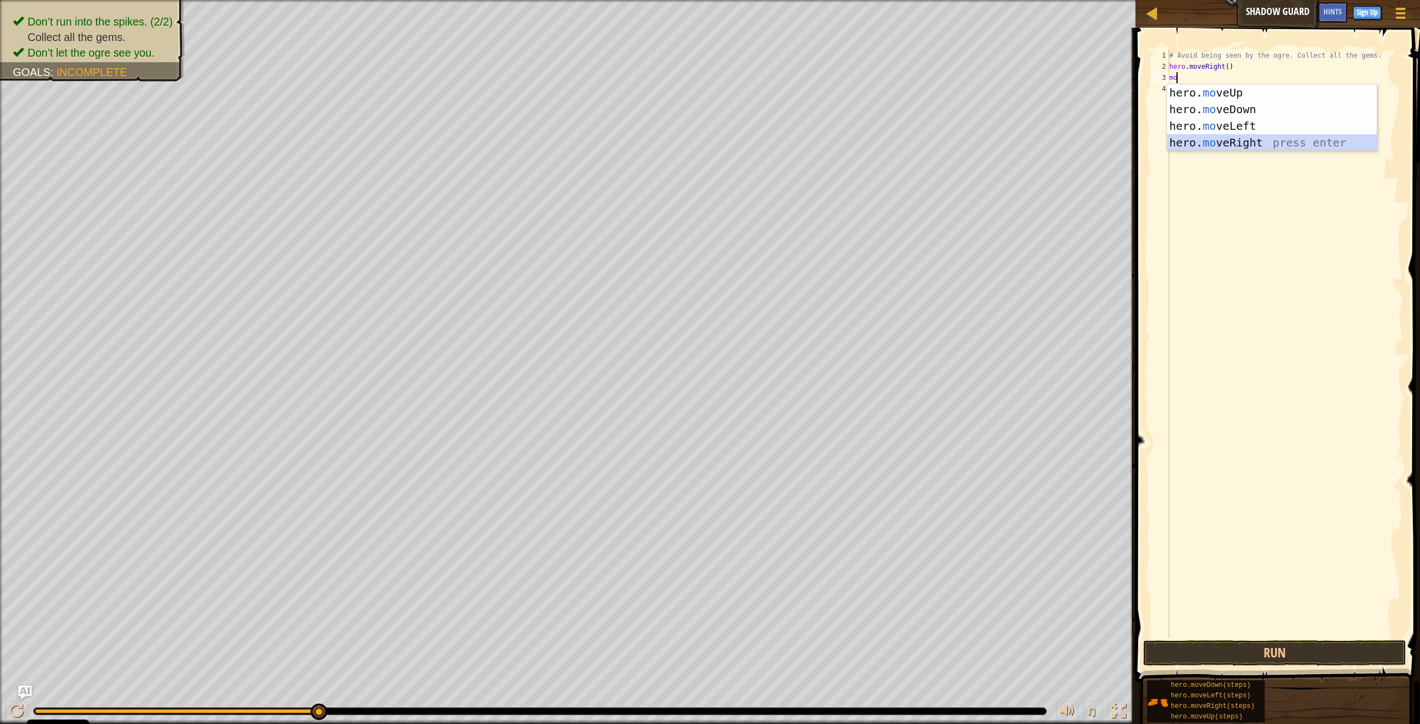
click at [1086, 148] on div "hero. mo veUp press enter hero. mo veDown press enter hero. mo veLeft press ent…" at bounding box center [1272, 134] width 210 height 100
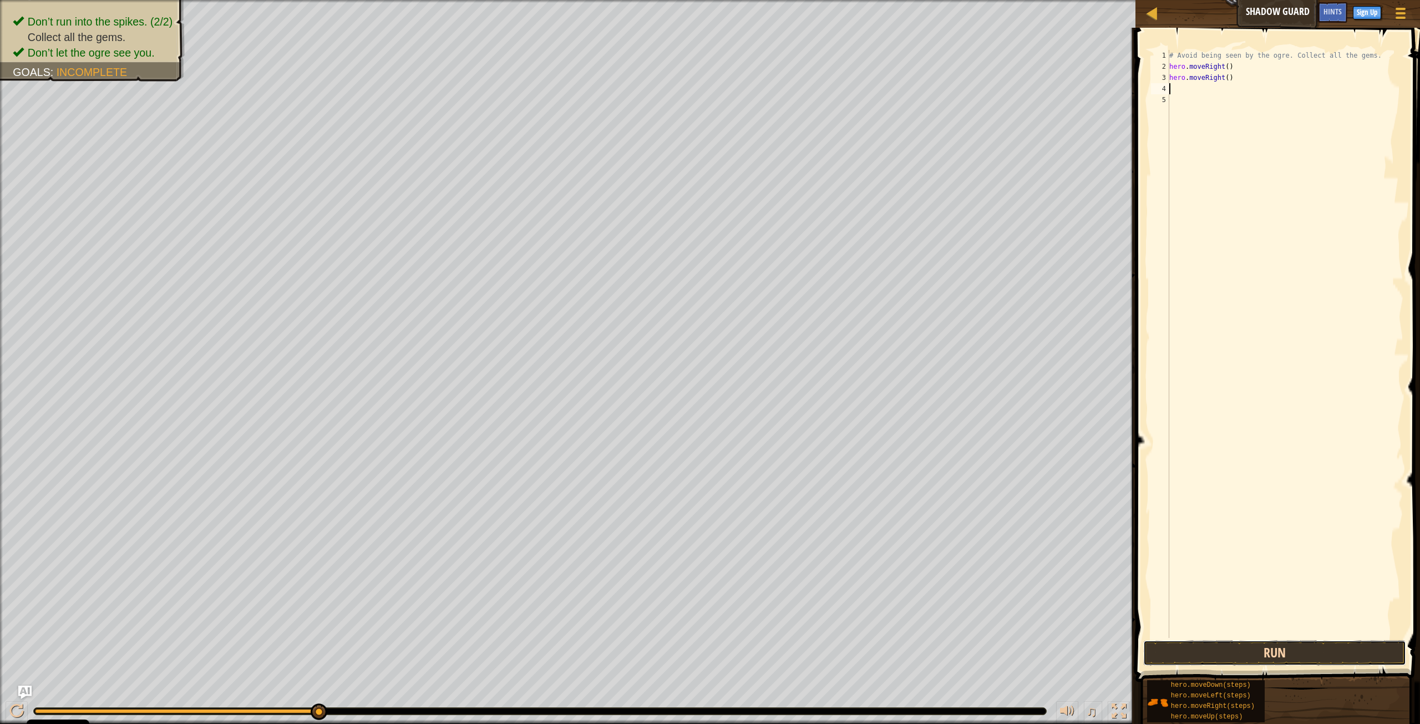
click at [1086, 556] on button "Run" at bounding box center [1274, 653] width 263 height 26
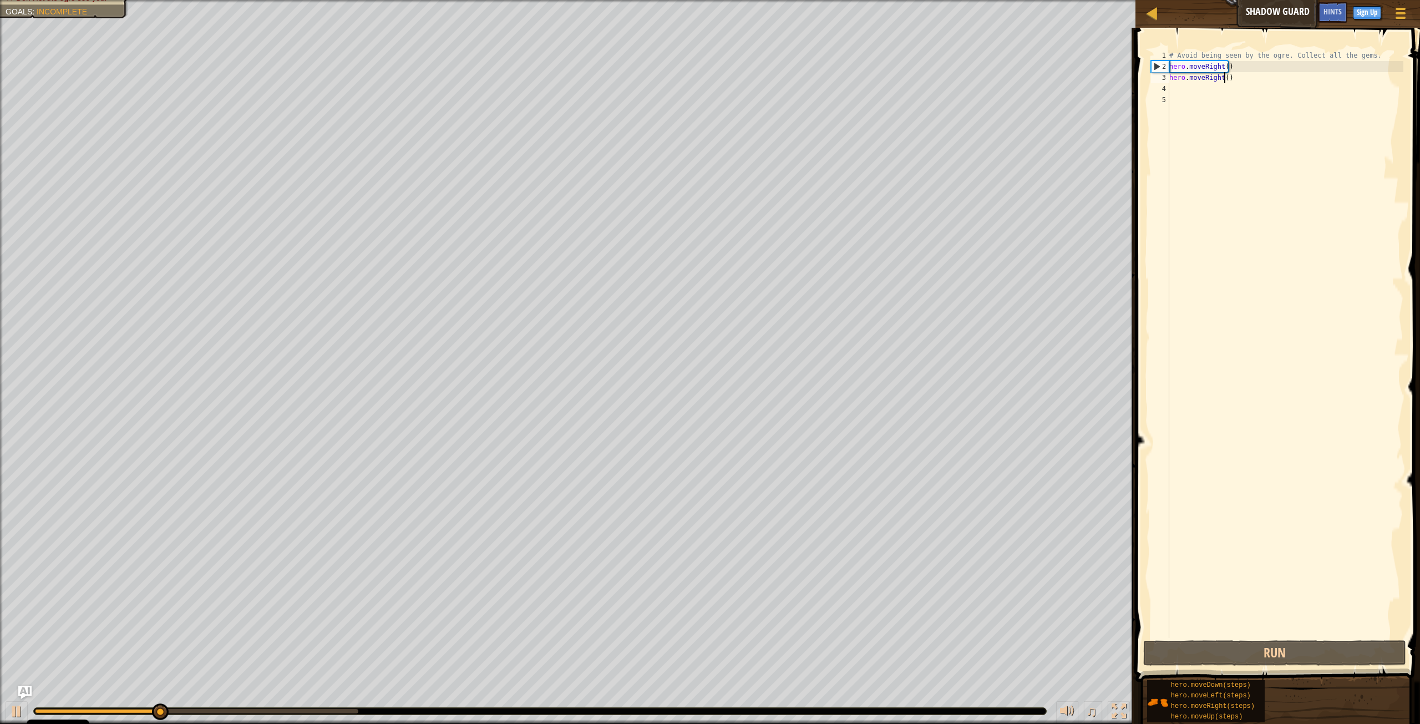
click at [1086, 78] on div "# Avoid being seen by the ogre. Collect all the gems. hero . moveRight ( ) hero…" at bounding box center [1285, 355] width 236 height 610
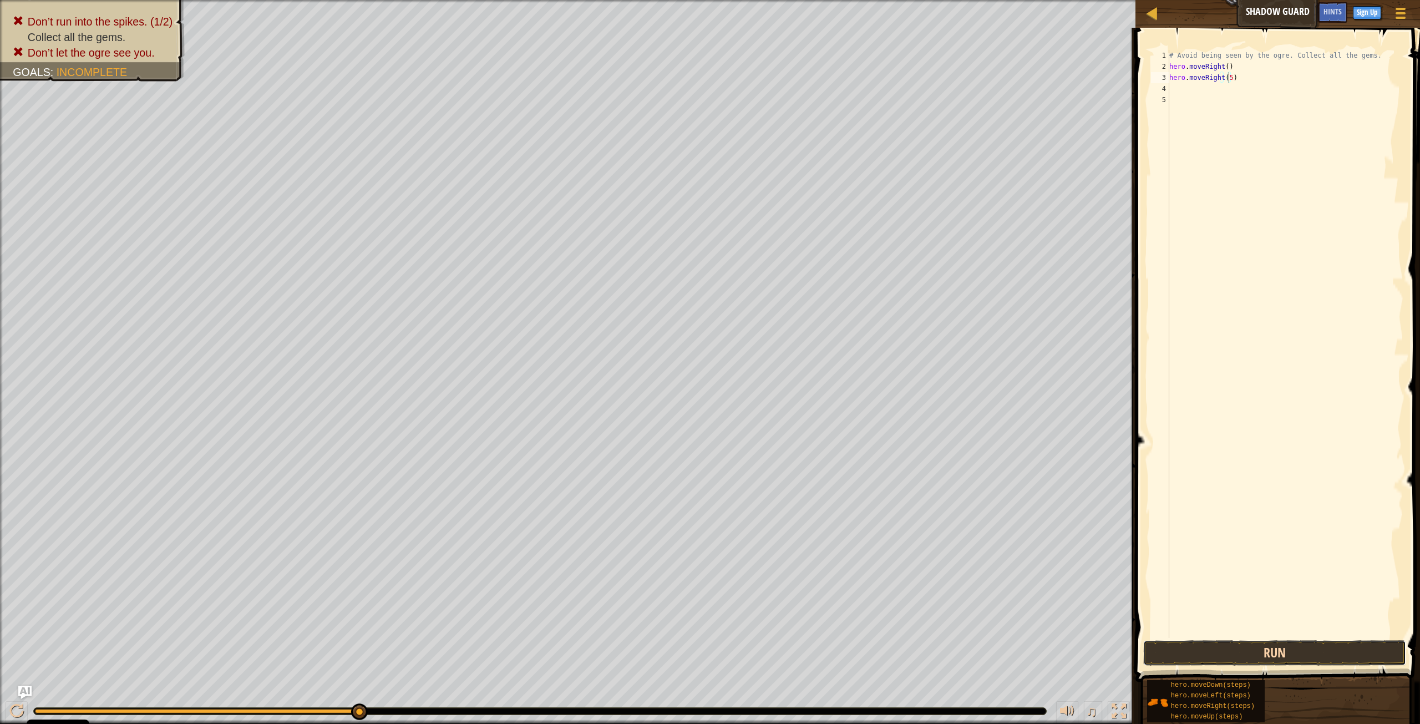
click at [1086, 556] on button "Run" at bounding box center [1274, 653] width 263 height 26
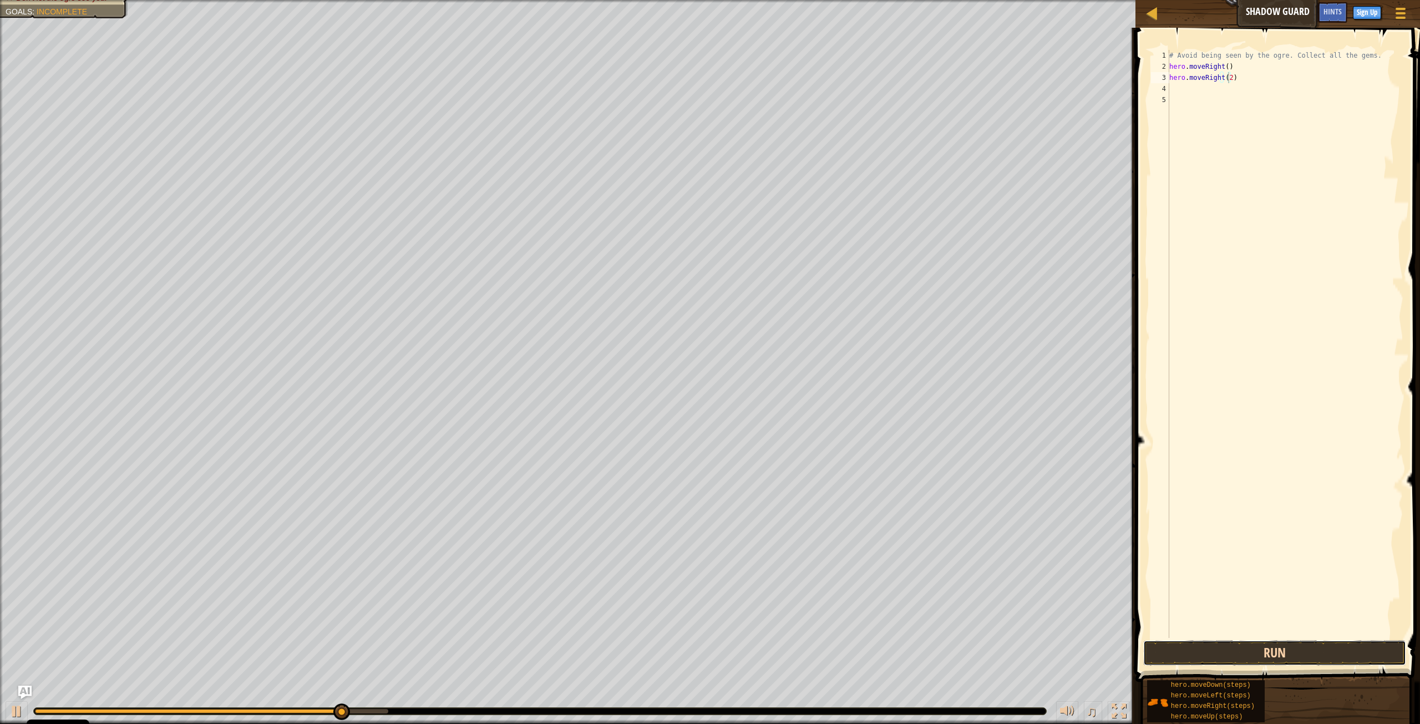
click at [1086, 556] on button "Run" at bounding box center [1274, 653] width 263 height 26
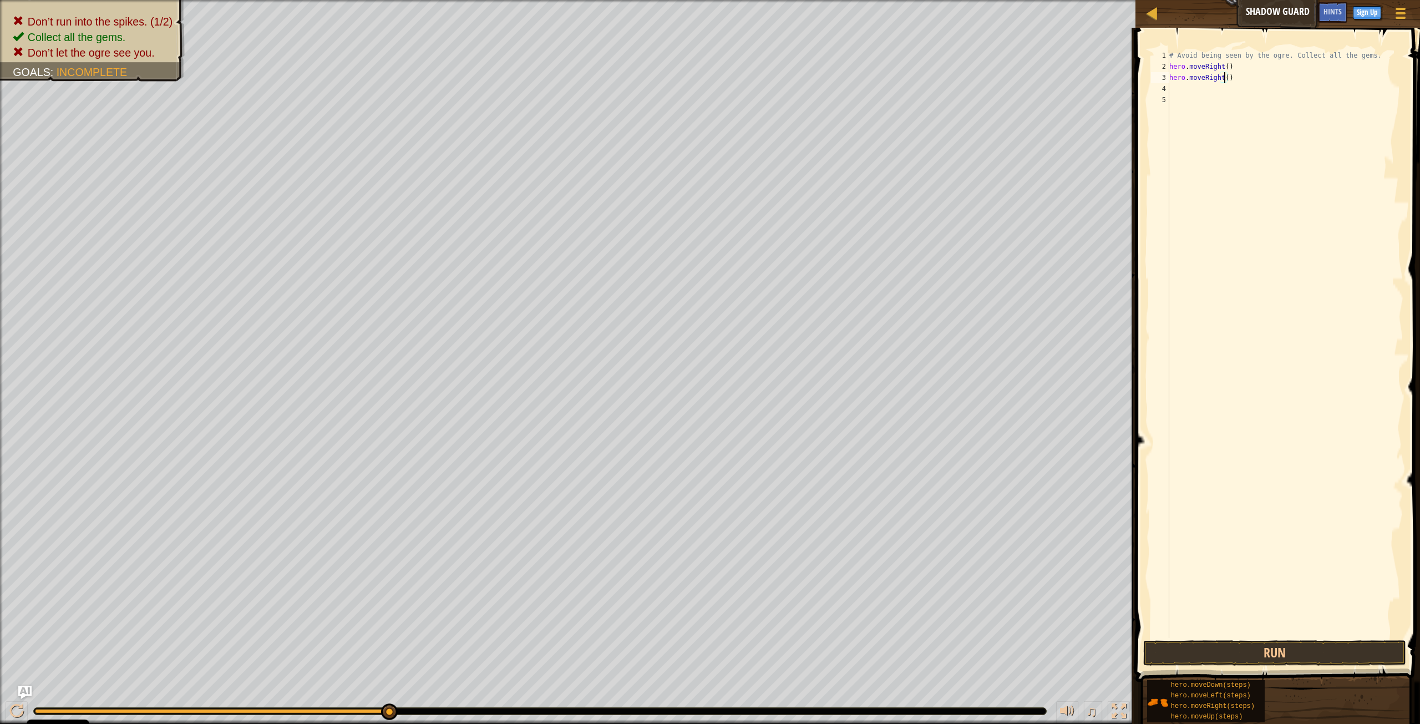
click at [1086, 556] on span at bounding box center [1278, 339] width 293 height 687
click at [1086, 556] on button "Run" at bounding box center [1274, 653] width 263 height 26
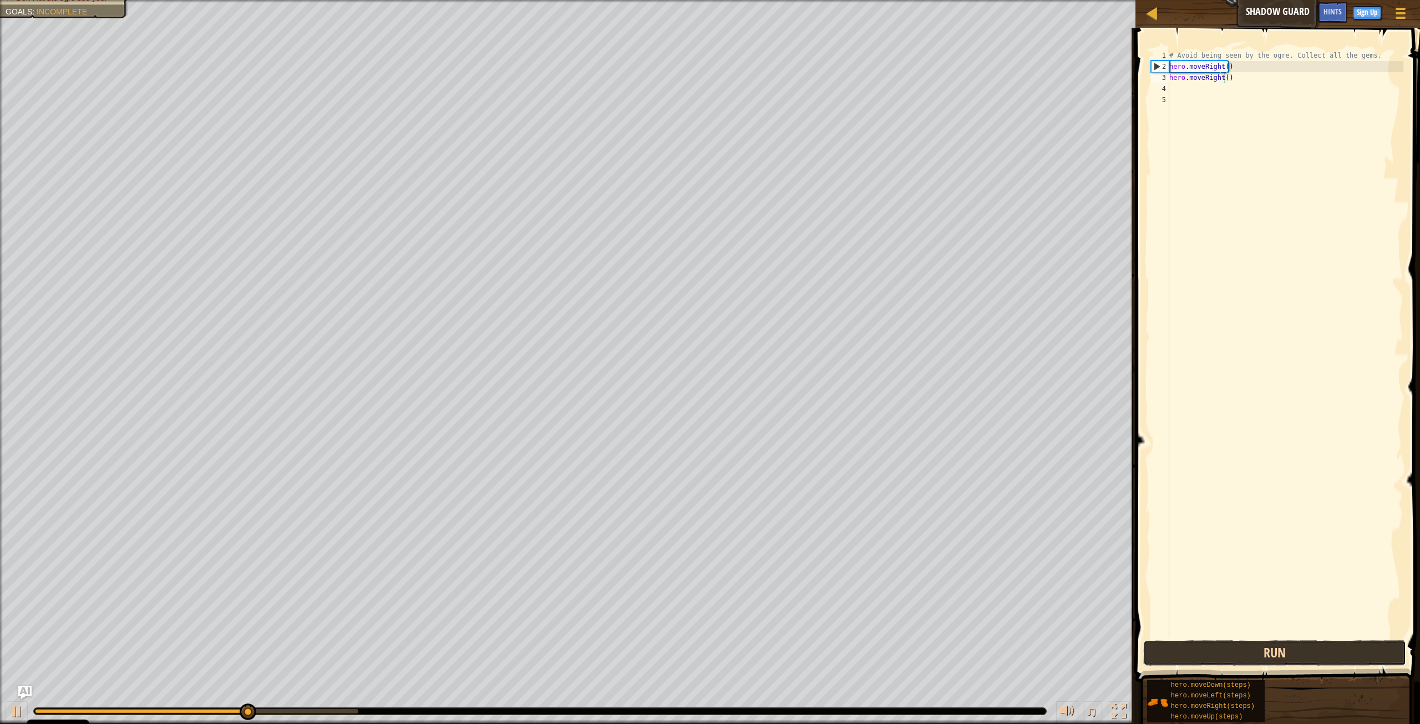
click at [1086, 556] on button "Run" at bounding box center [1274, 653] width 263 height 26
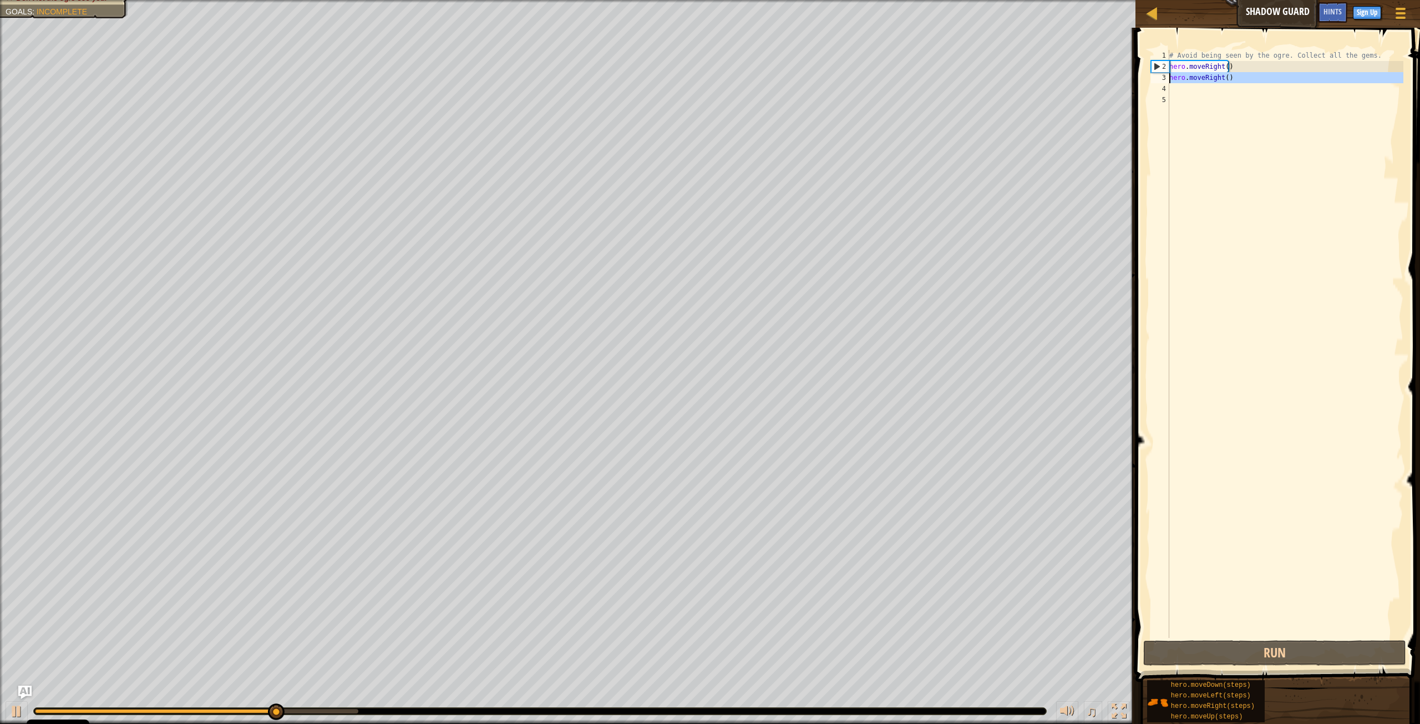
drag, startPoint x: 1238, startPoint y: 85, endPoint x: 1167, endPoint y: 76, distance: 71.5
click at [1086, 76] on div "hero.moveRight() 1 2 3 4 5 # Avoid being seen by the ogre. Collect all the gems…" at bounding box center [1275, 344] width 255 height 588
type textarea "hero.moveRight()"
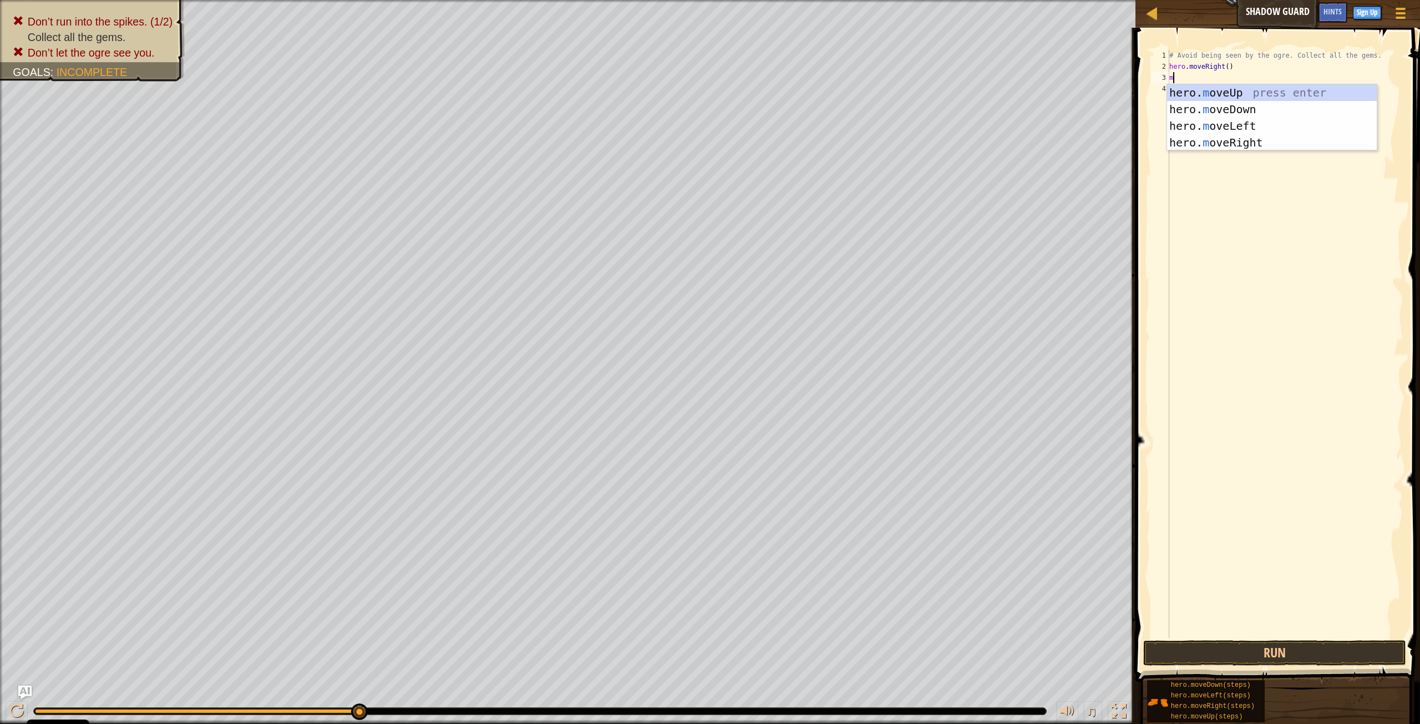
type textarea "mo"
click at [1086, 98] on div "hero. mo veUp press enter hero. mo veDown press enter hero. mo veLeft press ent…" at bounding box center [1272, 134] width 210 height 100
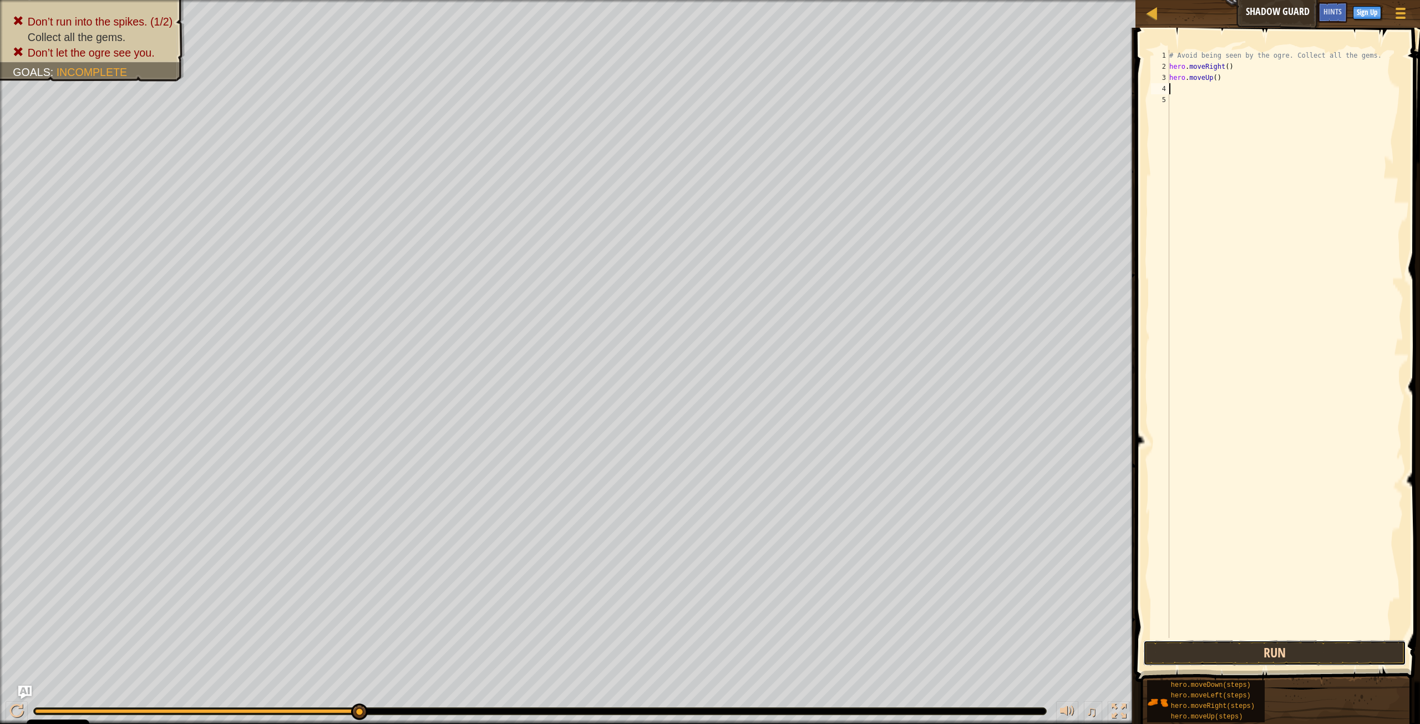
click at [1086, 556] on button "Run" at bounding box center [1274, 653] width 263 height 26
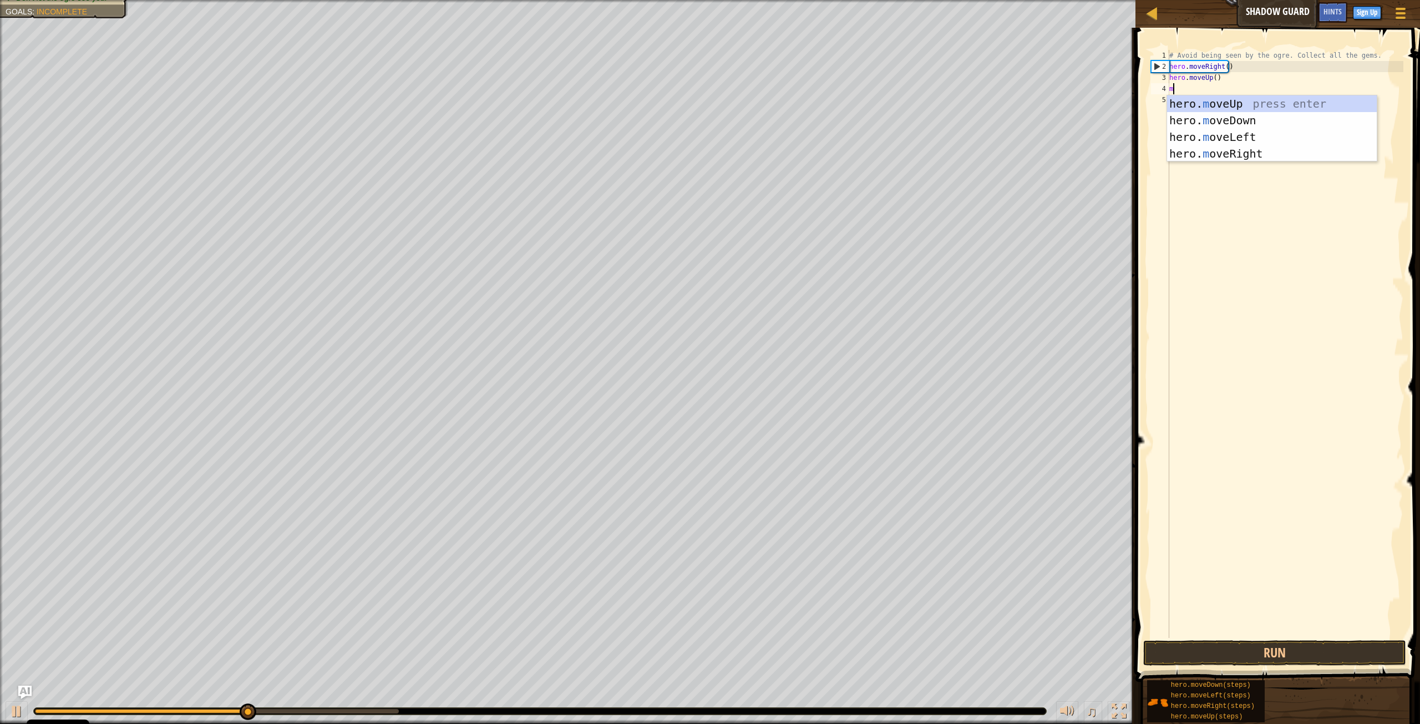
type textarea "mo"
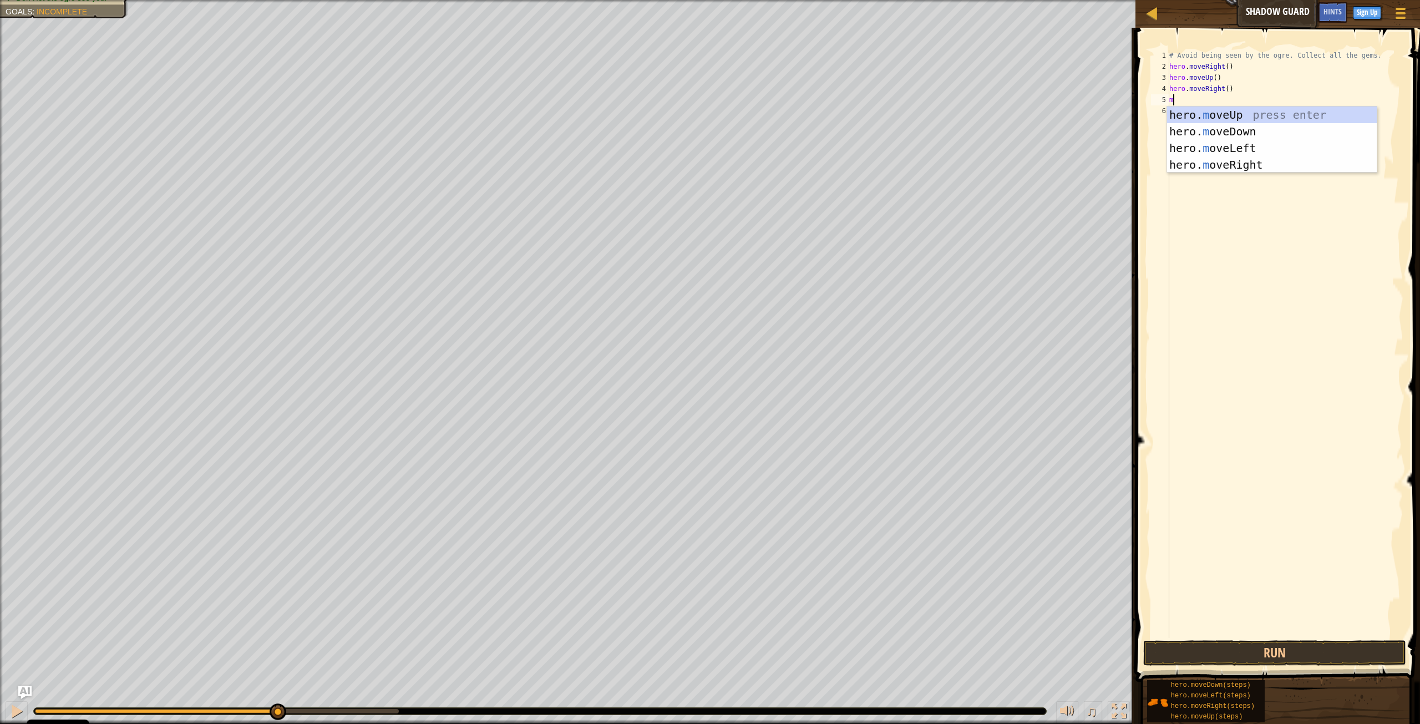
type textarea "mo"
click at [1086, 135] on div "hero. mo veUp press enter hero. mo veDown press enter hero. mo veLeft press ent…" at bounding box center [1272, 156] width 210 height 100
type textarea "mo"
click at [1086, 174] on div "hero. mo veUp press enter hero. mo veDown press enter hero. mo veLeft press ent…" at bounding box center [1272, 168] width 210 height 100
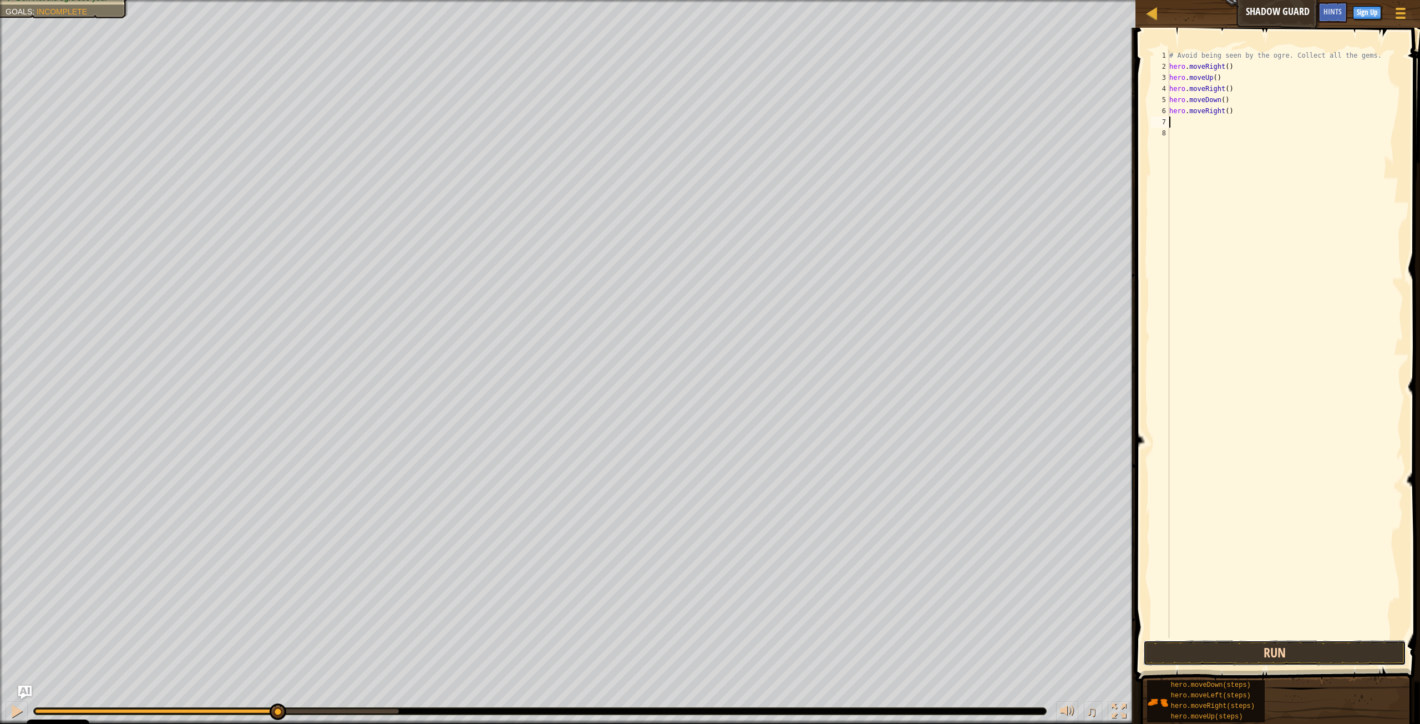
click at [1086, 556] on button "Run" at bounding box center [1274, 653] width 263 height 26
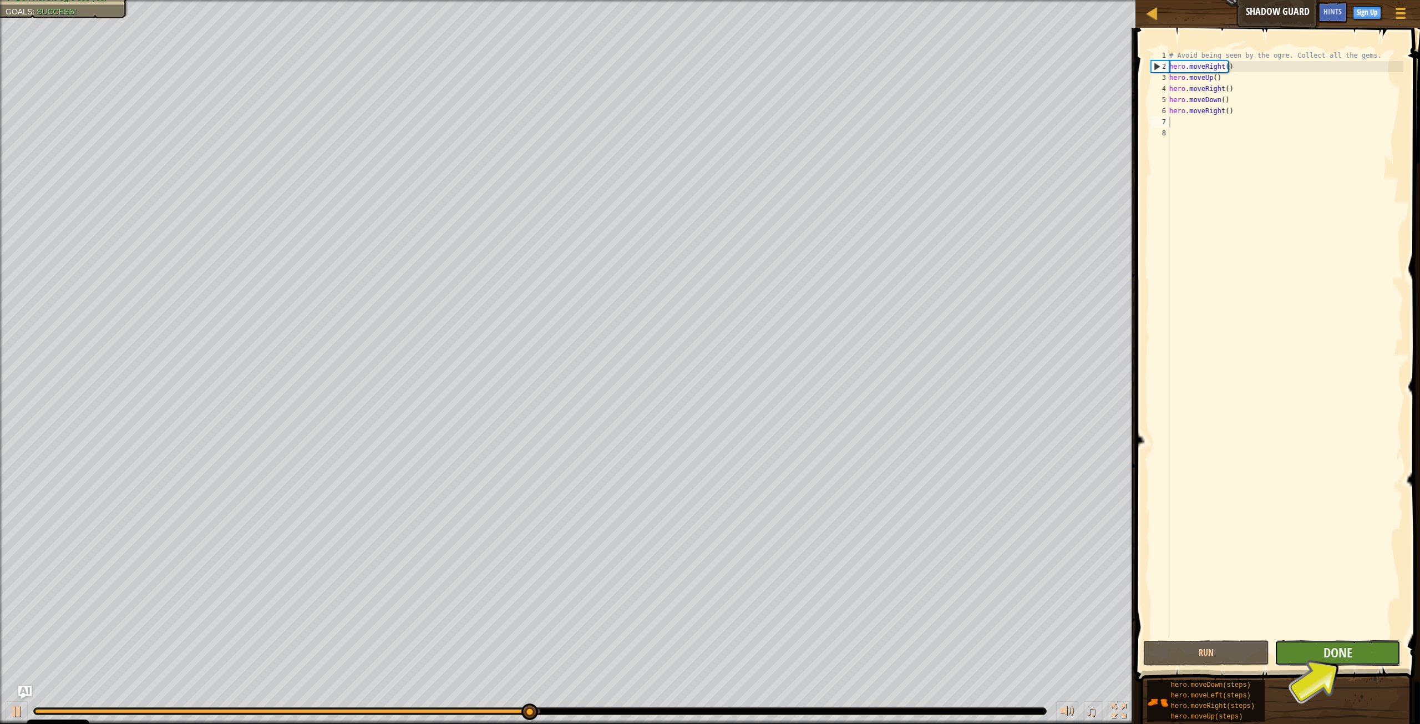
click at [1086, 556] on button "Done" at bounding box center [1337, 653] width 126 height 26
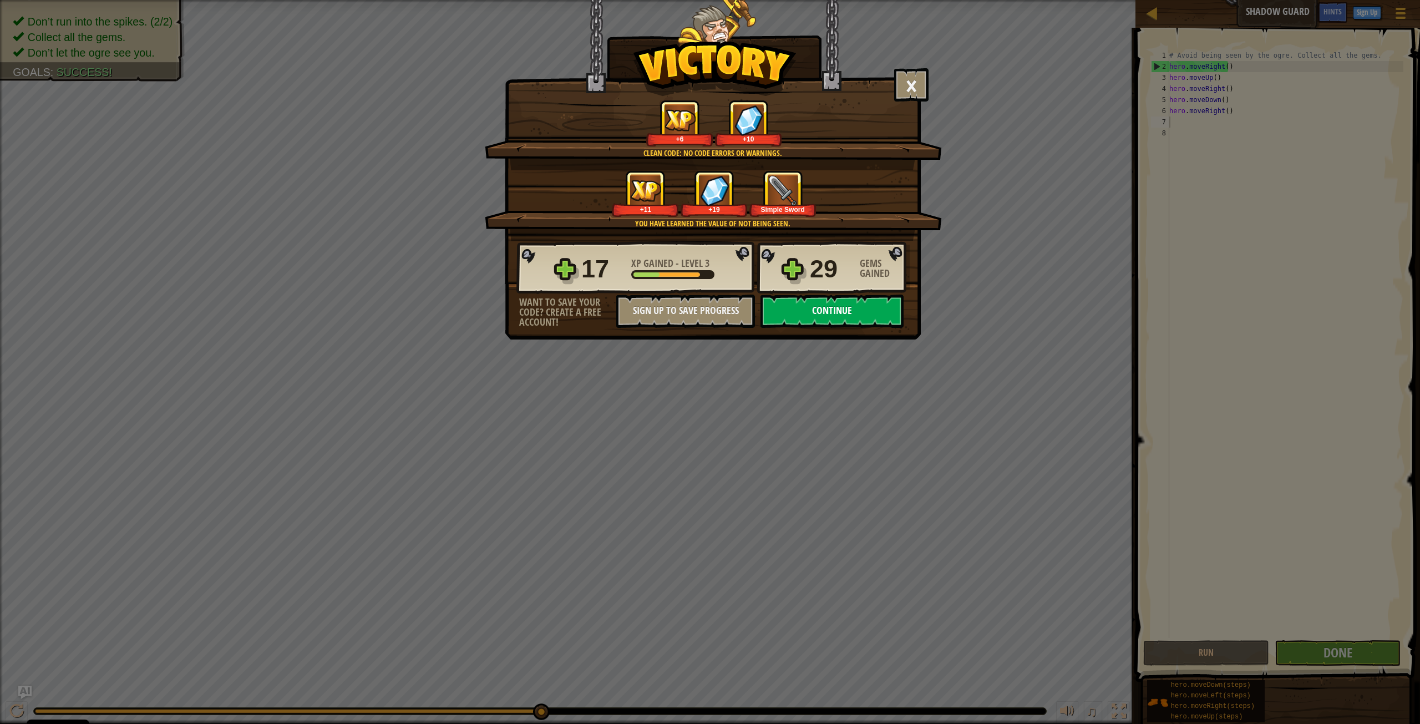
click at [866, 317] on button "Continue" at bounding box center [831, 310] width 143 height 33
